Goal: Task Accomplishment & Management: Complete application form

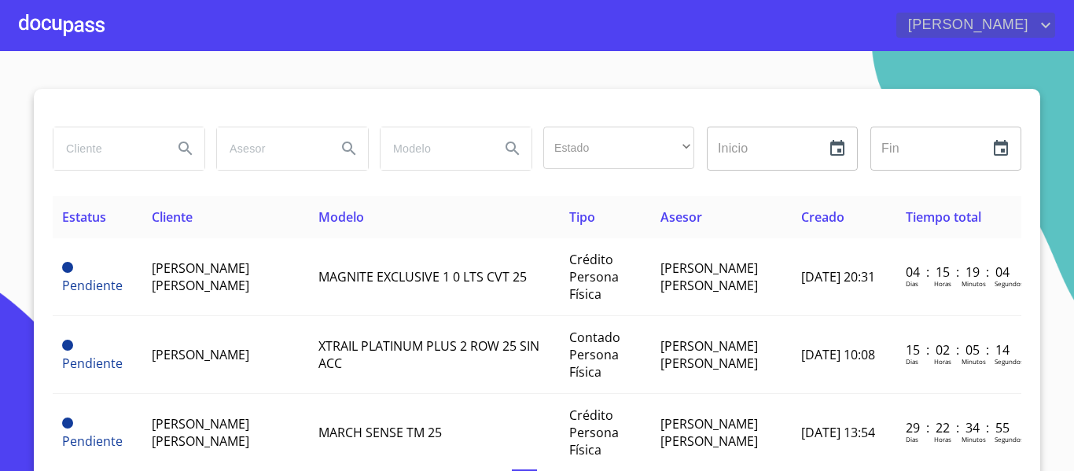
click at [1044, 27] on icon "account of current user" at bounding box center [1046, 25] width 19 height 19
click at [578, 94] on div at bounding box center [537, 235] width 1074 height 471
click at [1027, 23] on span "[PERSON_NAME]" at bounding box center [967, 25] width 140 height 25
click at [842, 65] on div at bounding box center [537, 235] width 1074 height 471
click at [71, 20] on div at bounding box center [62, 25] width 86 height 50
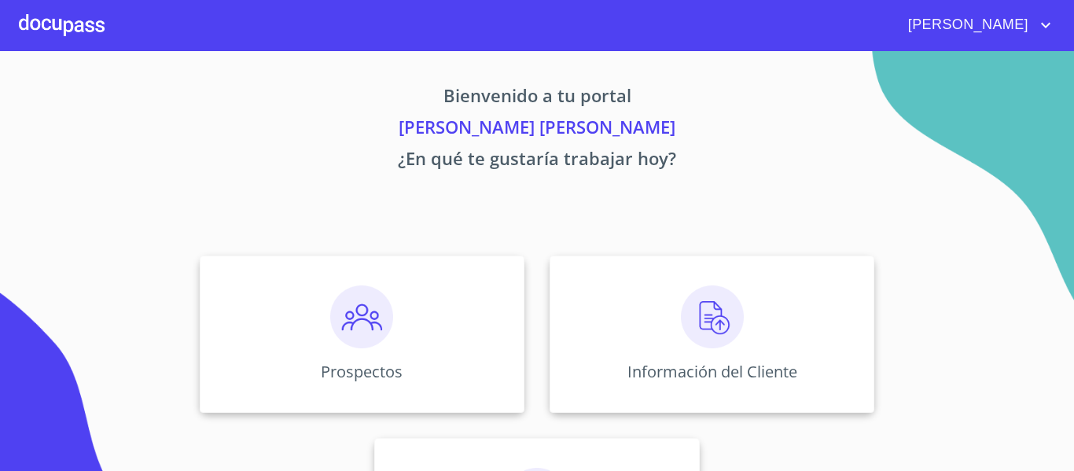
scroll to position [137, 0]
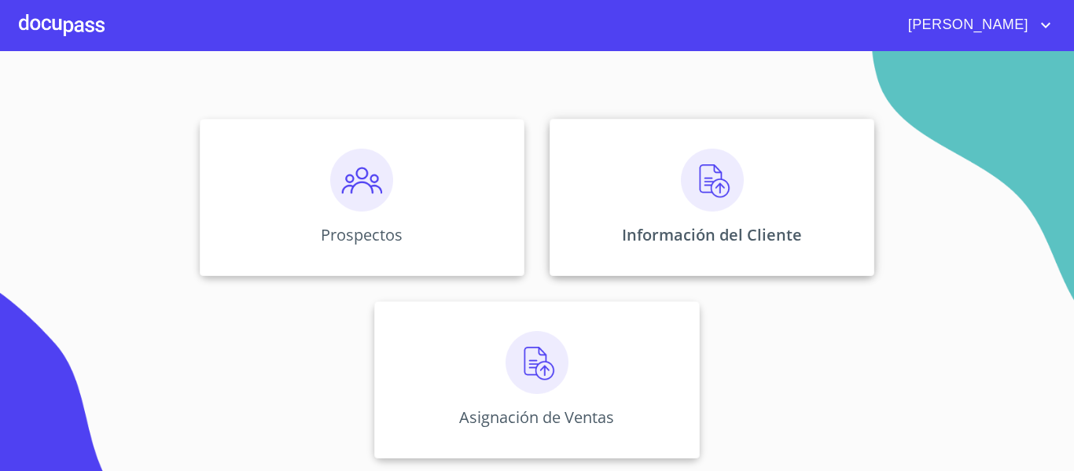
click at [722, 175] on img at bounding box center [712, 180] width 63 height 63
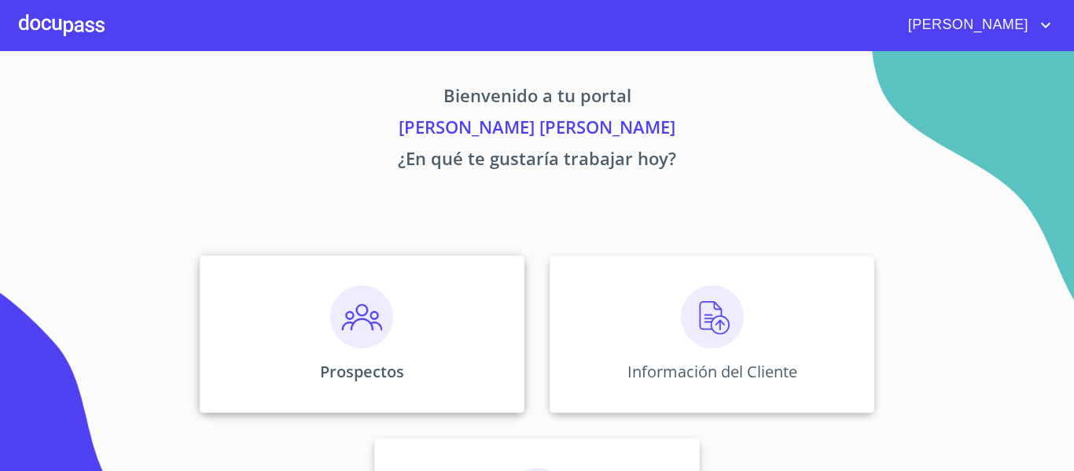
click at [363, 328] on img at bounding box center [361, 317] width 63 height 63
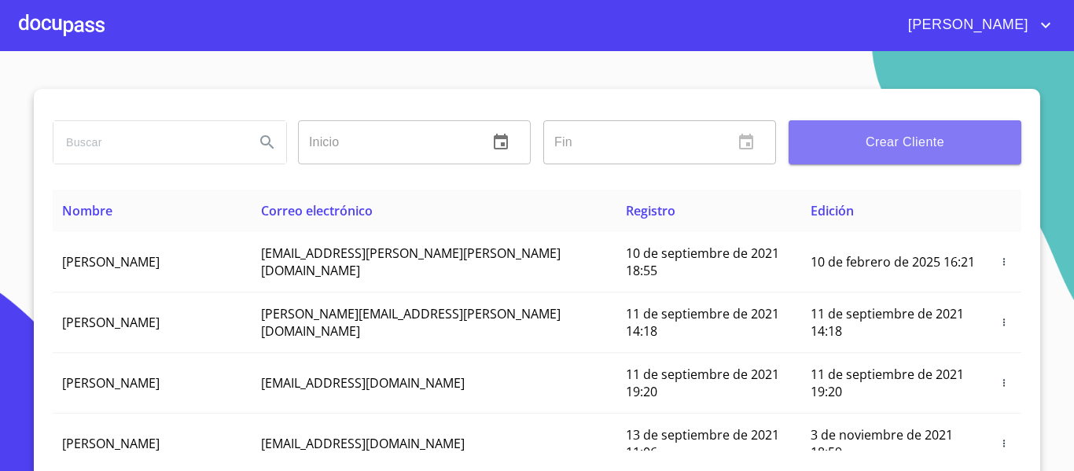
click at [924, 149] on span "Crear Cliente" at bounding box center [905, 142] width 208 height 22
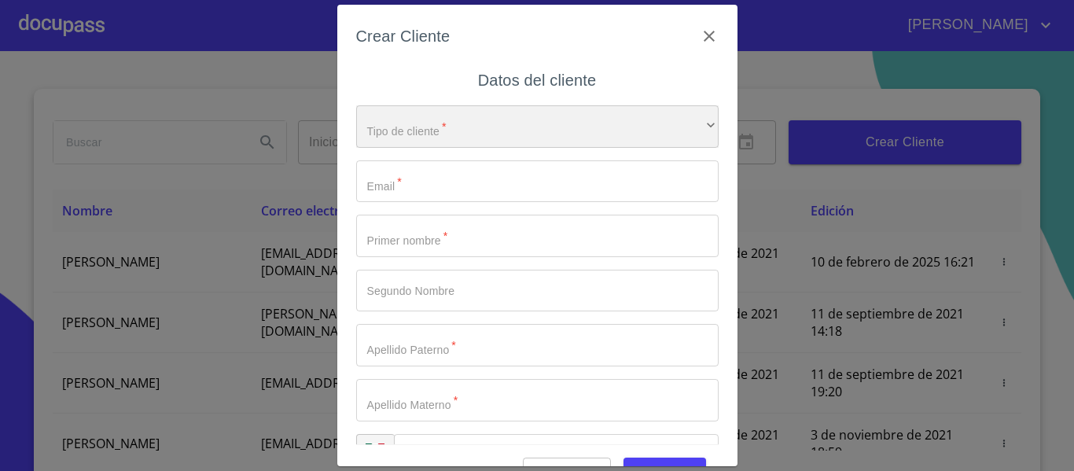
click at [506, 135] on div "​" at bounding box center [537, 126] width 363 height 42
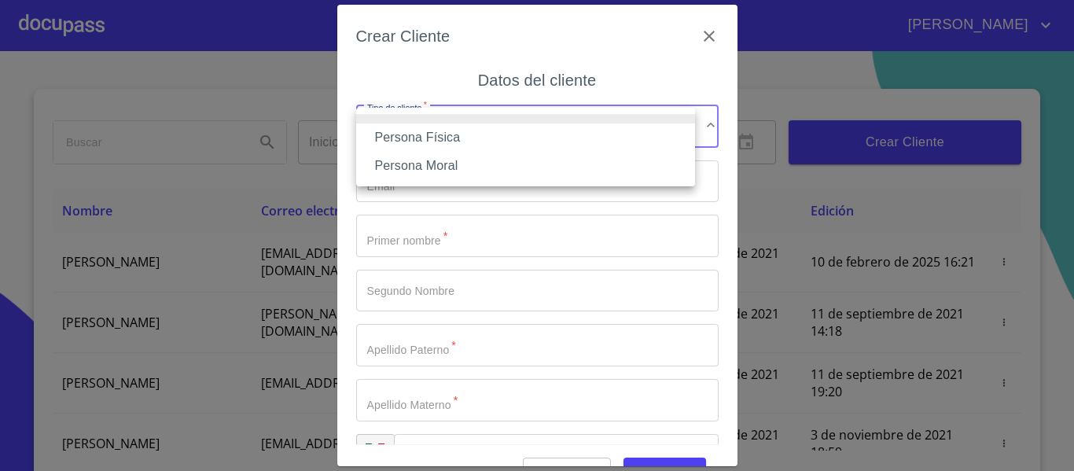
click at [456, 140] on li "Persona Física" at bounding box center [525, 137] width 339 height 28
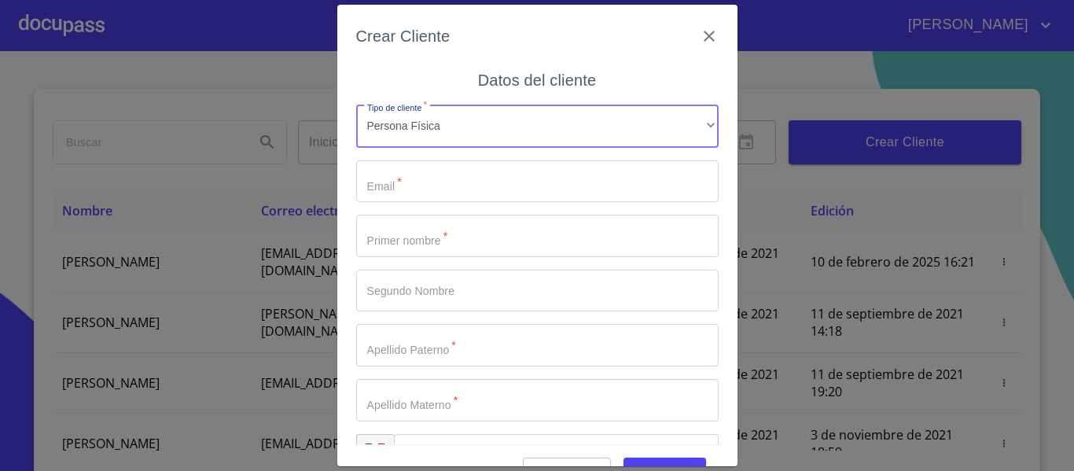
click at [436, 195] on input "Tipo de cliente   *" at bounding box center [537, 181] width 363 height 42
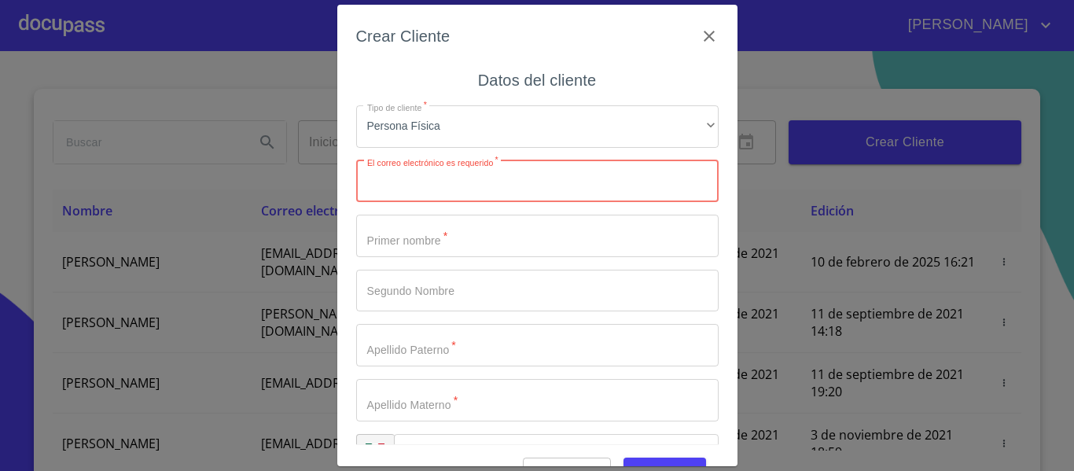
click at [468, 180] on input "Tipo de cliente   *" at bounding box center [537, 181] width 363 height 42
type input "[EMAIL_ADDRESS][DOMAIN_NAME]"
click at [418, 251] on input "Tipo de cliente   *" at bounding box center [537, 236] width 363 height 42
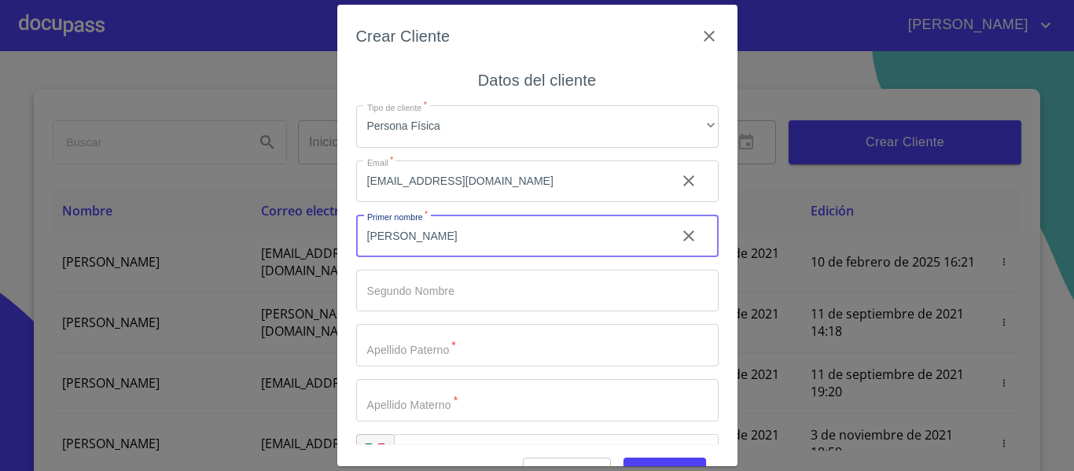
type input "[PERSON_NAME]"
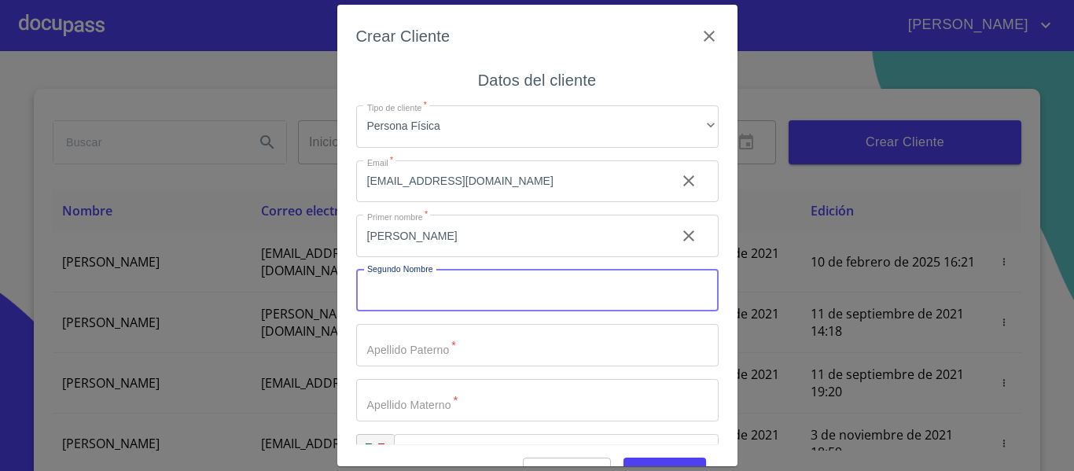
click at [425, 304] on input "Tipo de cliente   *" at bounding box center [537, 291] width 363 height 42
type input "DEL [PERSON_NAME]"
click at [442, 359] on input "Tipo de cliente   *" at bounding box center [537, 345] width 363 height 42
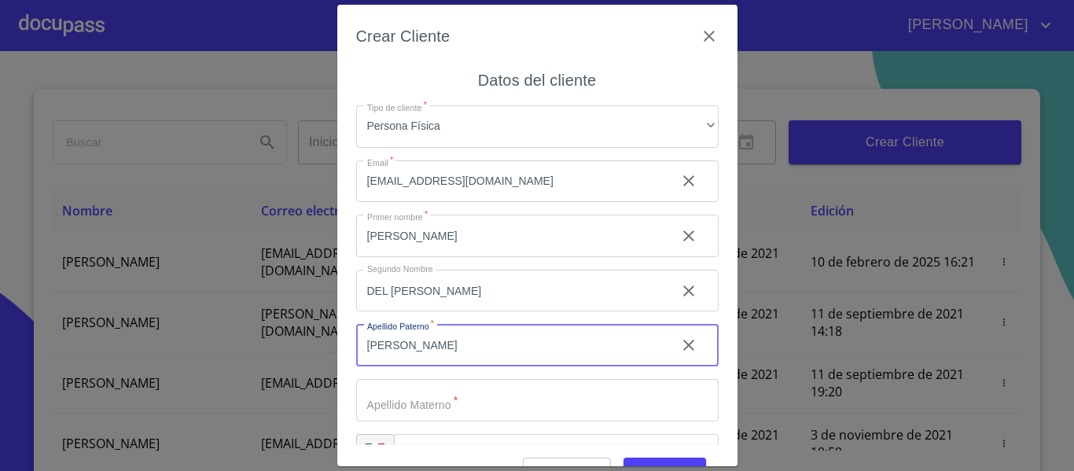
type input "[PERSON_NAME]"
click at [402, 410] on input "Tipo de cliente   *" at bounding box center [537, 400] width 363 height 42
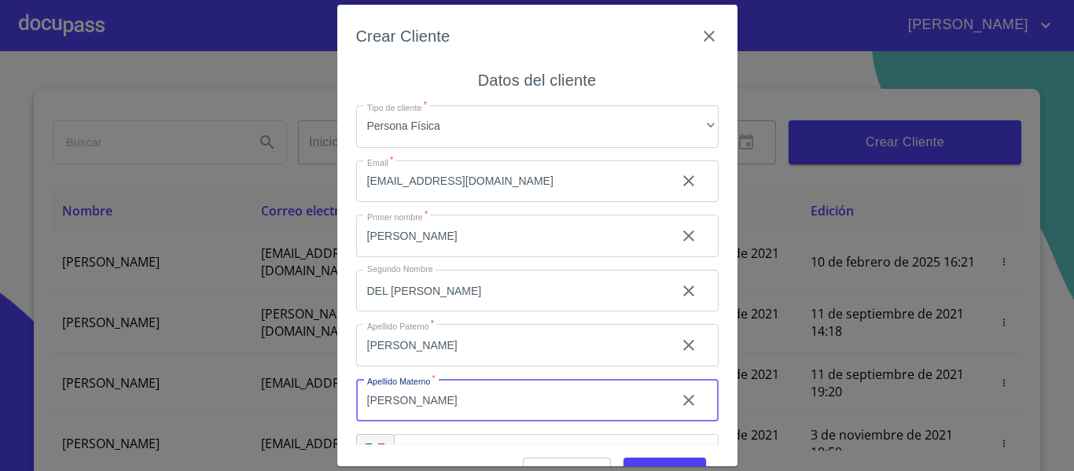
type input "[PERSON_NAME]"
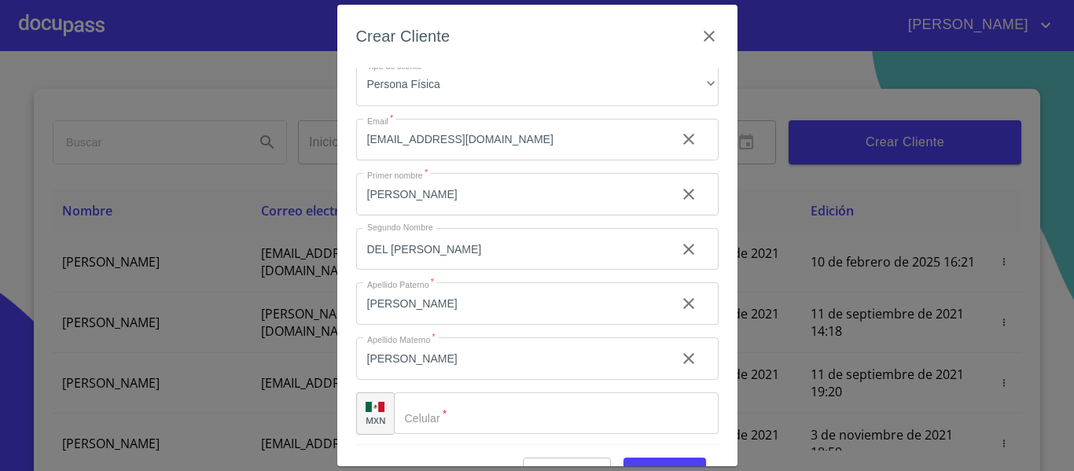
scroll to position [45, 0]
click at [455, 420] on input "Tipo de cliente   *" at bounding box center [556, 410] width 325 height 42
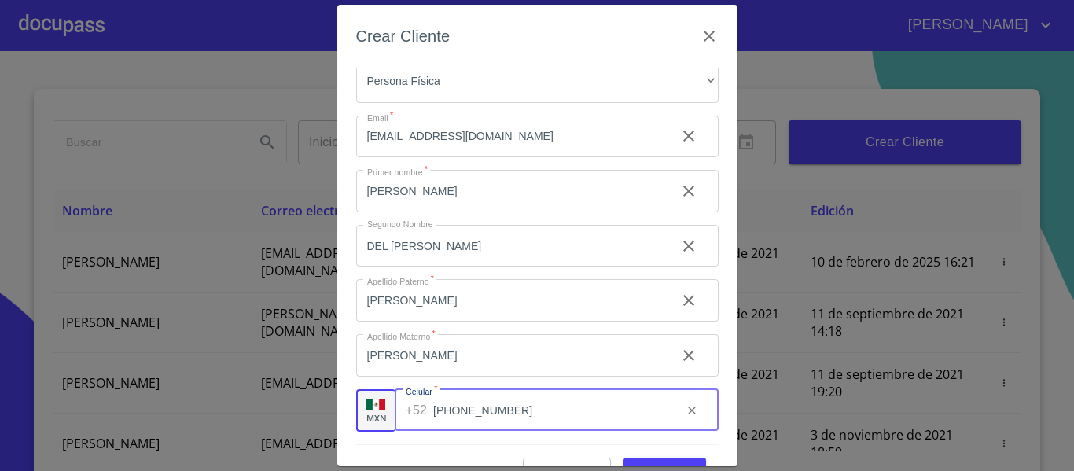
type input "[PHONE_NUMBER]"
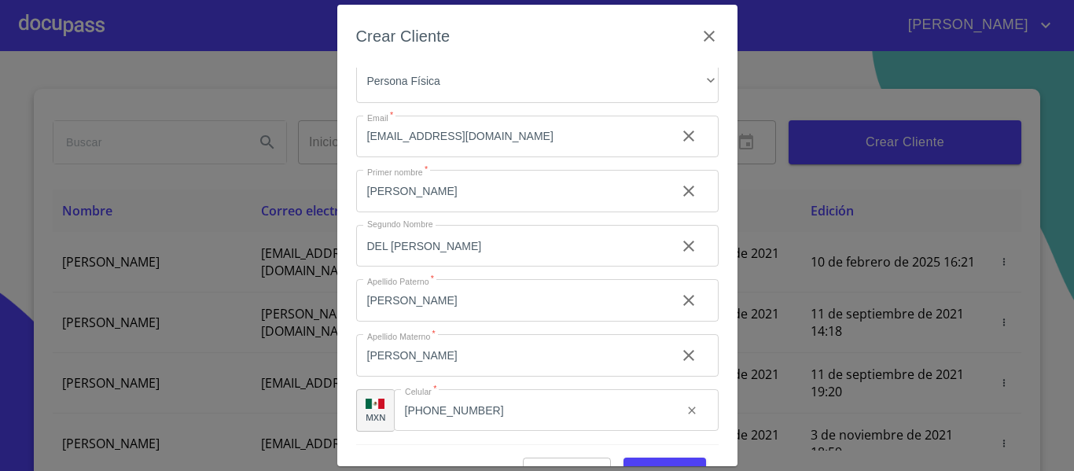
scroll to position [39, 0]
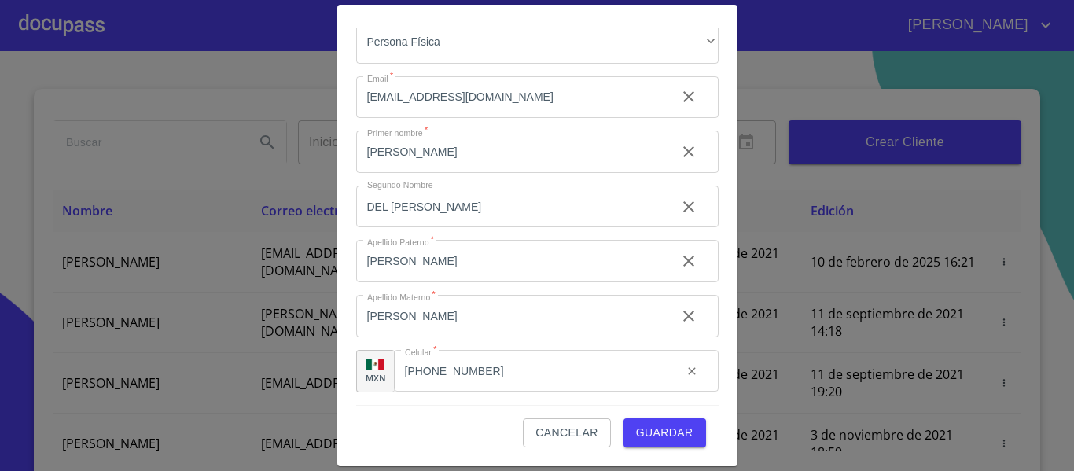
click at [639, 439] on span "Guardar" at bounding box center [664, 433] width 57 height 20
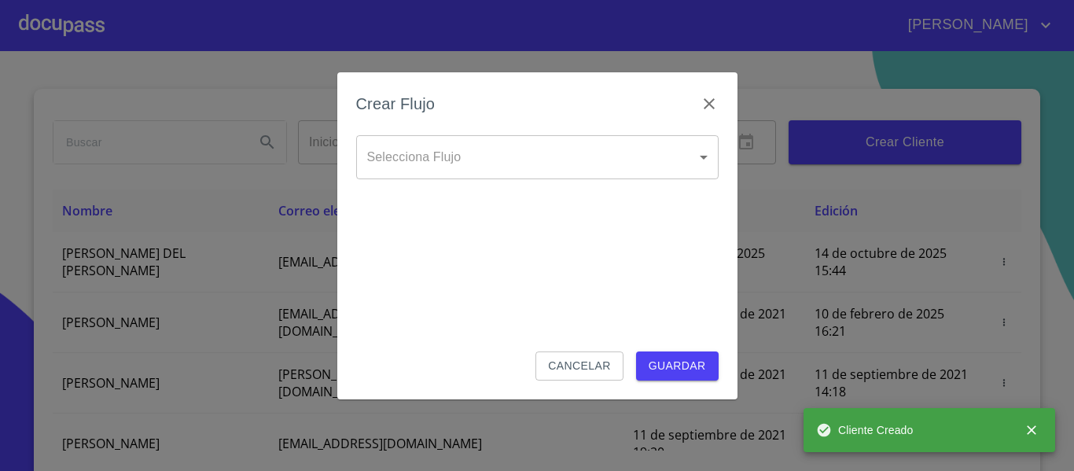
click at [475, 150] on body "[PERSON_NAME] ​ Fin ​ Crear Cliente Nombre Correo electrónico Registro Edición …" at bounding box center [537, 235] width 1074 height 471
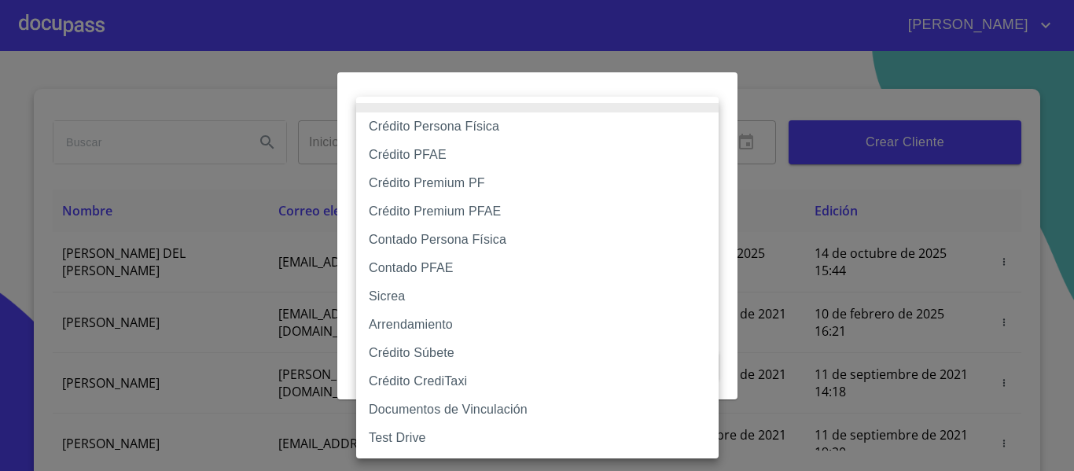
click at [445, 132] on li "Crédito Persona Física" at bounding box center [537, 126] width 363 height 28
type input "6009fb3c7d1714eb8809aa97"
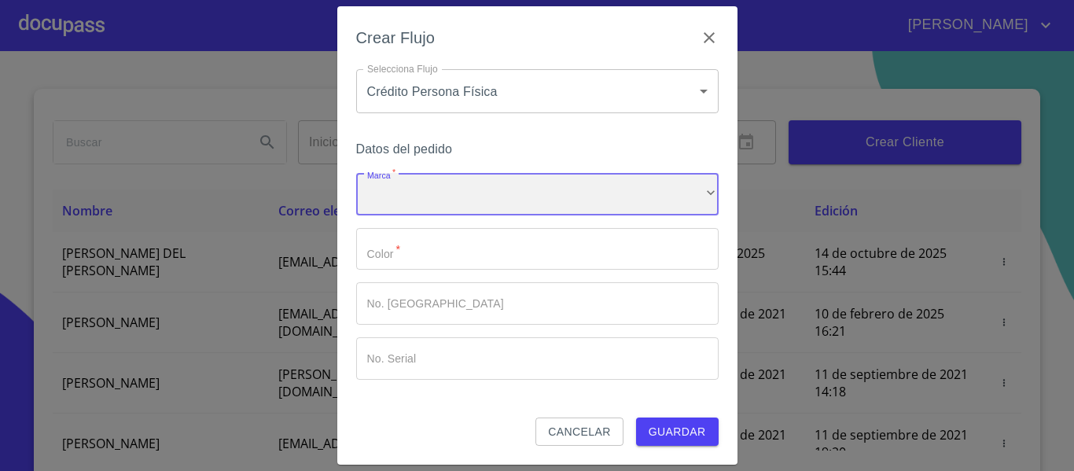
click at [480, 205] on div "​" at bounding box center [537, 194] width 363 height 42
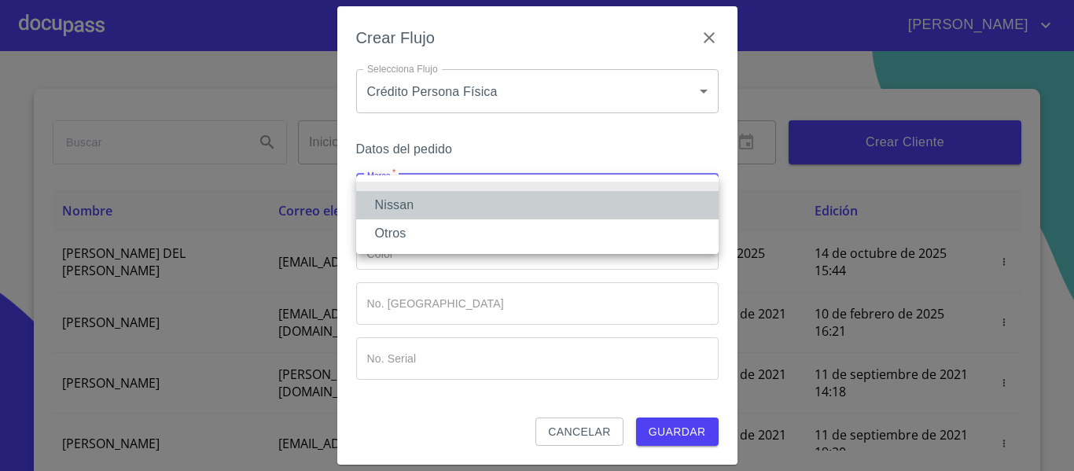
click at [451, 201] on li "Nissan" at bounding box center [537, 205] width 363 height 28
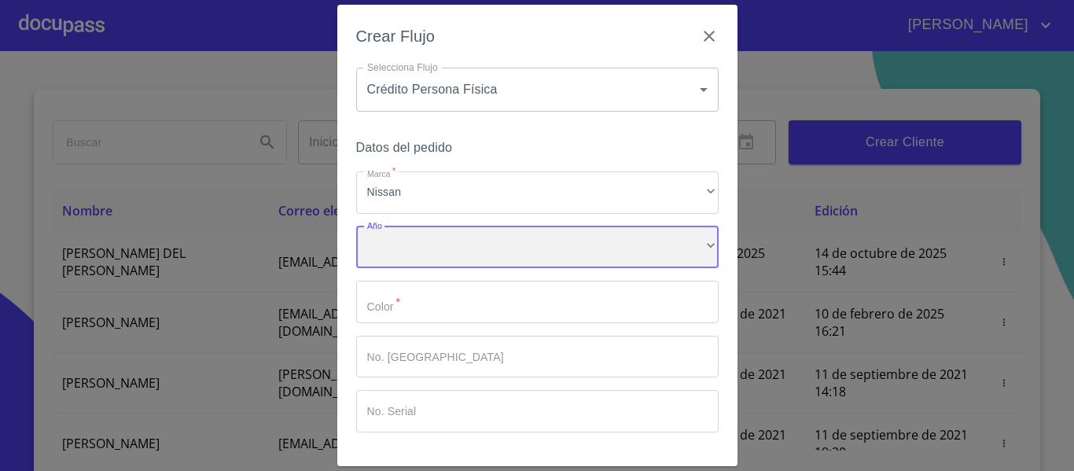
click at [492, 252] on div "​" at bounding box center [537, 248] width 363 height 42
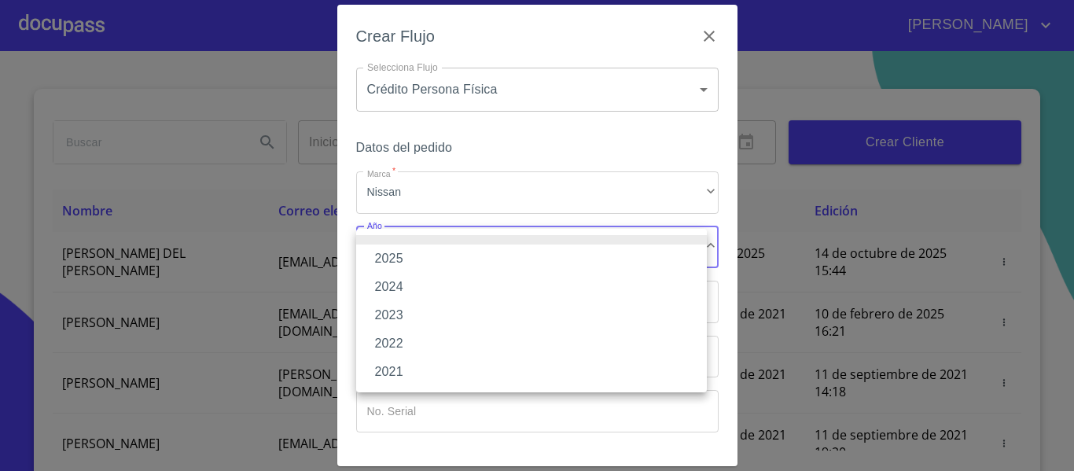
click at [473, 257] on li "2025" at bounding box center [531, 259] width 351 height 28
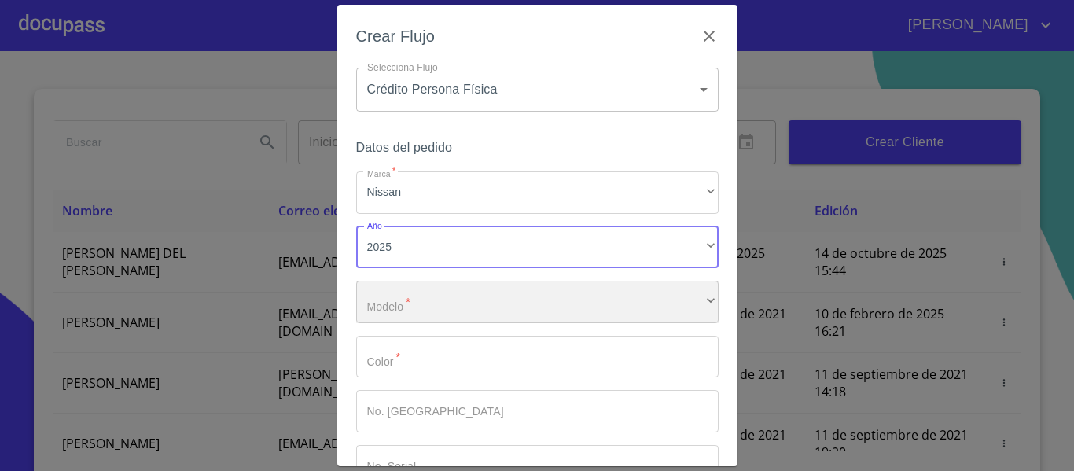
click at [425, 304] on div "​" at bounding box center [537, 302] width 363 height 42
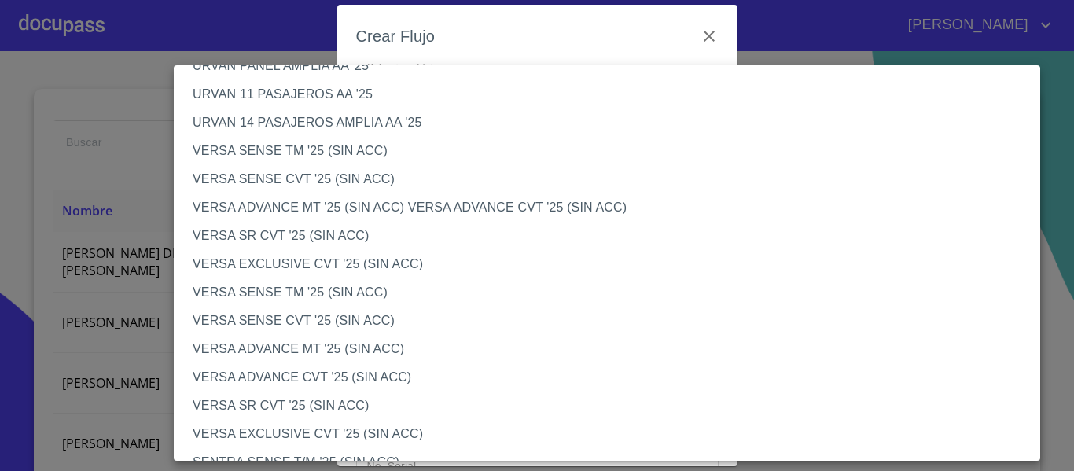
scroll to position [0, 0]
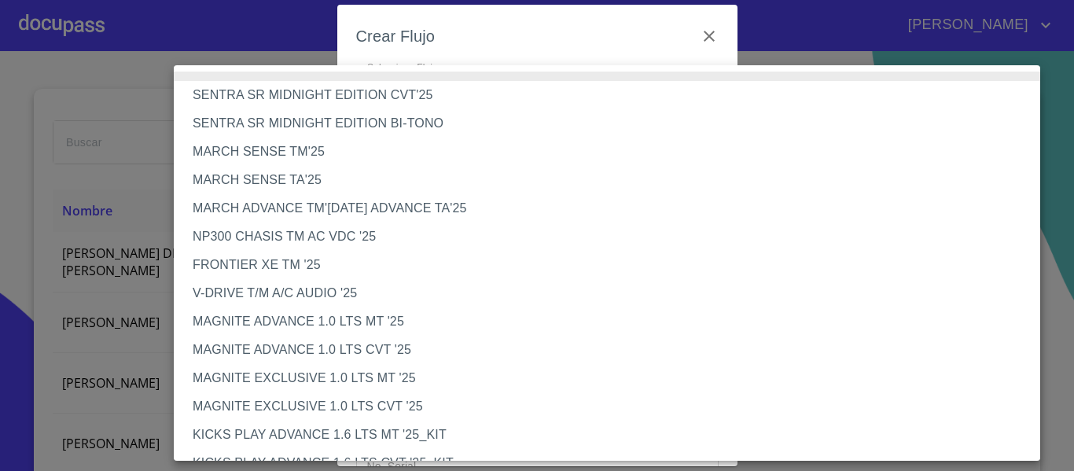
click at [289, 229] on li "NP300 CHASIS TM AC VDC '25" at bounding box center [613, 237] width 879 height 28
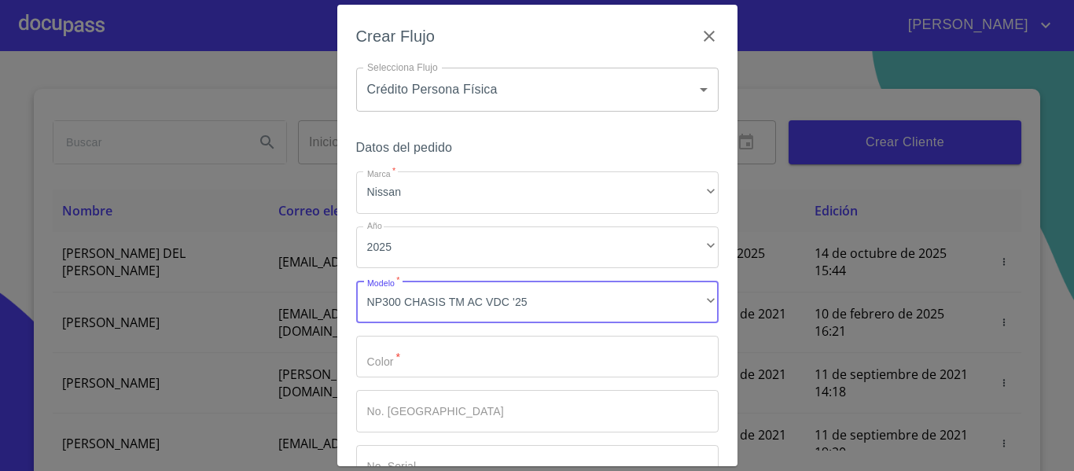
click at [499, 353] on input "Marca   *" at bounding box center [537, 357] width 363 height 42
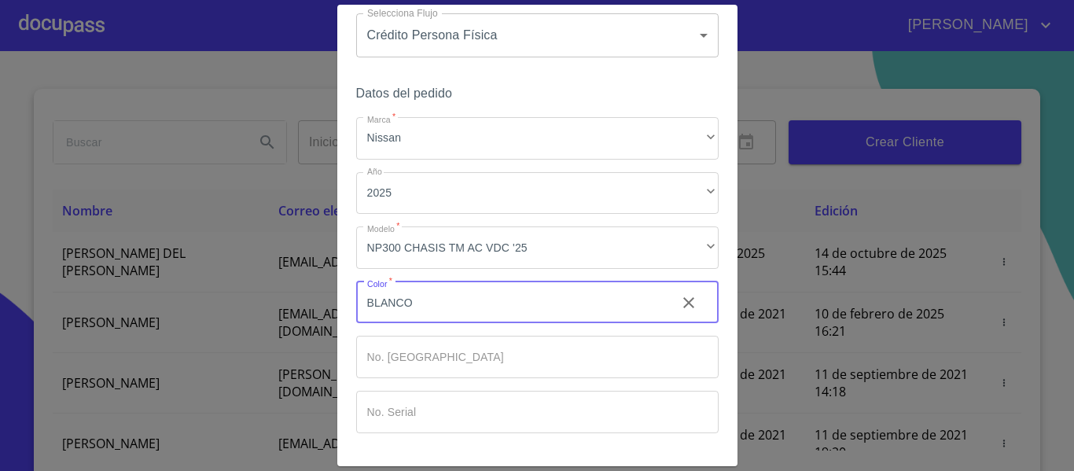
scroll to position [106, 0]
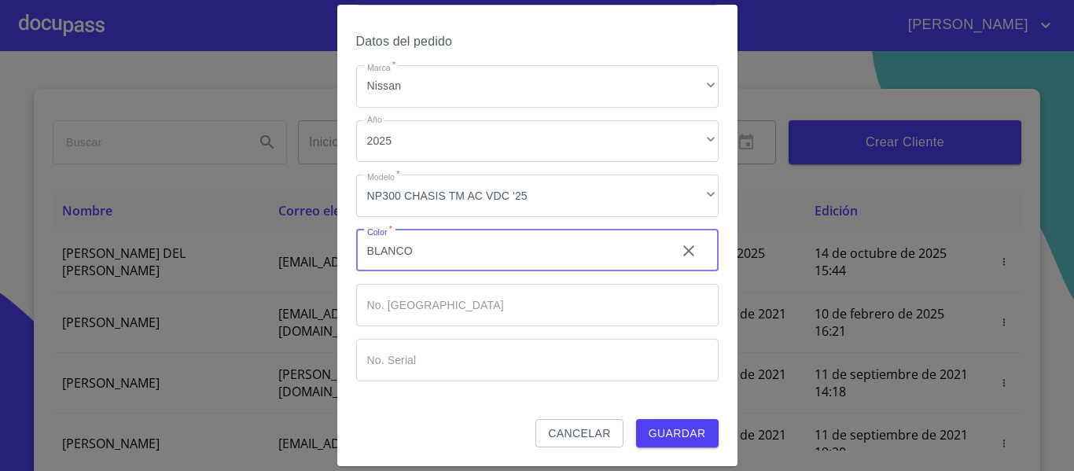
type input "BLANCO"
click at [678, 449] on div "Crear Flujo Selecciona Flujo Crédito Persona Física 6009fb3c7d1714eb8809aa97 Se…" at bounding box center [537, 236] width 400 height 462
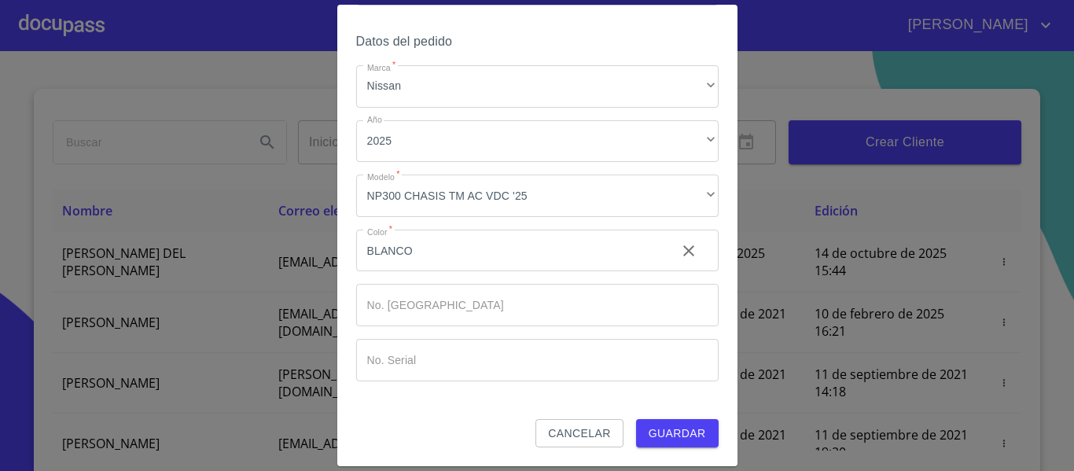
click at [675, 439] on span "Guardar" at bounding box center [677, 434] width 57 height 20
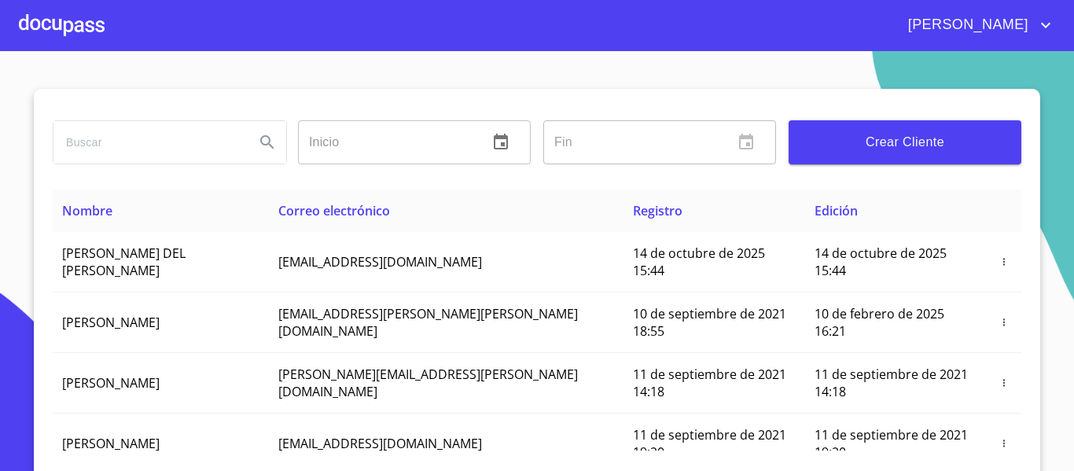
click at [36, 13] on div at bounding box center [62, 25] width 86 height 50
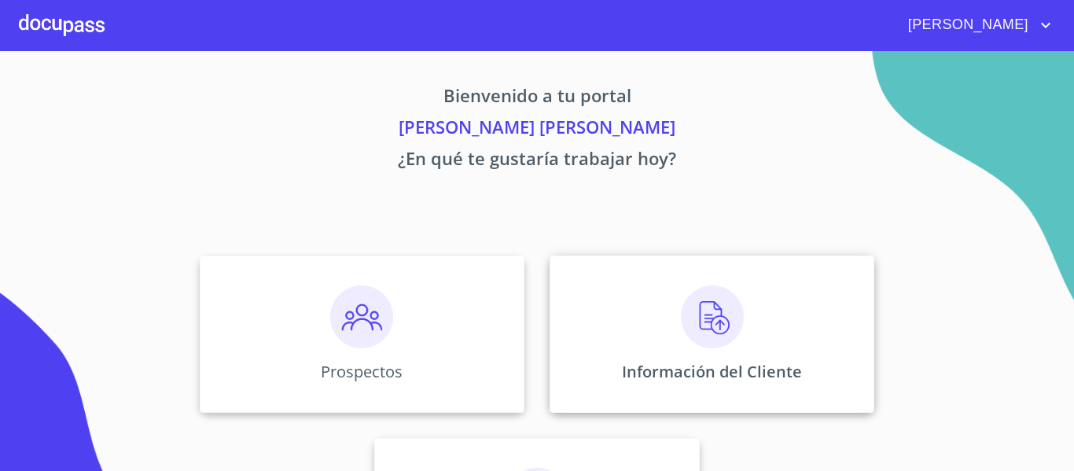
click at [705, 315] on img at bounding box center [712, 317] width 63 height 63
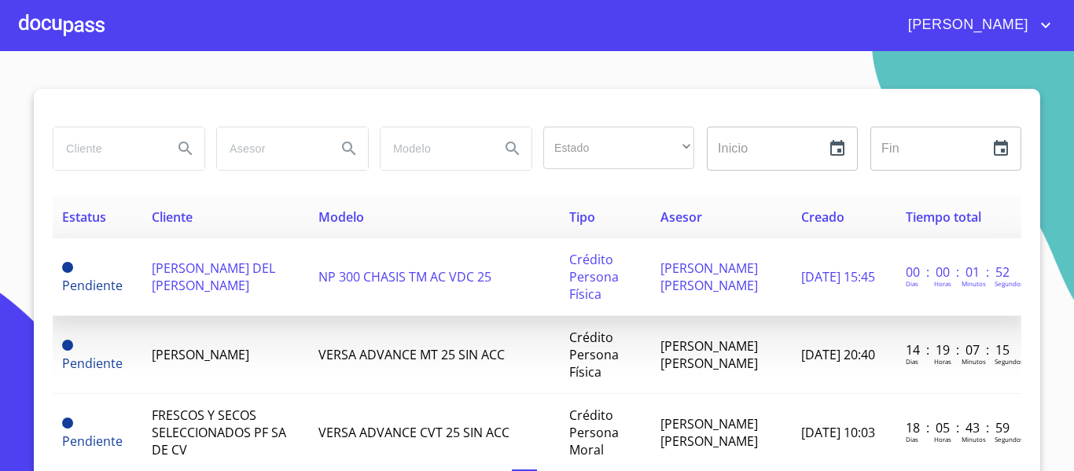
click at [186, 282] on span "[PERSON_NAME] DEL [PERSON_NAME]" at bounding box center [213, 277] width 123 height 35
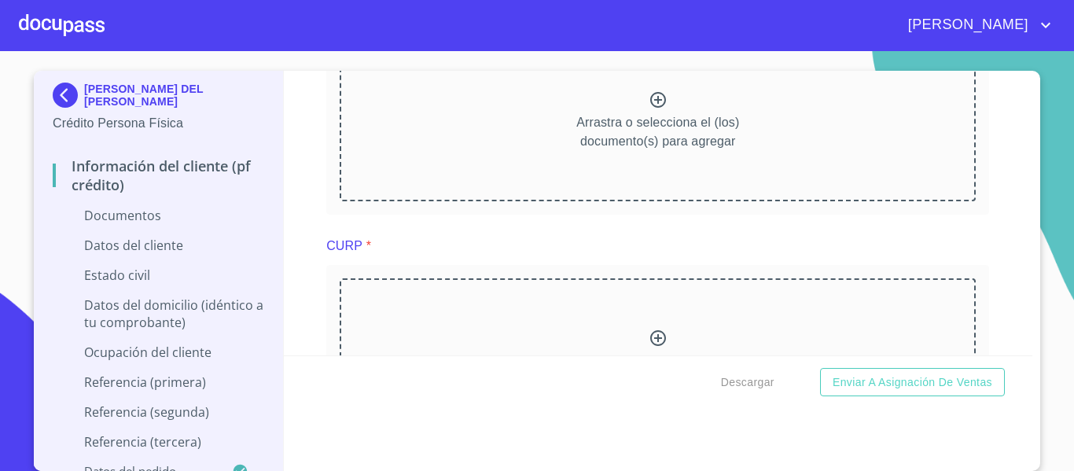
scroll to position [1391, 0]
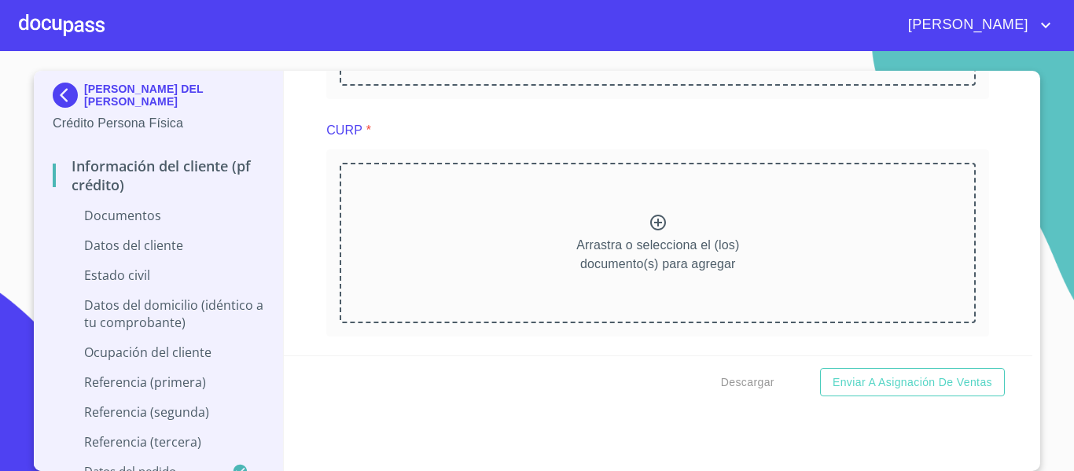
click at [639, 204] on div "Arrastra o selecciona el (los) documento(s) para agregar" at bounding box center [658, 243] width 636 height 160
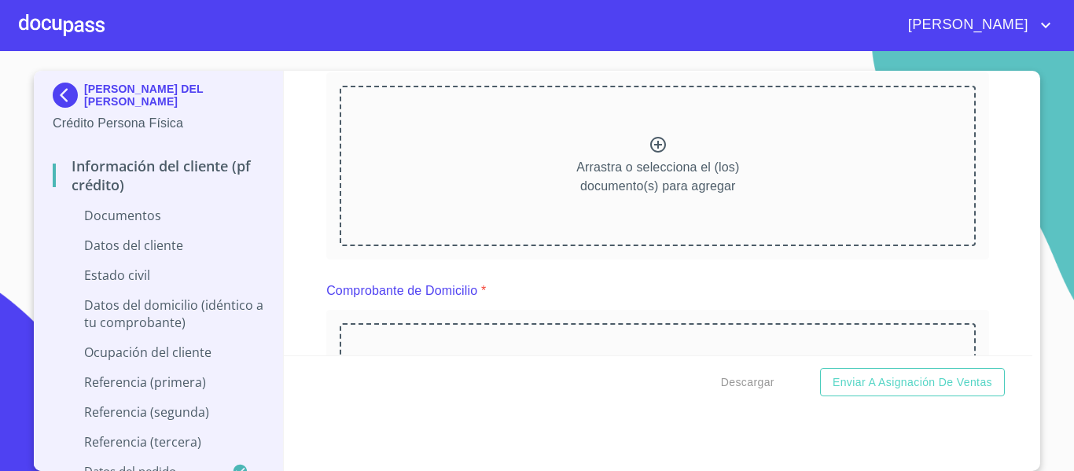
scroll to position [236, 0]
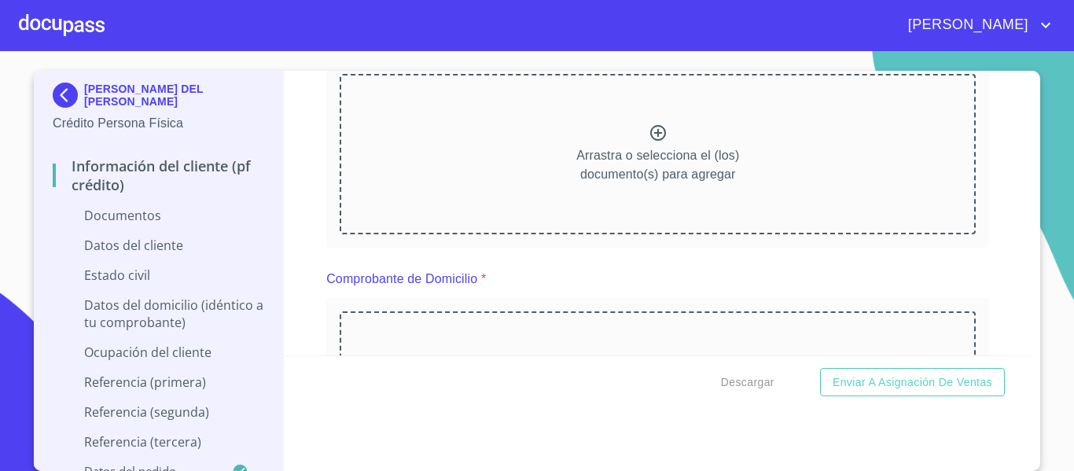
click at [667, 121] on div "Arrastra o selecciona el (los) documento(s) para agregar" at bounding box center [658, 154] width 636 height 160
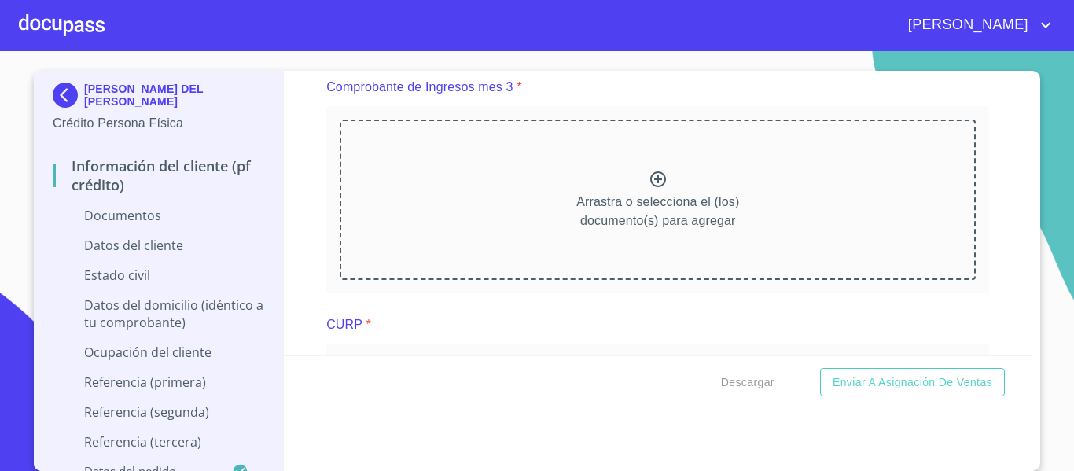
scroll to position [1185, 0]
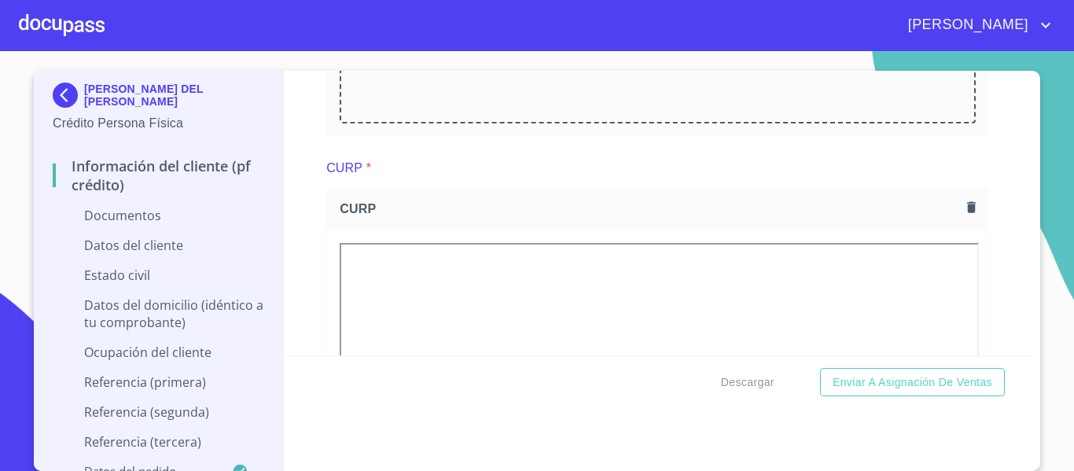
scroll to position [1815, 0]
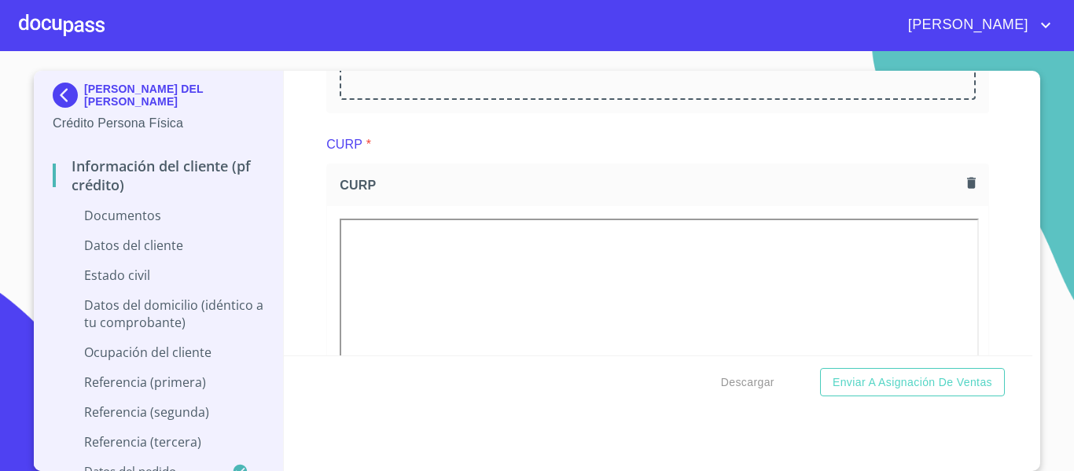
scroll to position [2330, 0]
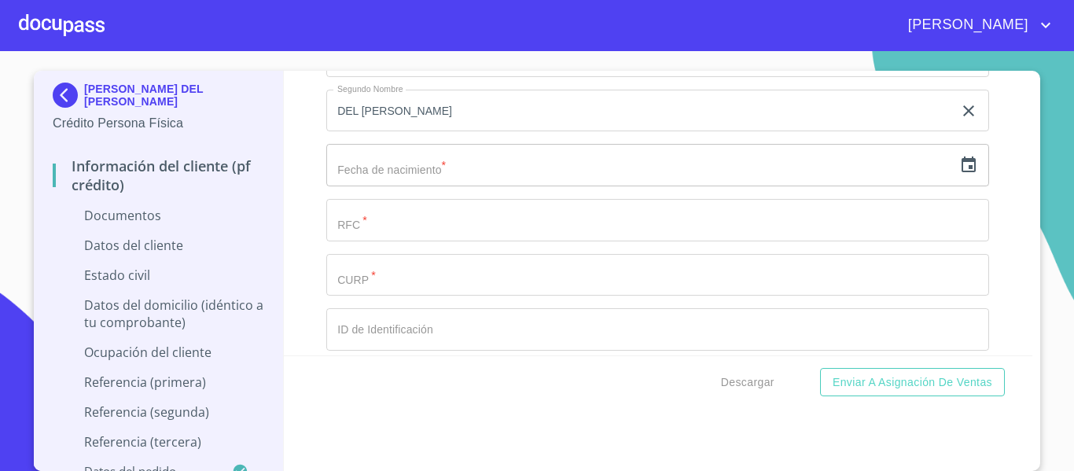
scroll to position [3877, 0]
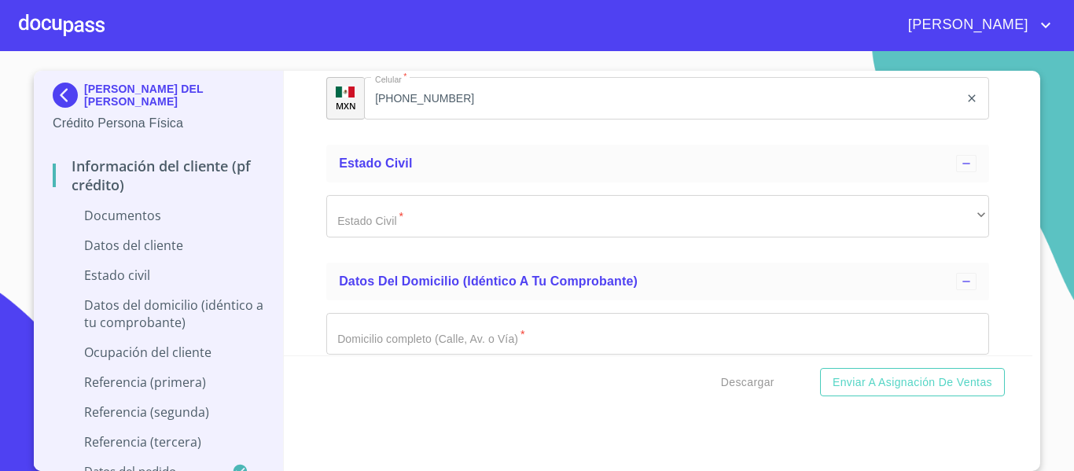
scroll to position [4760, 0]
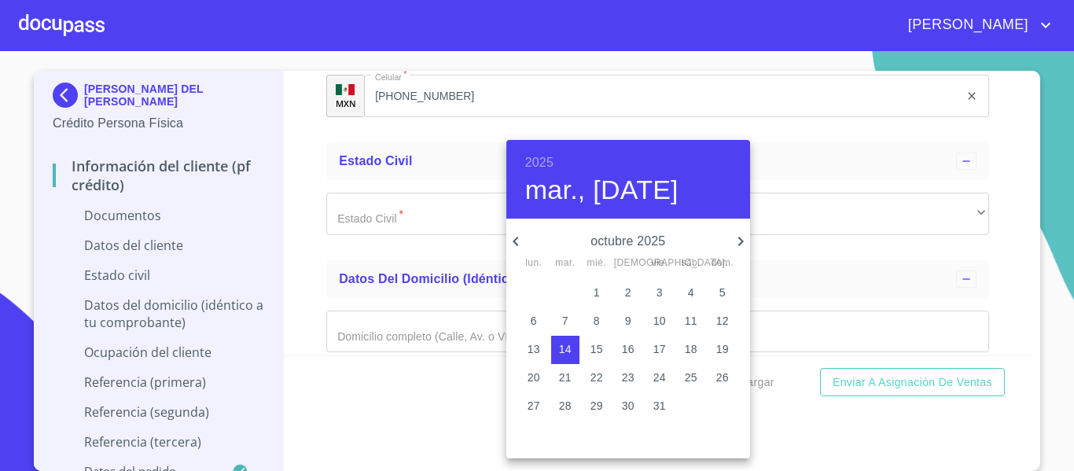
click at [540, 159] on h6 "2025" at bounding box center [539, 163] width 28 height 22
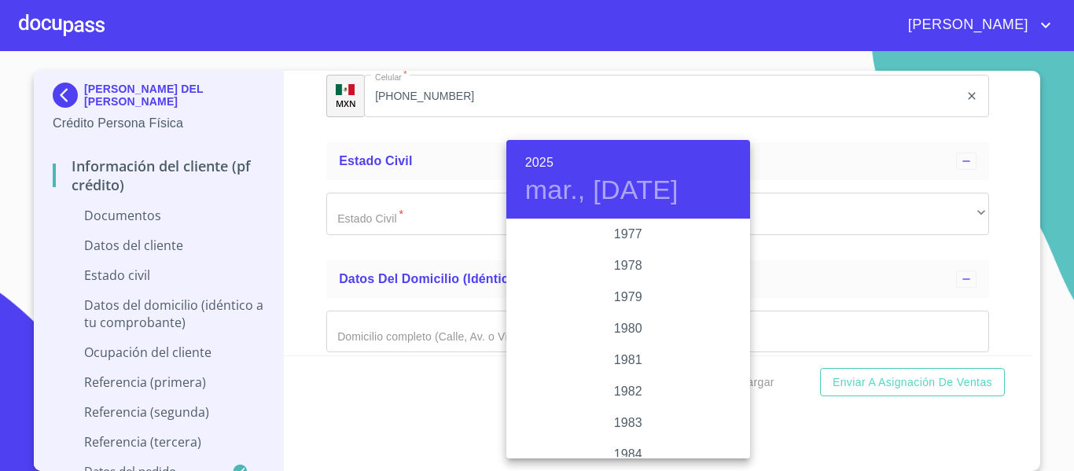
scroll to position [1609, 0]
click at [621, 271] on div "1977" at bounding box center [629, 263] width 244 height 31
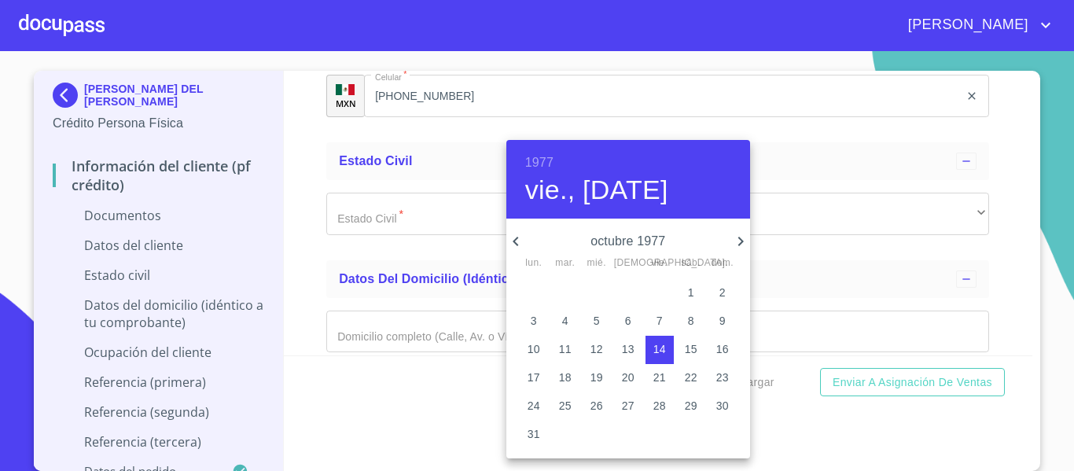
click at [731, 348] on span "16" at bounding box center [723, 349] width 28 height 16
type input "16 de oct. de 1977"
click at [437, 387] on div at bounding box center [537, 235] width 1074 height 471
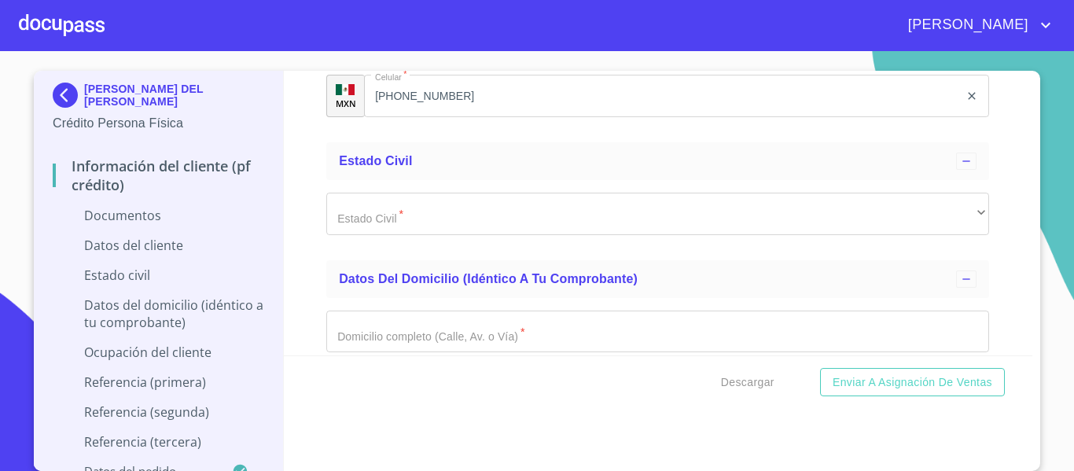
type input "HUGR7710162G1"
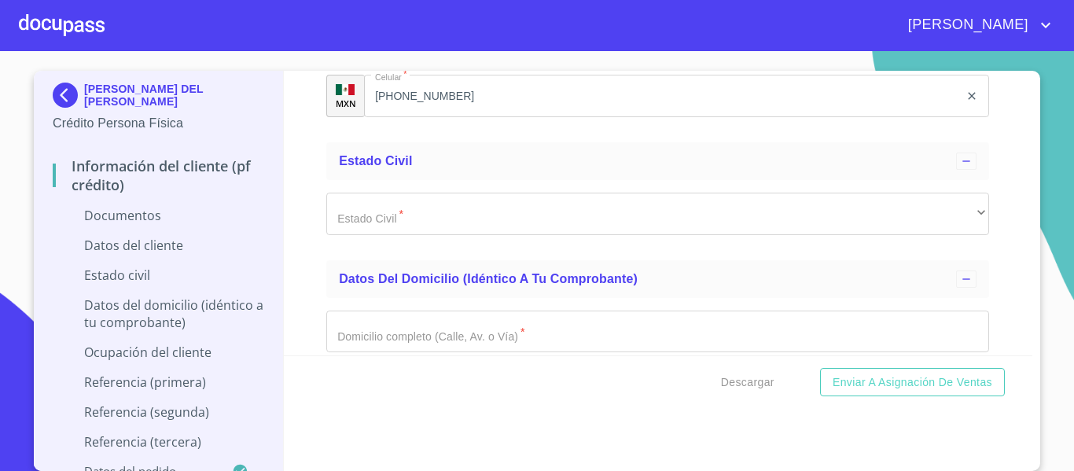
drag, startPoint x: 400, startPoint y: 190, endPoint x: 303, endPoint y: 195, distance: 96.9
click at [303, 195] on div "Información del cliente (PF crédito) Documentos Documento de identificación.   …" at bounding box center [659, 213] width 750 height 285
paste input "HUGR771016MJCRDS06"
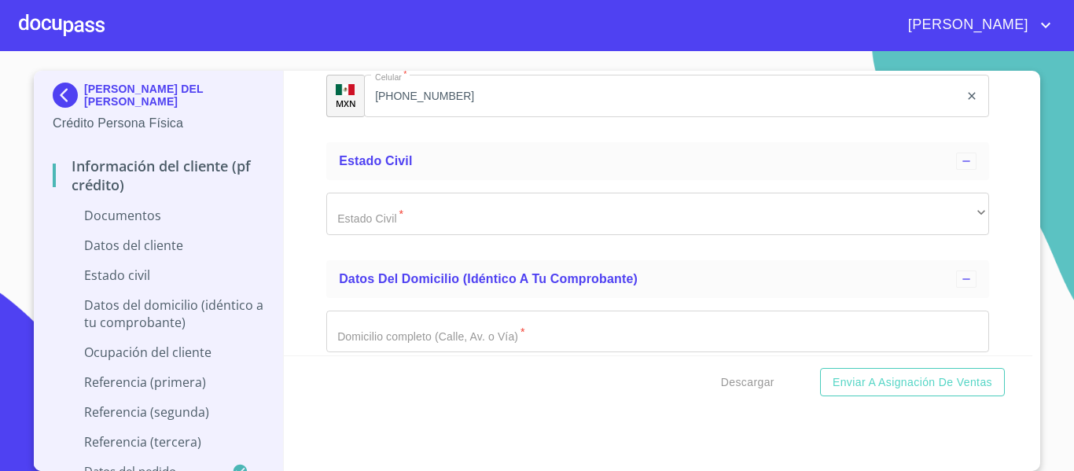
type input "HUGR771016MJCRDS06"
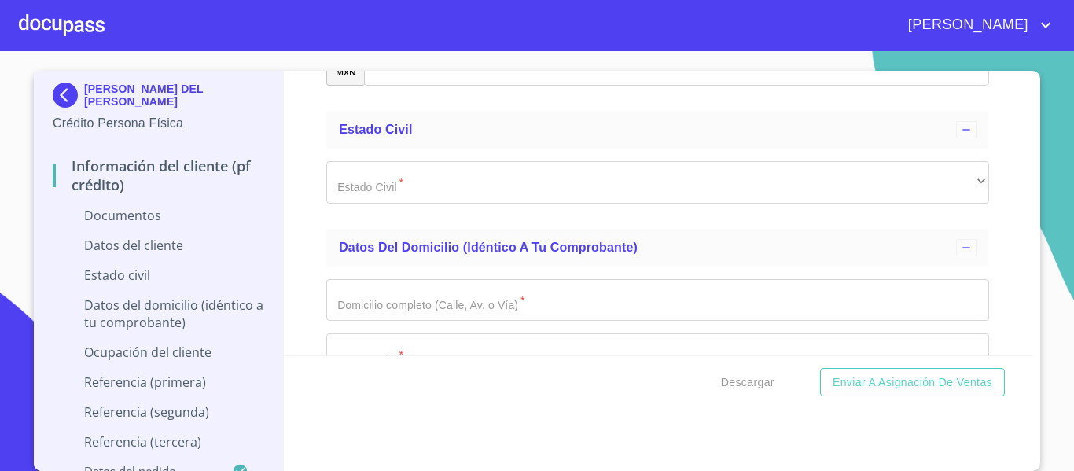
scroll to position [4886, 0]
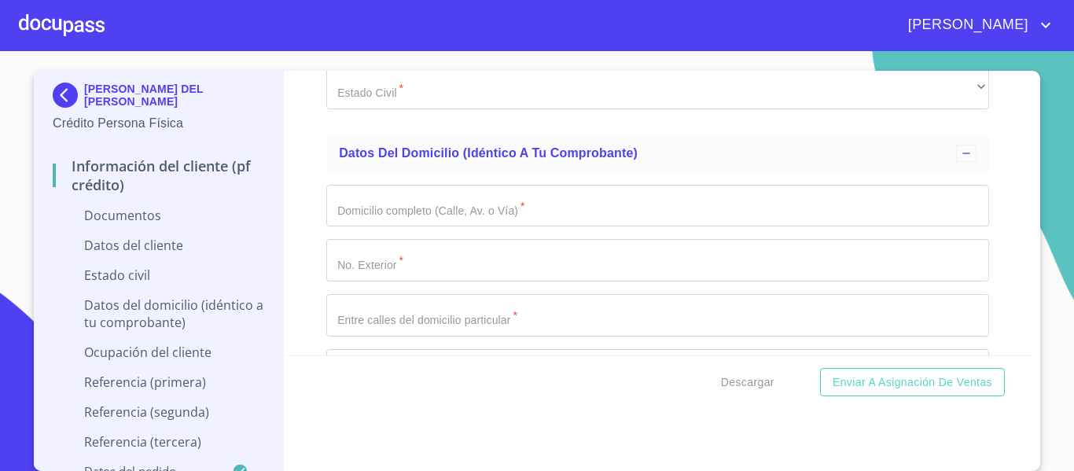
type input "1850031338"
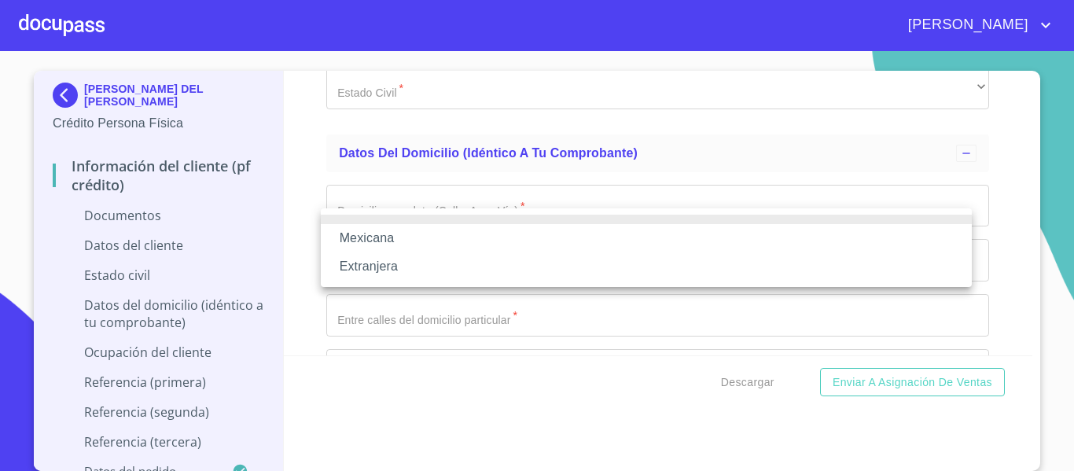
click at [411, 241] on li "Mexicana" at bounding box center [646, 238] width 651 height 28
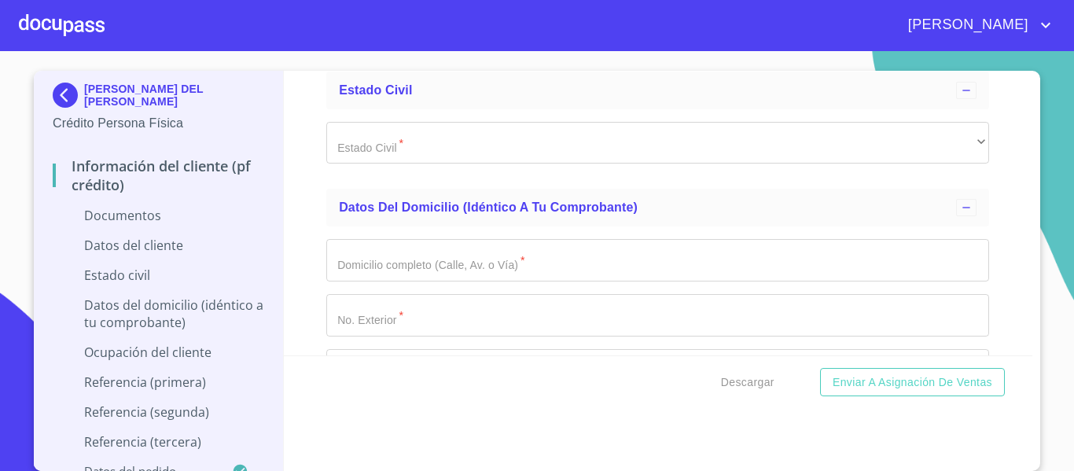
type input "[GEOGRAPHIC_DATA]"
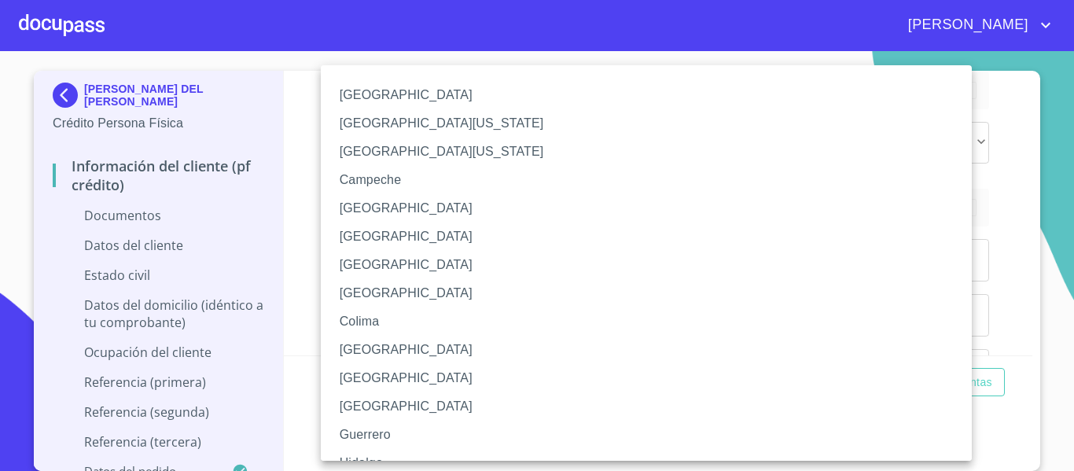
scroll to position [229, 0]
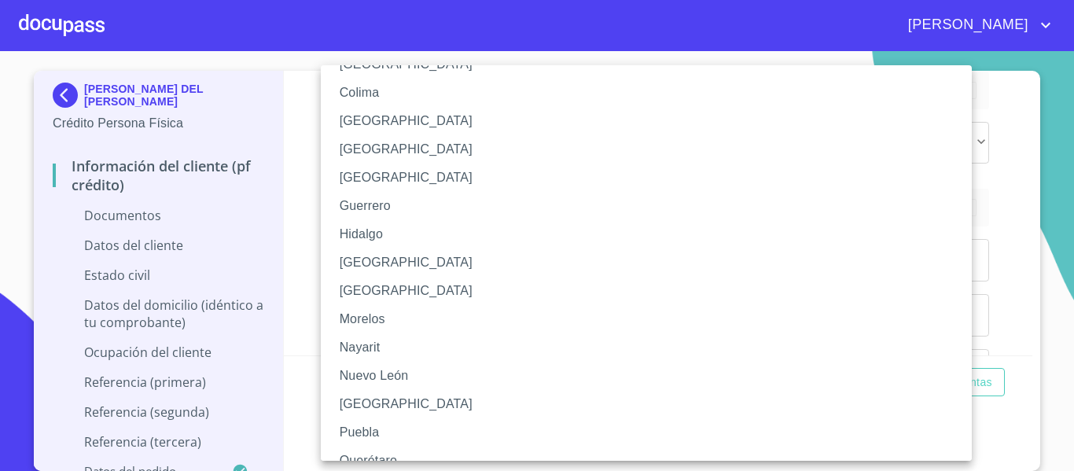
click at [371, 260] on li "[GEOGRAPHIC_DATA]" at bounding box center [652, 263] width 663 height 28
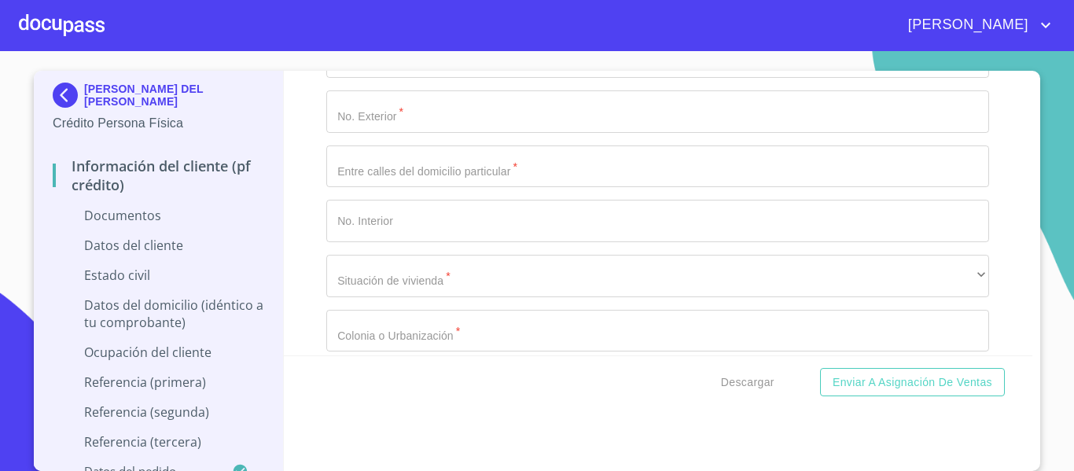
scroll to position [5119, 0]
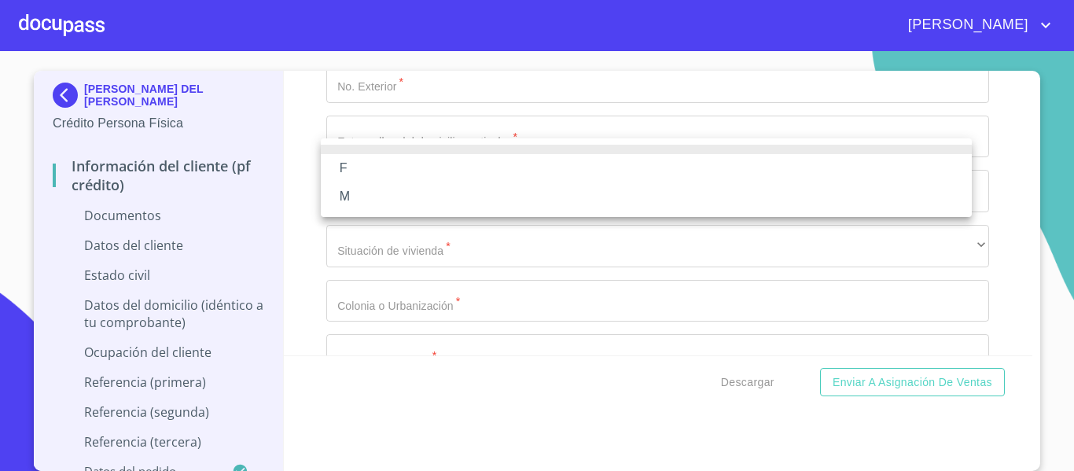
drag, startPoint x: 389, startPoint y: 197, endPoint x: 361, endPoint y: 172, distance: 37.9
click at [361, 172] on ul "F M" at bounding box center [646, 177] width 651 height 79
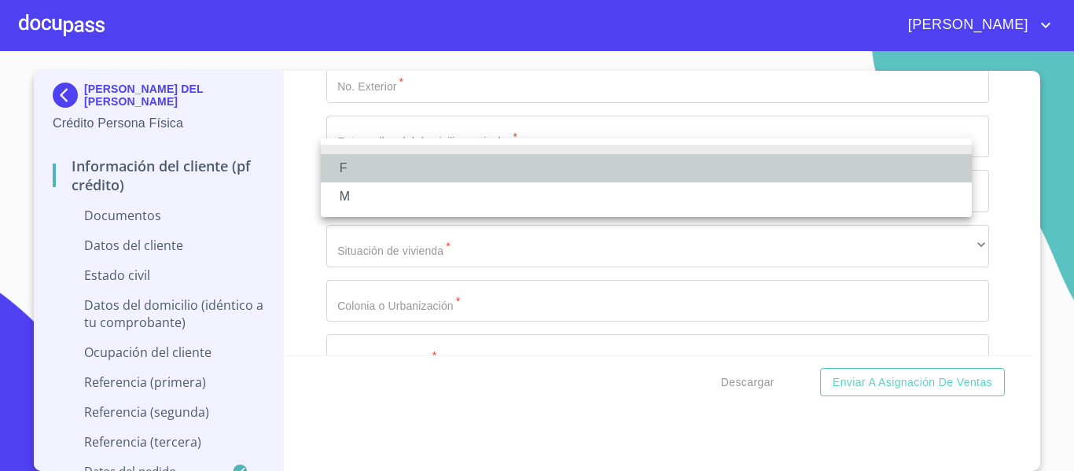
click at [361, 172] on li "F" at bounding box center [646, 168] width 651 height 28
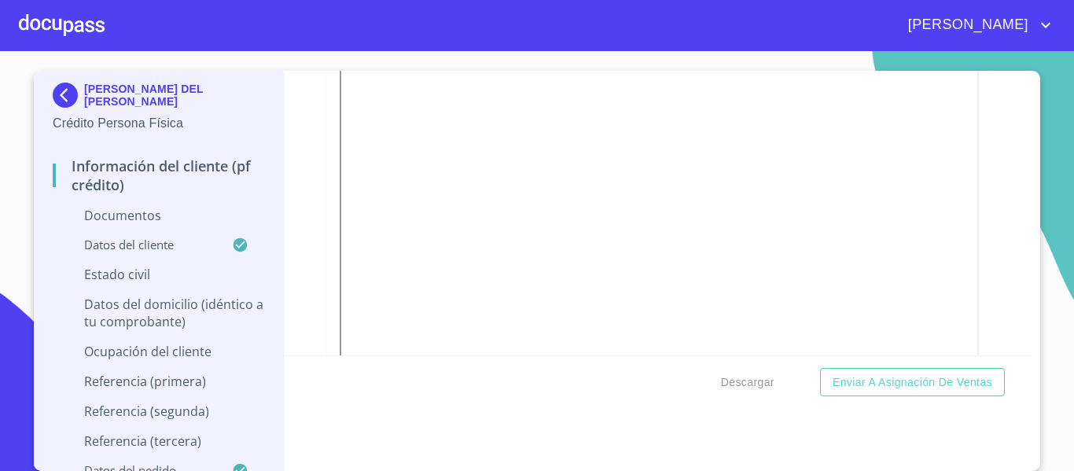
scroll to position [767, 0]
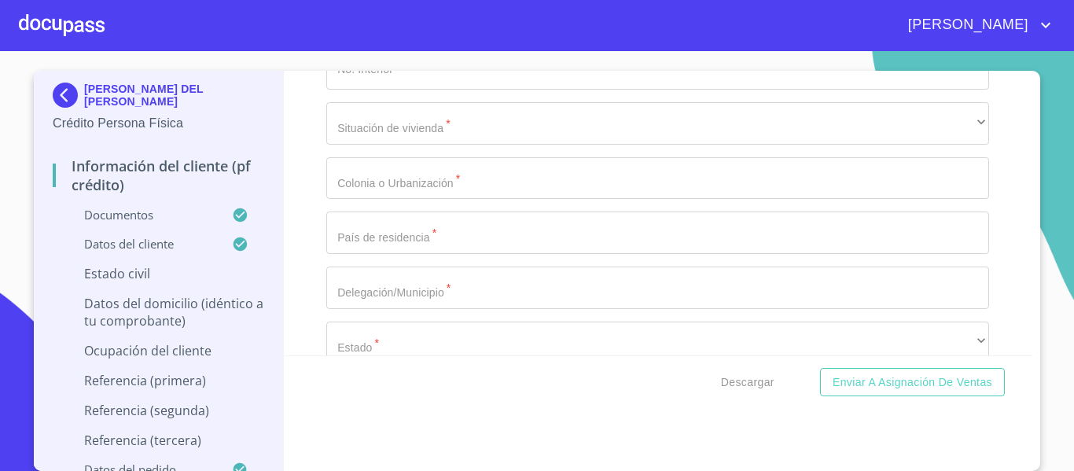
scroll to position [5657, 0]
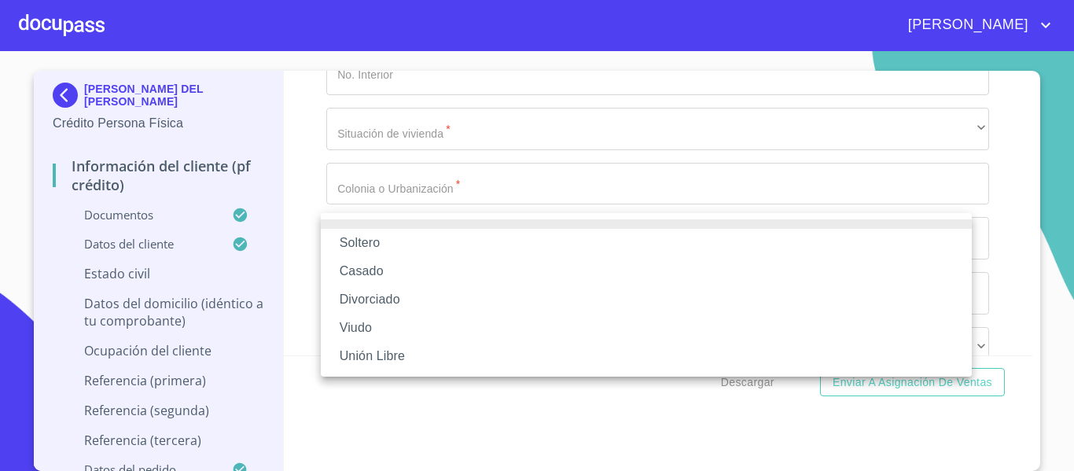
click at [392, 263] on li "Casado" at bounding box center [646, 271] width 651 height 28
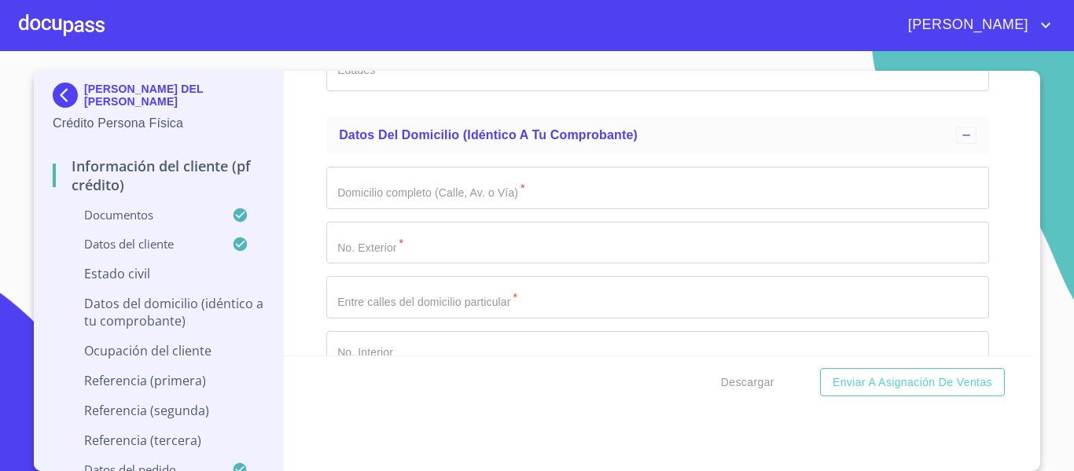
scroll to position [5784, 0]
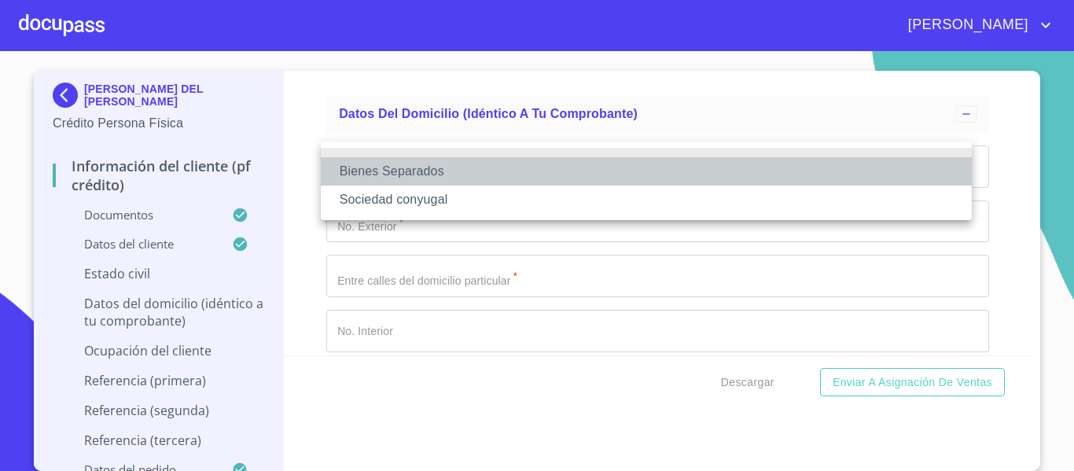
click at [469, 170] on li "Bienes Separados" at bounding box center [646, 171] width 651 height 28
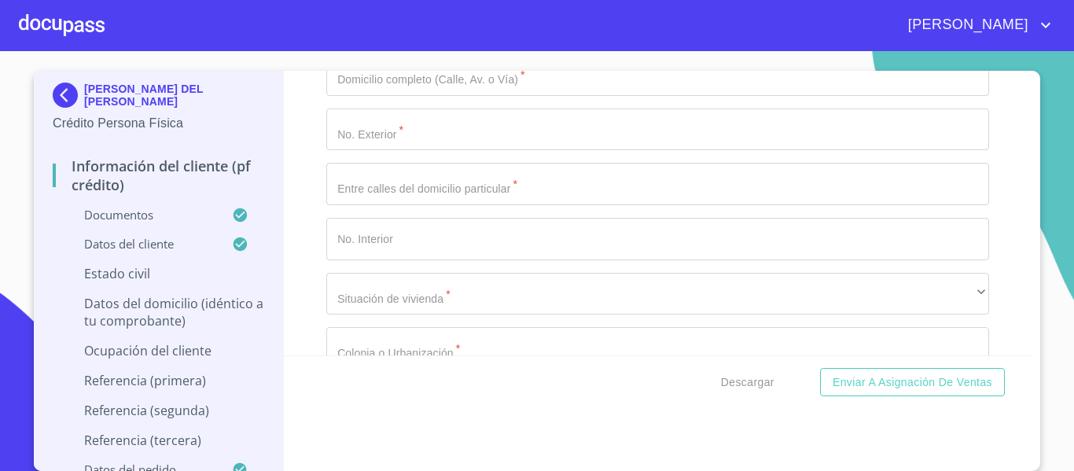
scroll to position [5910, 0]
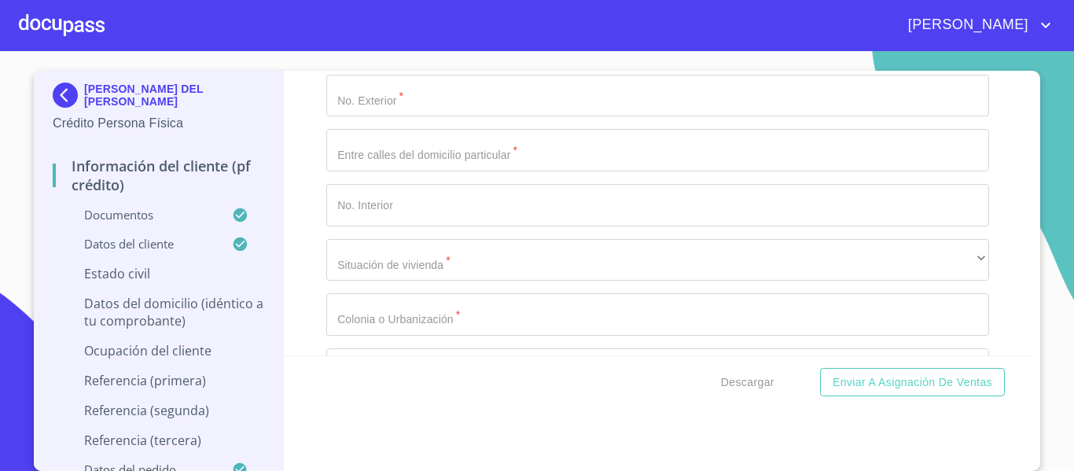
type input "[PERSON_NAME]"
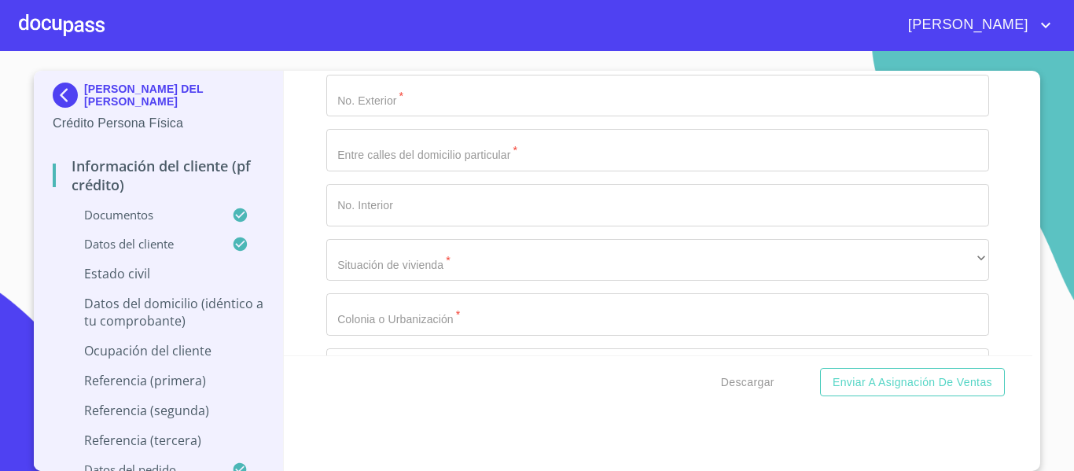
type input "[PERSON_NAME]"
type input "0"
click at [996, 282] on div "Información del cliente (PF crédito) Documentos Documento de identificación.   …" at bounding box center [659, 213] width 750 height 285
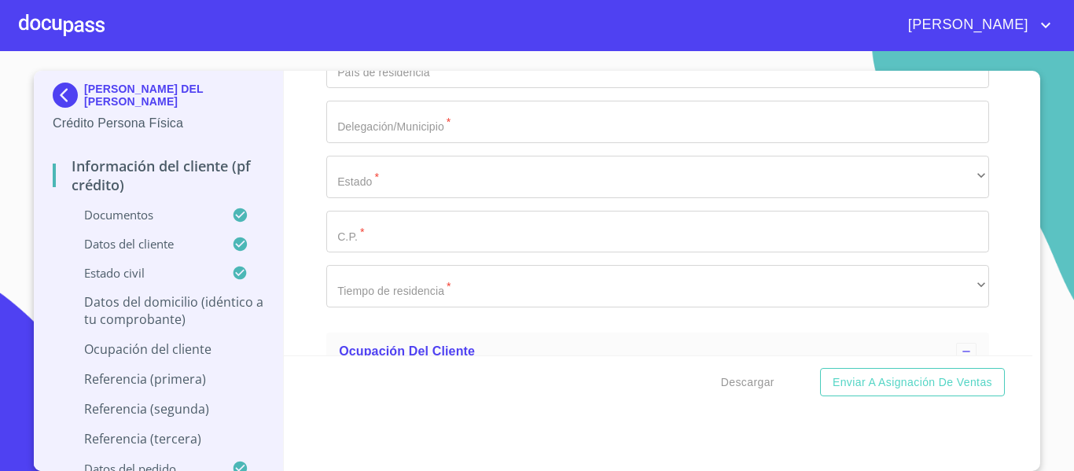
scroll to position [6224, 0]
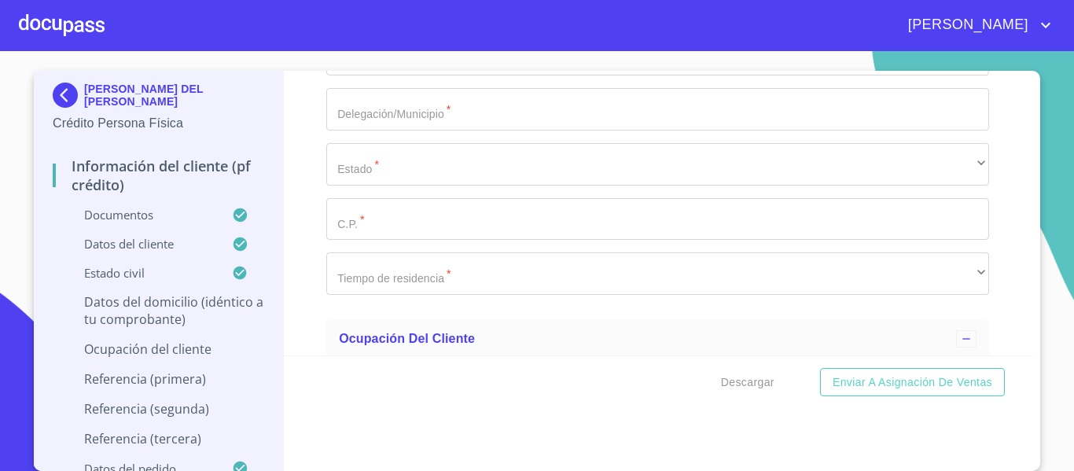
type input "[GEOGRAPHIC_DATA]"
click at [375, 246] on div "Domicilio completo (Calle, Av. o Vía)   * [GEOGRAPHIC_DATA] ​ No. Exterior   *…" at bounding box center [657, -1] width 663 height 615
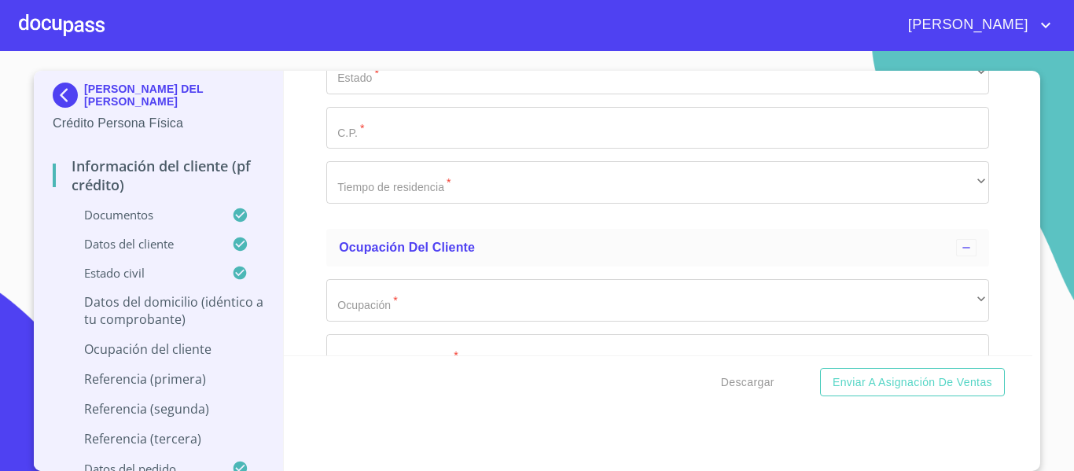
scroll to position [6319, 0]
type input "321"
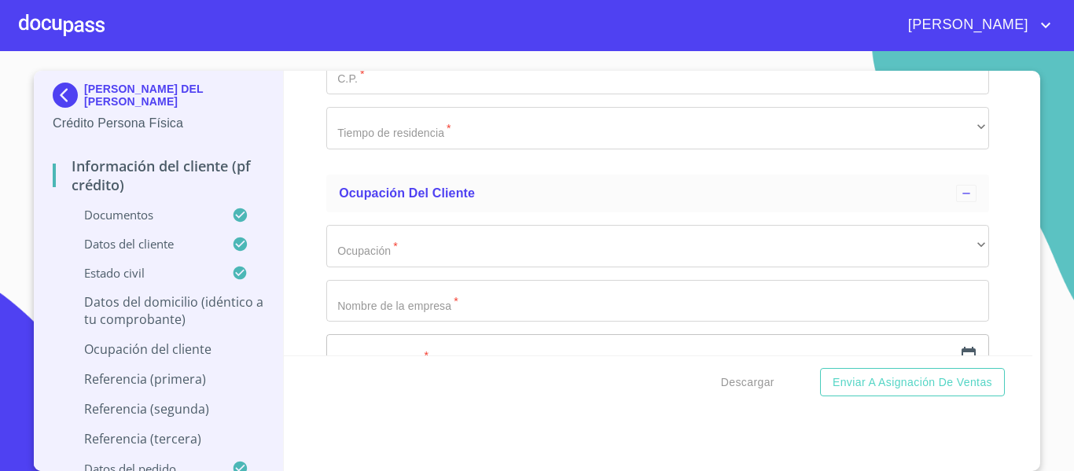
scroll to position [6397, 0]
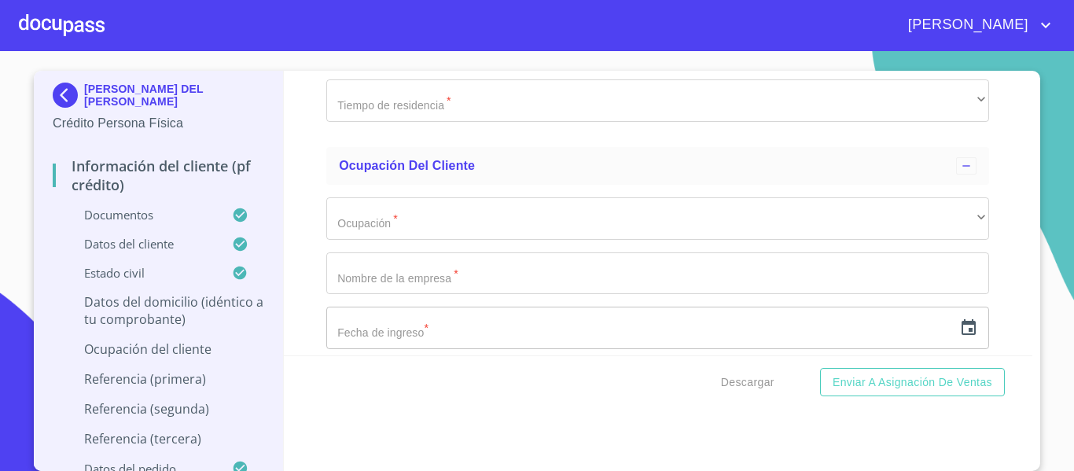
type input "[PERSON_NAME] Y ALAMO"
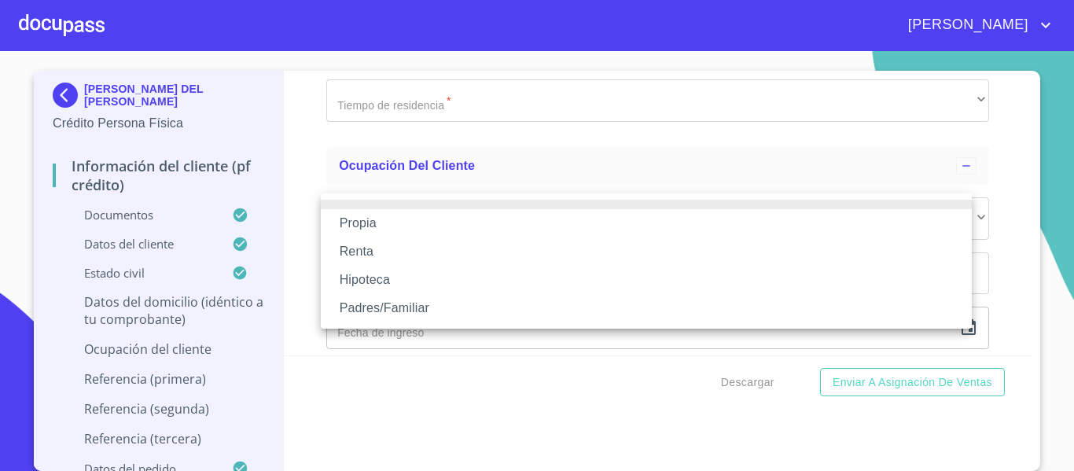
click at [389, 222] on li "Propia" at bounding box center [646, 223] width 651 height 28
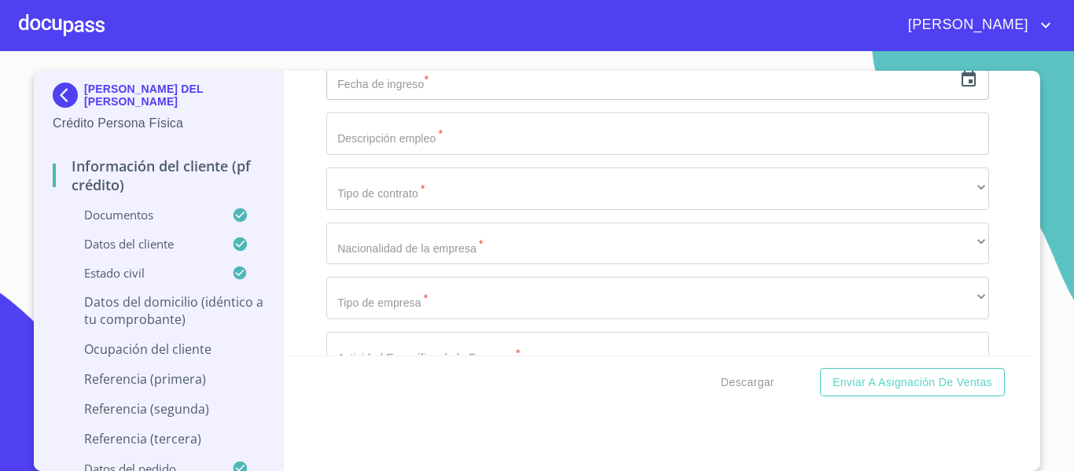
scroll to position [6791, 0]
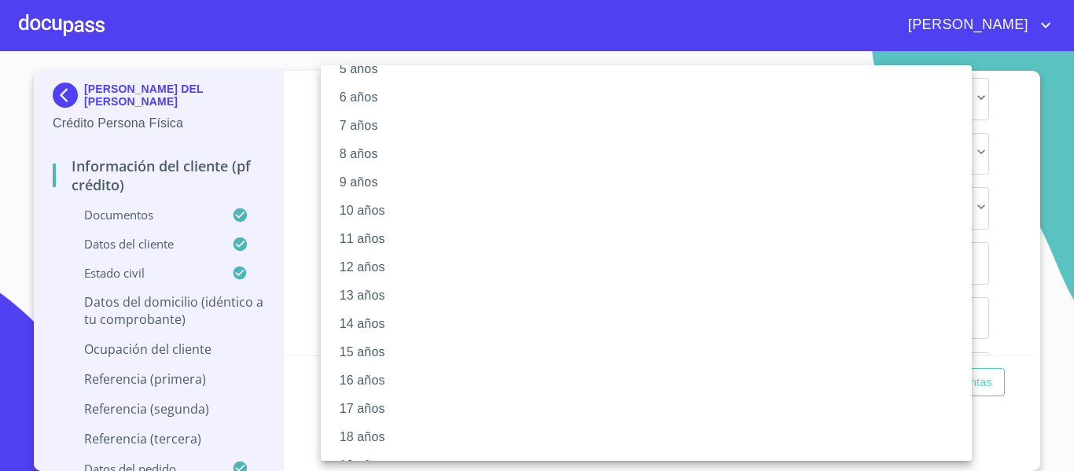
scroll to position [221, 0]
click at [344, 448] on li "20 años" at bounding box center [652, 440] width 663 height 28
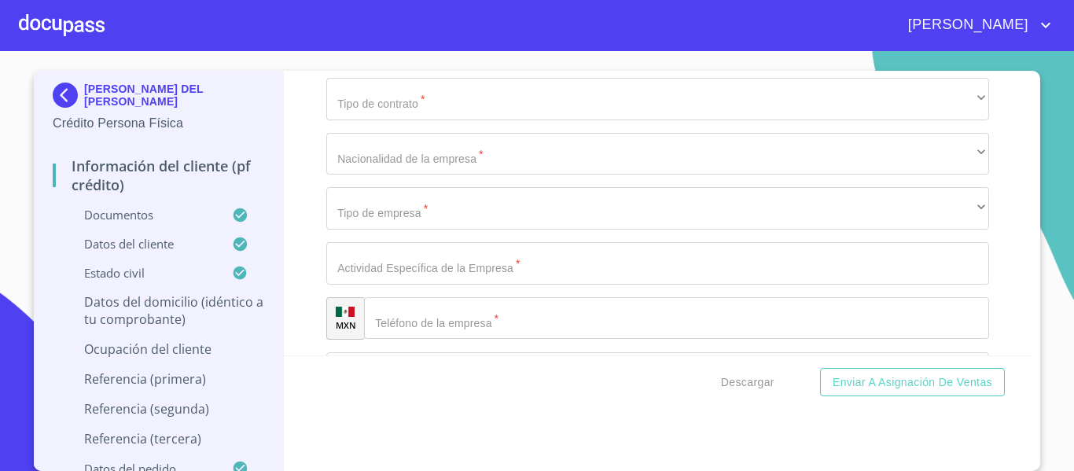
scroll to position [220, 0]
type input "45954"
click at [984, 208] on div "Información del cliente (PF crédito) Documentos Documento de identificación.   …" at bounding box center [659, 213] width 750 height 285
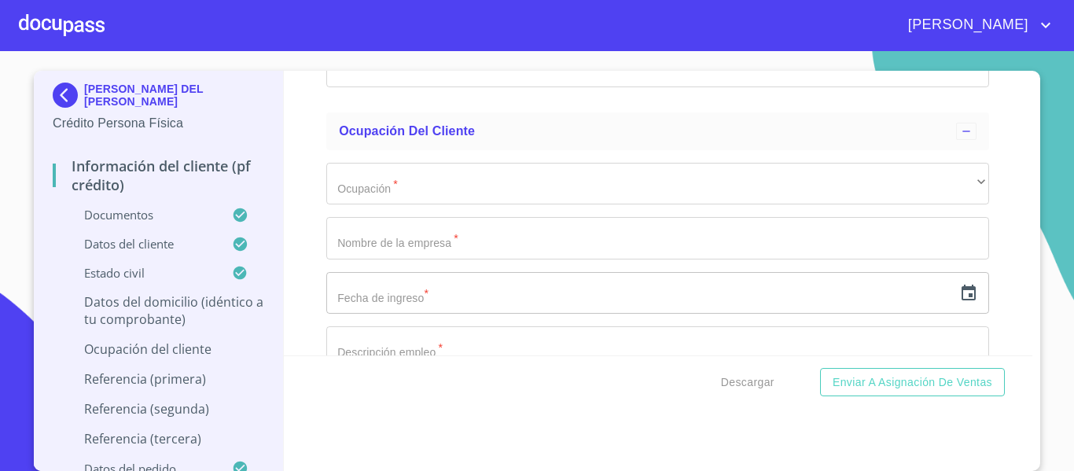
scroll to position [6498, 0]
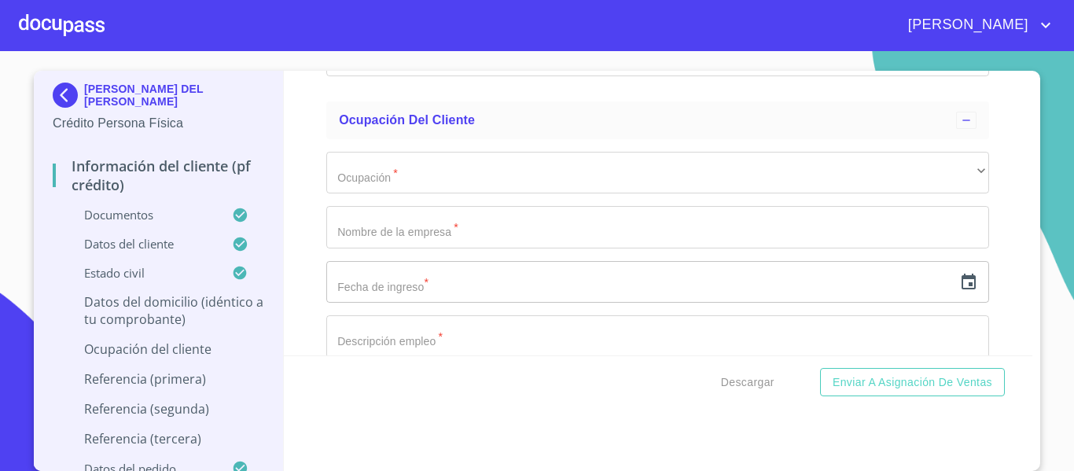
type input "OLIMPIA"
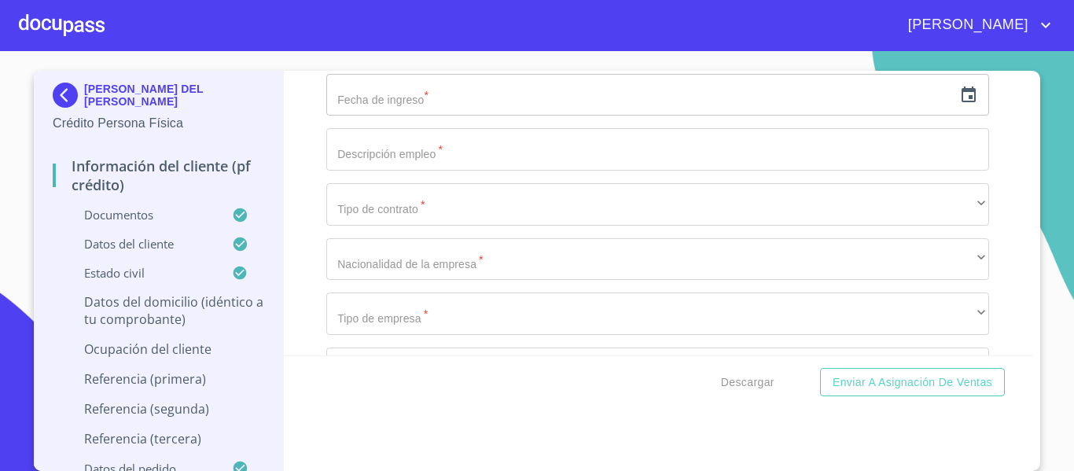
scroll to position [6687, 0]
type input "$2,000,000"
type input "[GEOGRAPHIC_DATA]"
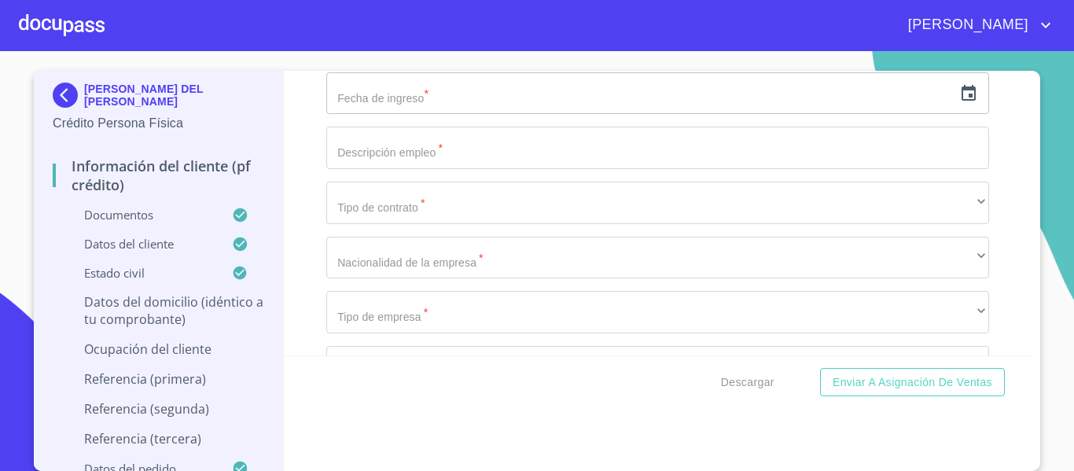
type input "PONCITLAN"
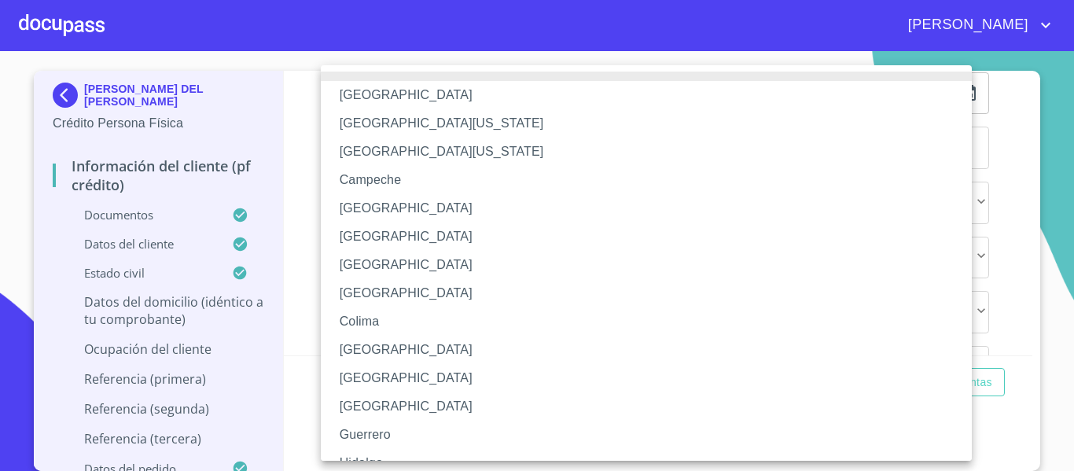
scroll to position [229, 0]
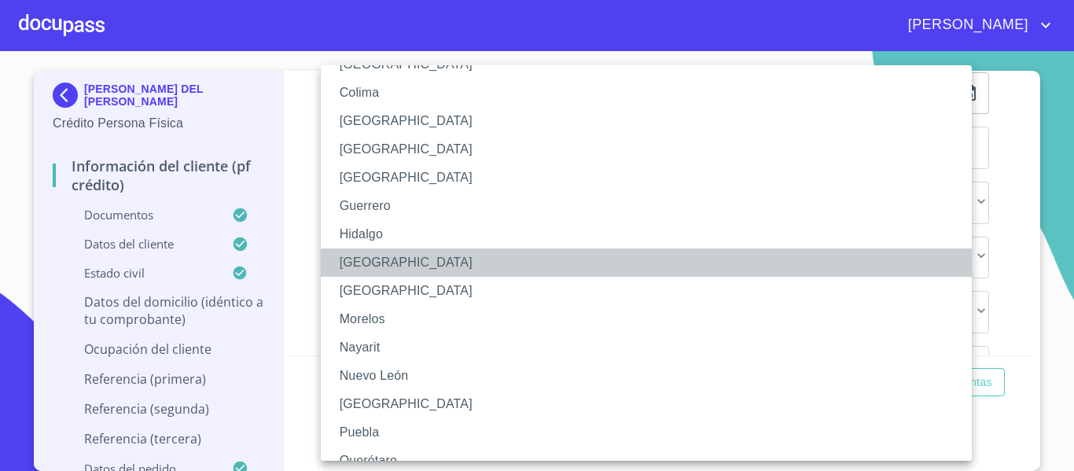
click at [389, 267] on li "[GEOGRAPHIC_DATA]" at bounding box center [652, 263] width 663 height 28
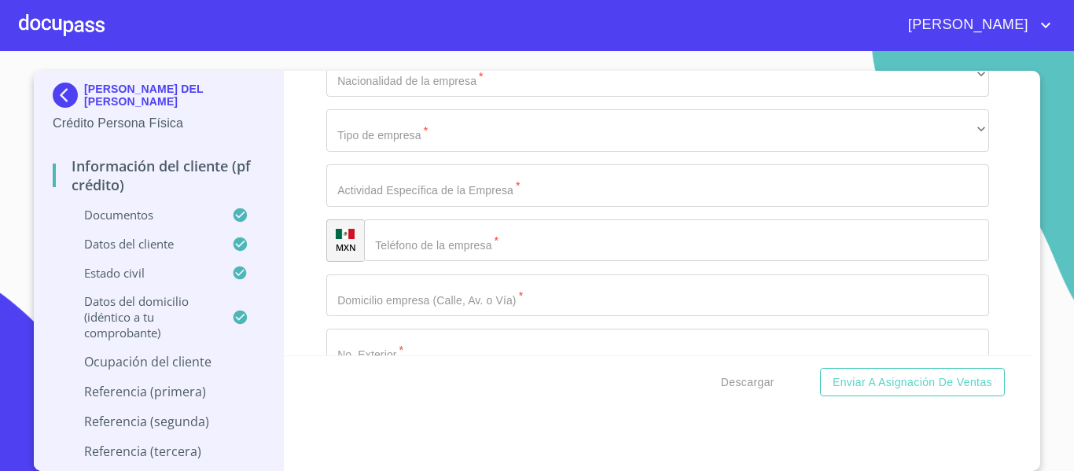
scroll to position [6844, 0]
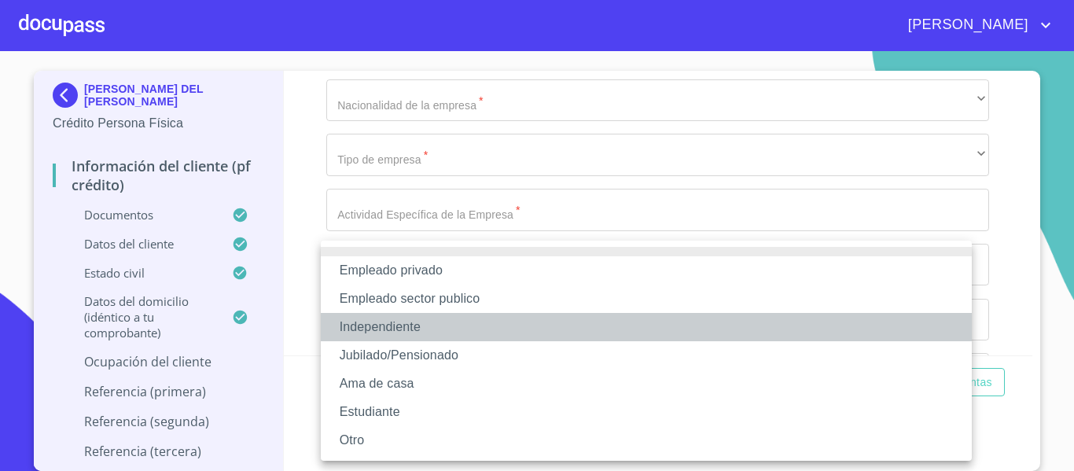
click at [416, 333] on li "Independiente" at bounding box center [646, 327] width 651 height 28
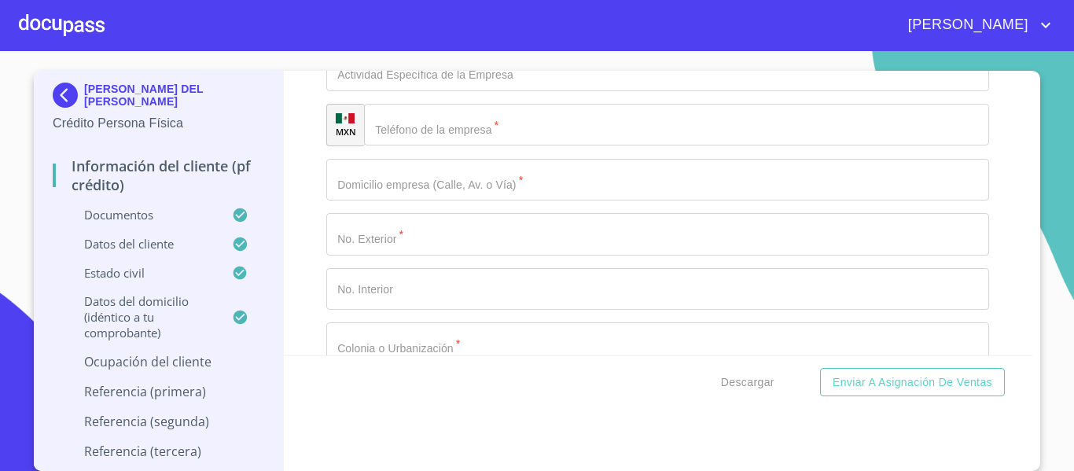
scroll to position [7001, 0]
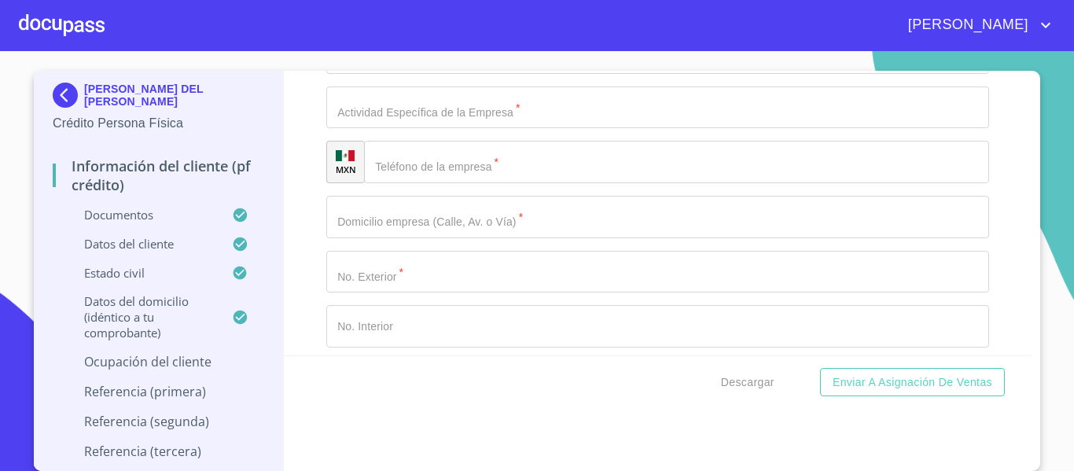
type input "TORTILLERIA [GEOGRAPHIC_DATA][PERSON_NAME]"
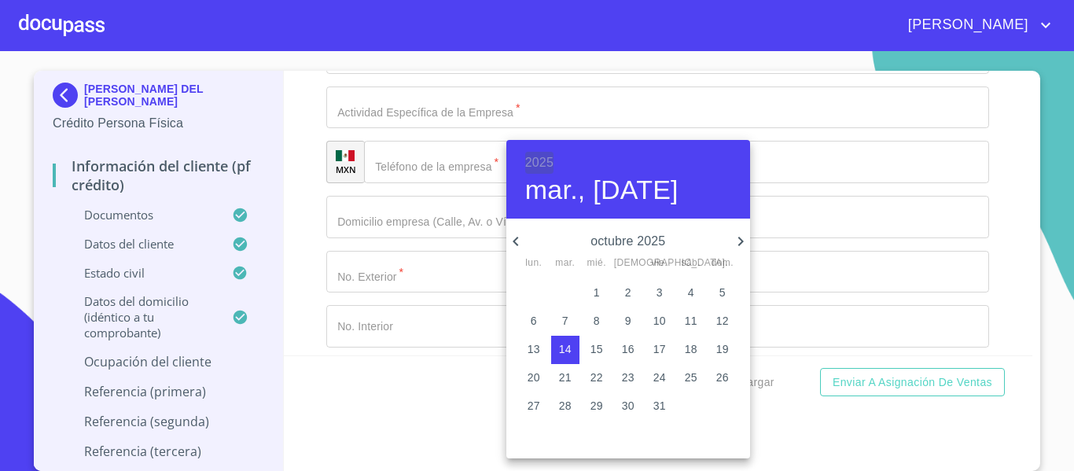
click at [536, 162] on h6 "2025" at bounding box center [539, 163] width 28 height 22
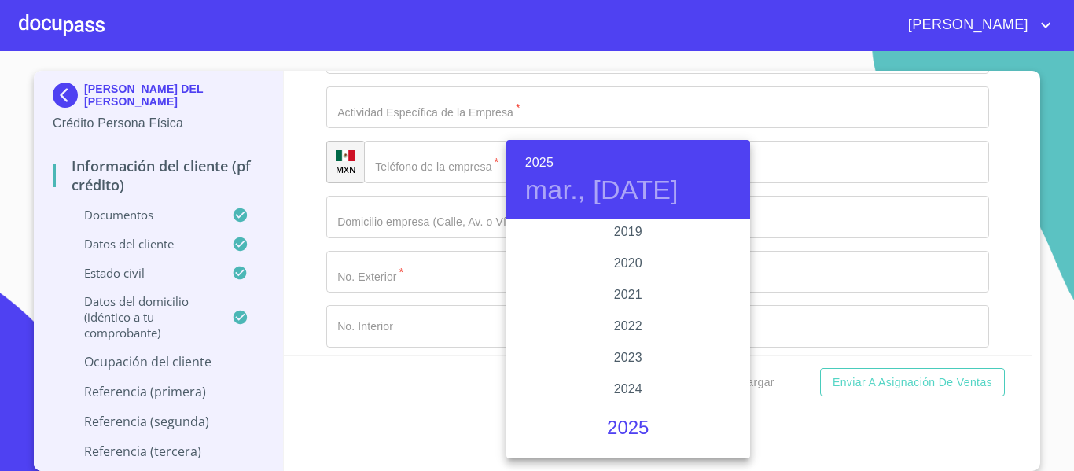
scroll to position [2957, 0]
click at [638, 234] on div "2019" at bounding box center [629, 236] width 244 height 31
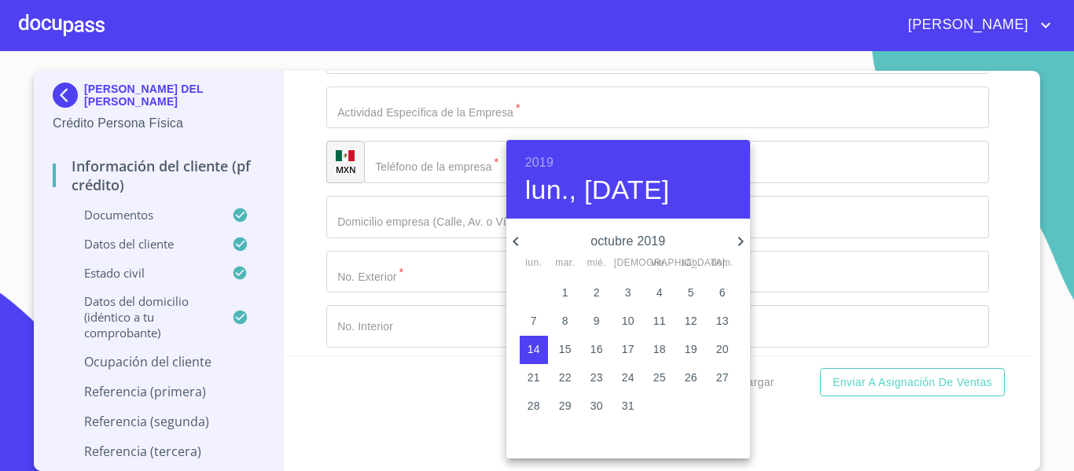
click at [521, 244] on icon "button" at bounding box center [516, 241] width 19 height 19
click at [518, 243] on icon "button" at bounding box center [516, 241] width 19 height 19
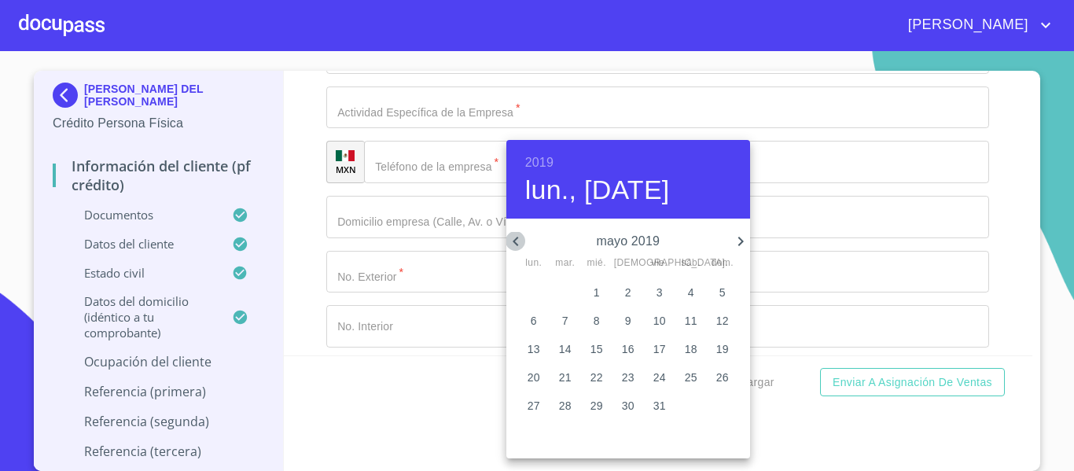
click at [518, 243] on icon "button" at bounding box center [516, 241] width 19 height 19
click at [691, 296] on p "2" at bounding box center [691, 293] width 6 height 16
type input "2 de mar. de 2019"
click at [303, 253] on div at bounding box center [537, 235] width 1074 height 471
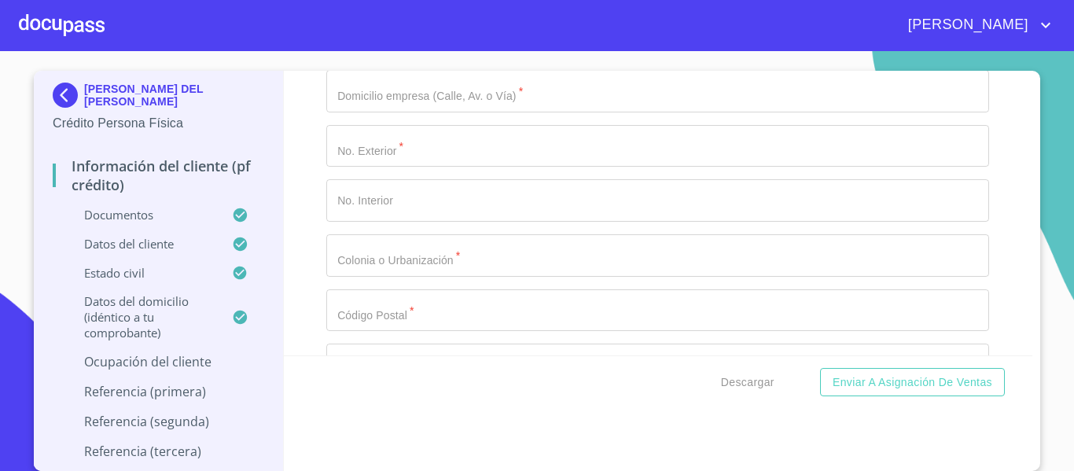
type input "DUEÑA"
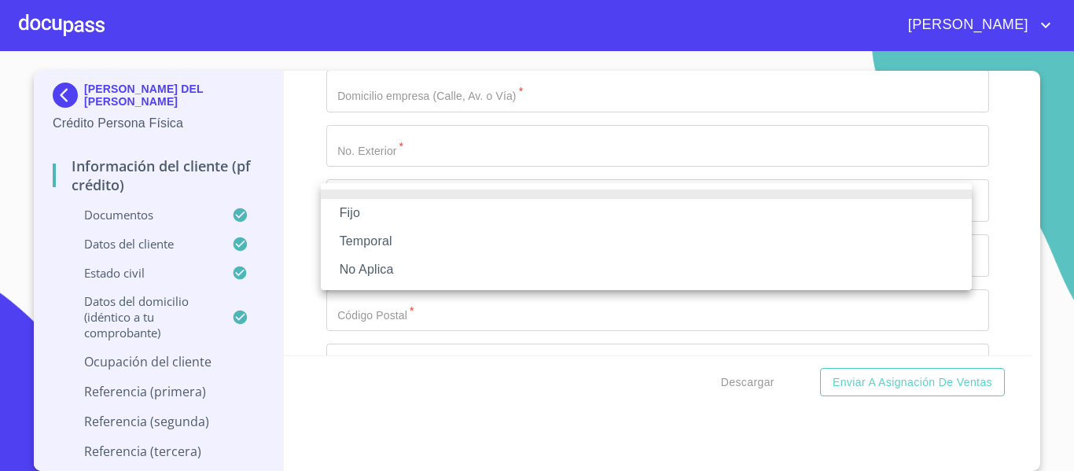
click at [401, 274] on li "No Aplica" at bounding box center [646, 270] width 651 height 28
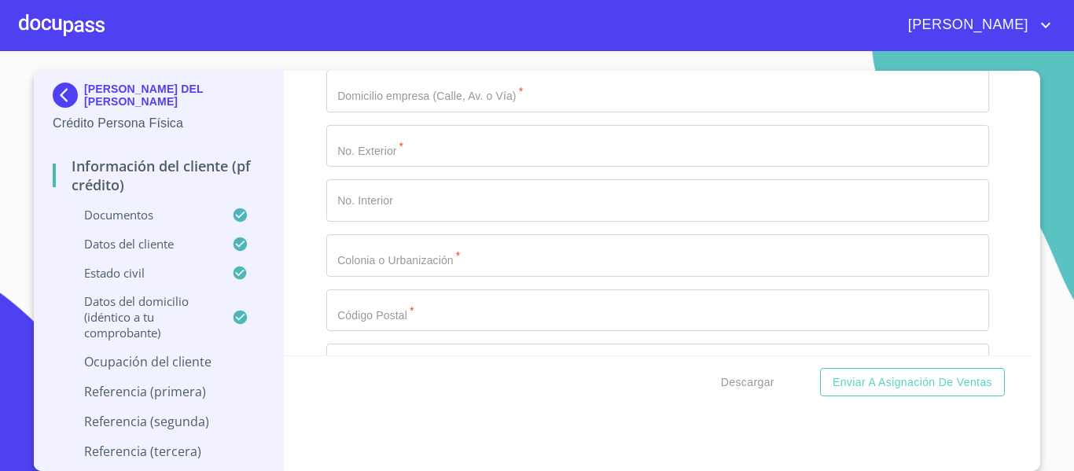
type input "60000"
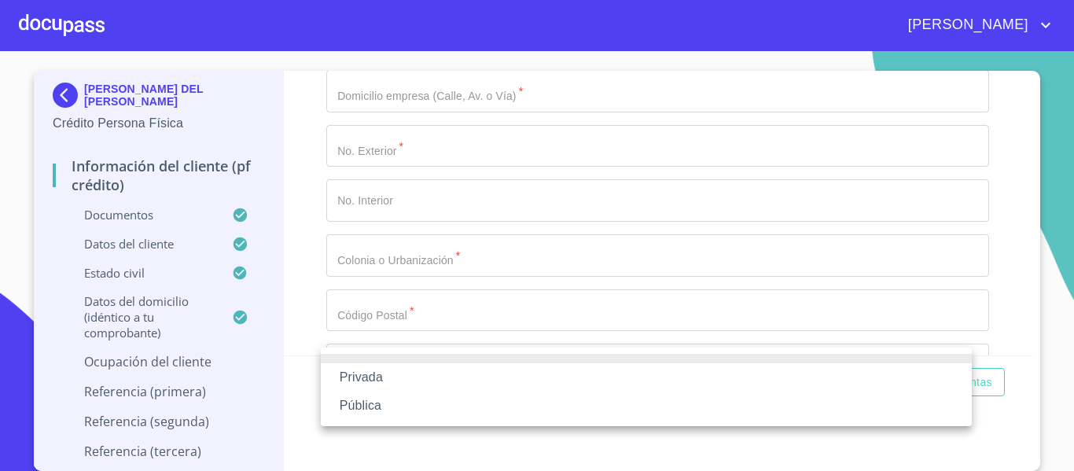
click at [321, 274] on div at bounding box center [537, 235] width 1074 height 471
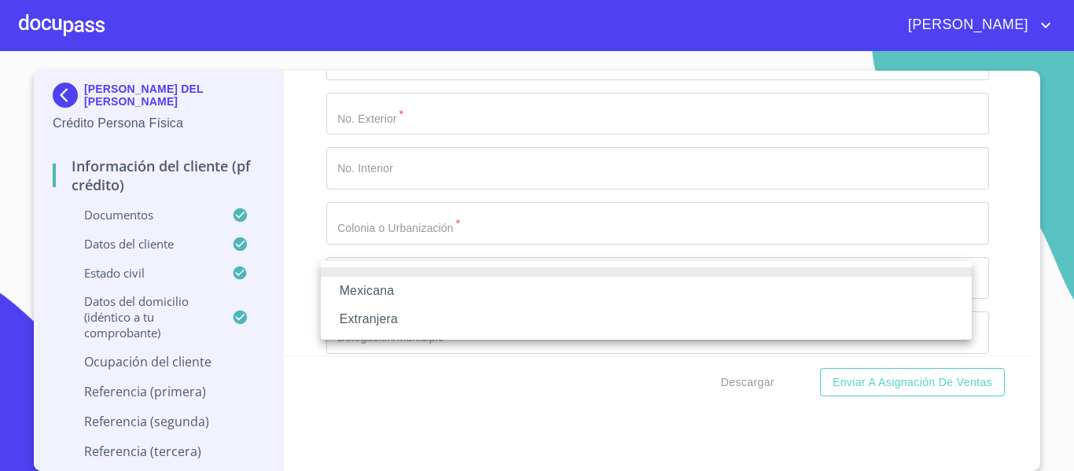
click at [414, 291] on li "Mexicana" at bounding box center [646, 291] width 651 height 28
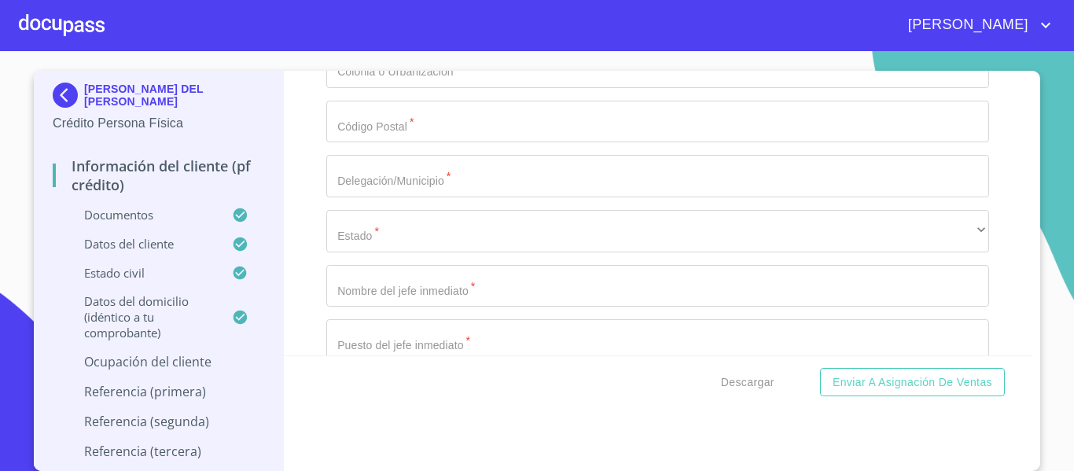
scroll to position [7317, 0]
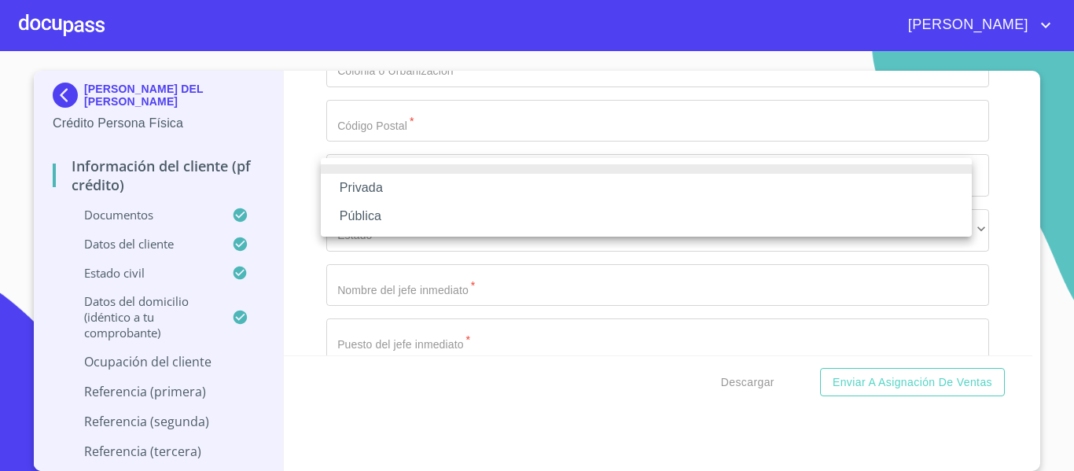
click at [400, 190] on li "Privada" at bounding box center [646, 188] width 651 height 28
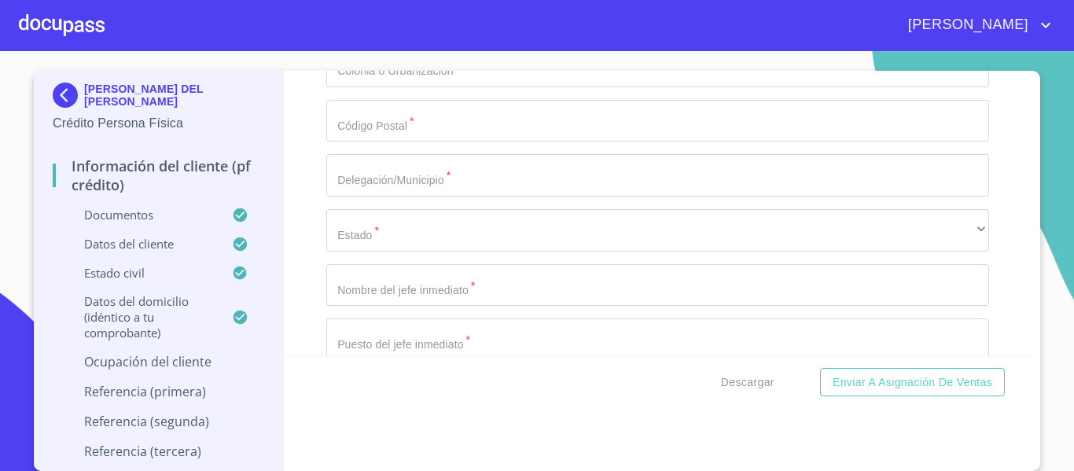
type input "S"
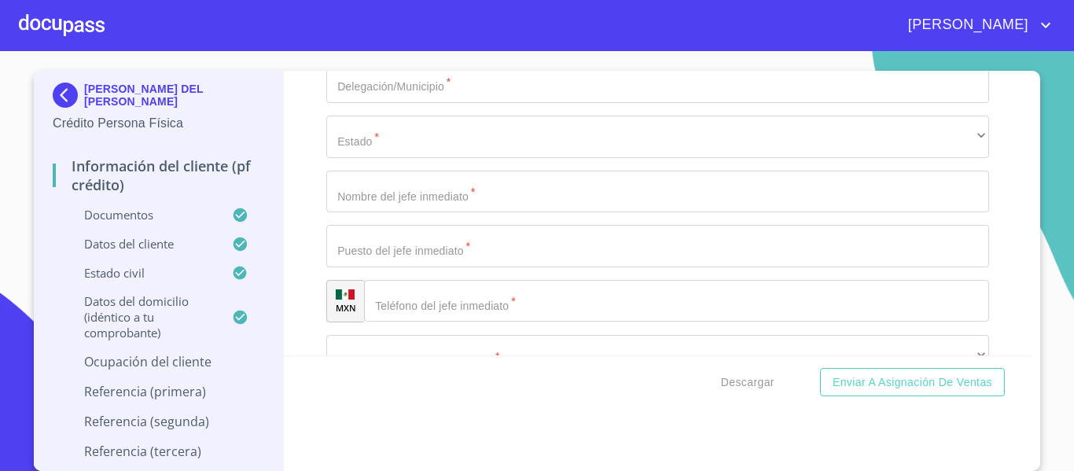
scroll to position [7443, 0]
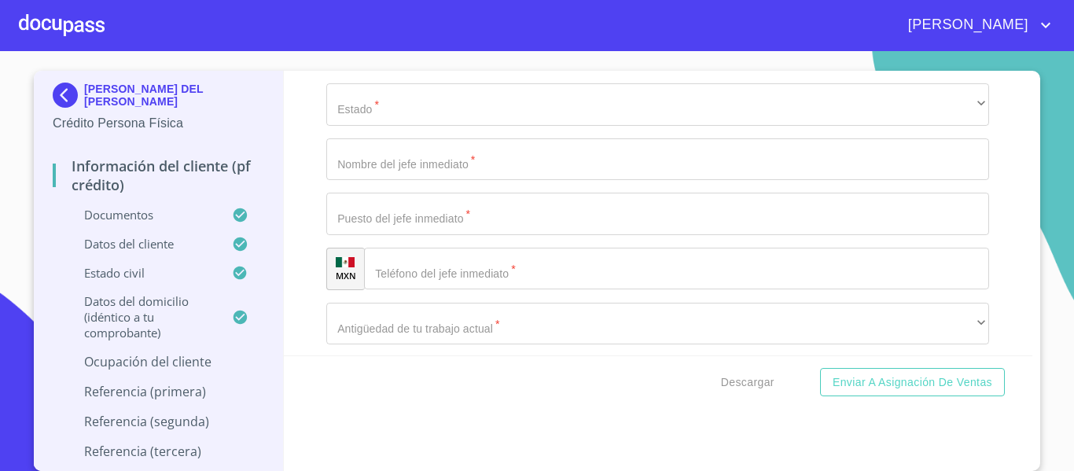
type input "FABRICACION DE TORTILLA"
type input "[PHONE_NUMBER]"
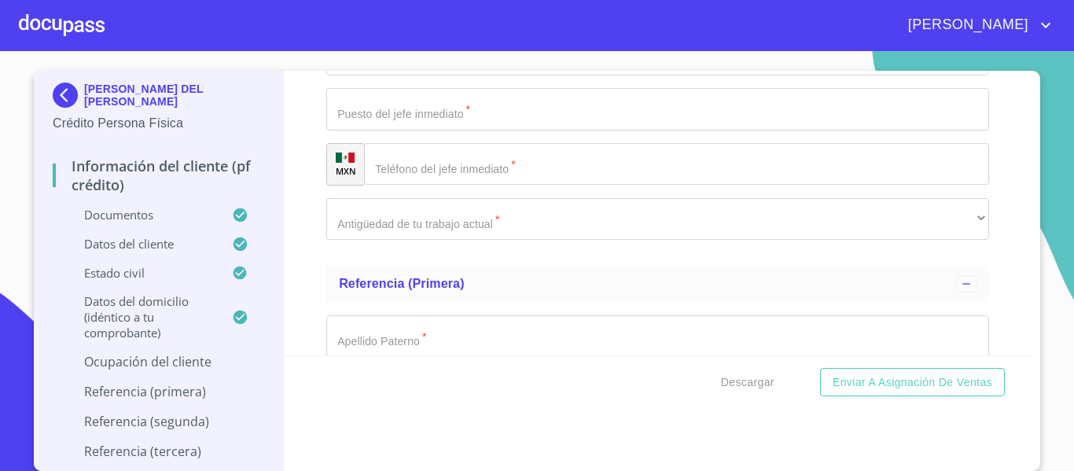
scroll to position [7521, 0]
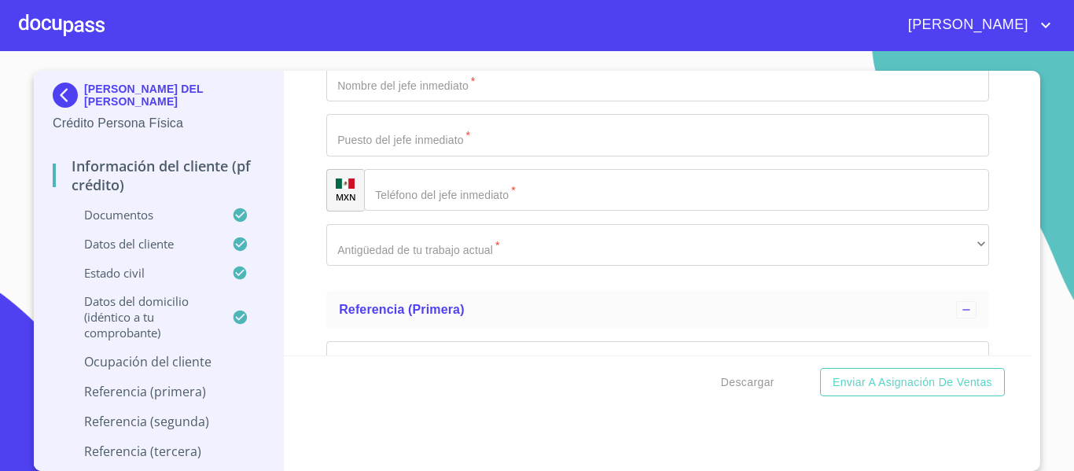
paste input "SANTA [PERSON_NAME]"
type input "SANTA [PERSON_NAME]"
type input "83"
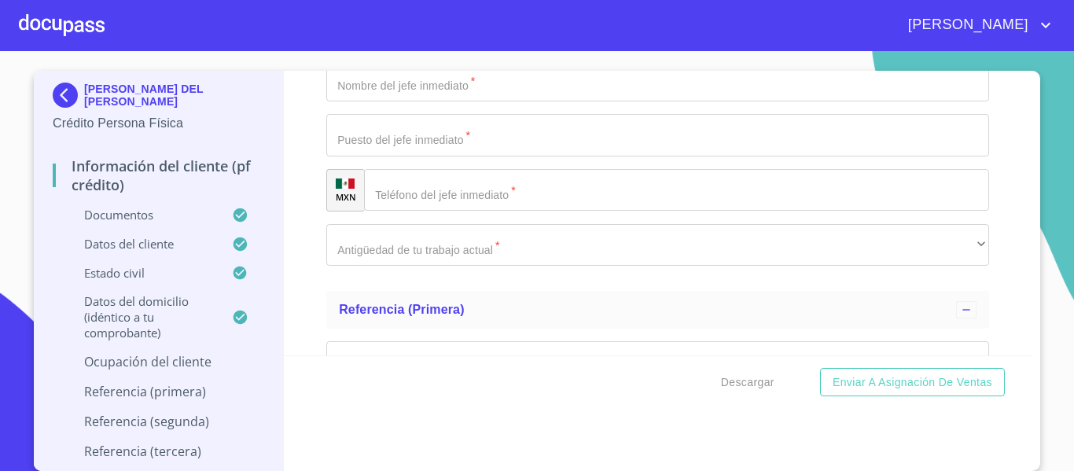
type input "SANTA [PERSON_NAME]"
click at [302, 258] on div "Información del cliente (PF crédito) Documentos Documento de identificación.   …" at bounding box center [659, 213] width 750 height 285
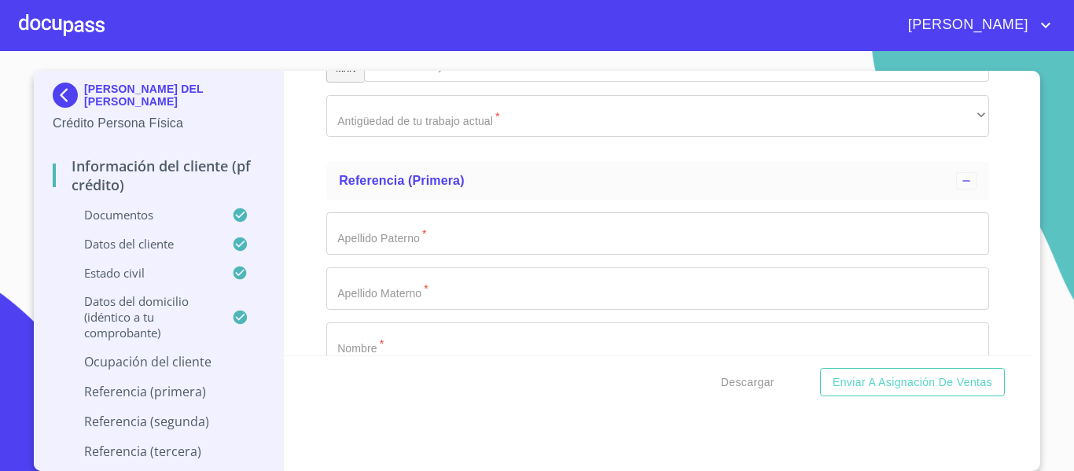
scroll to position [7679, 0]
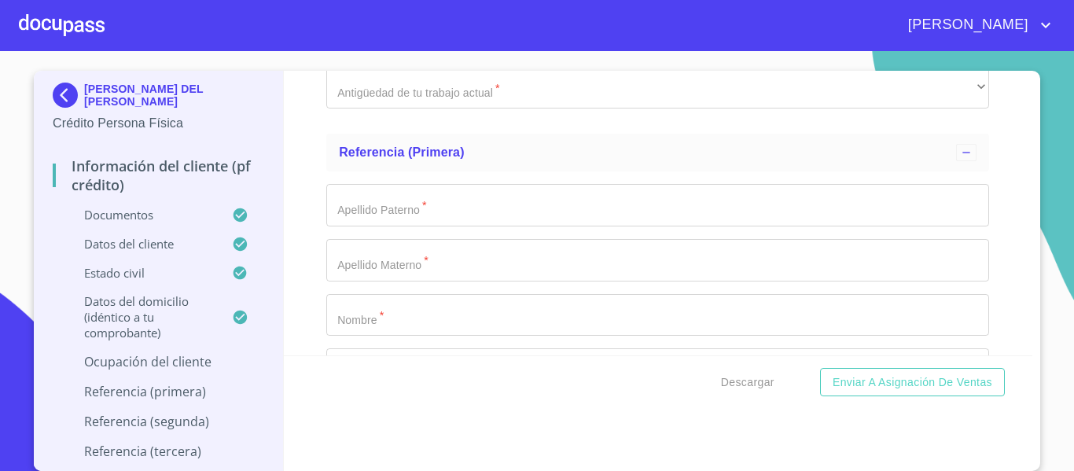
paste input "45950"
type input "45950"
type input "PONCITLAN"
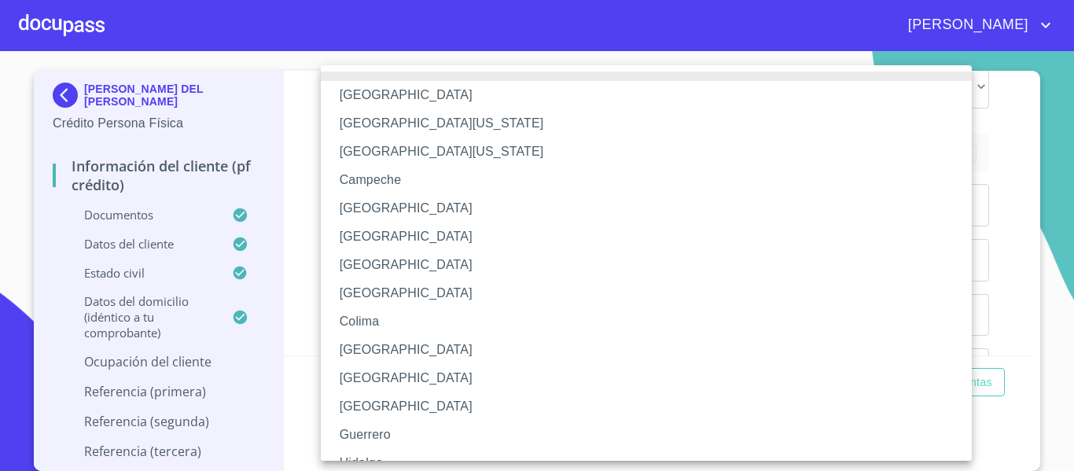
scroll to position [229, 0]
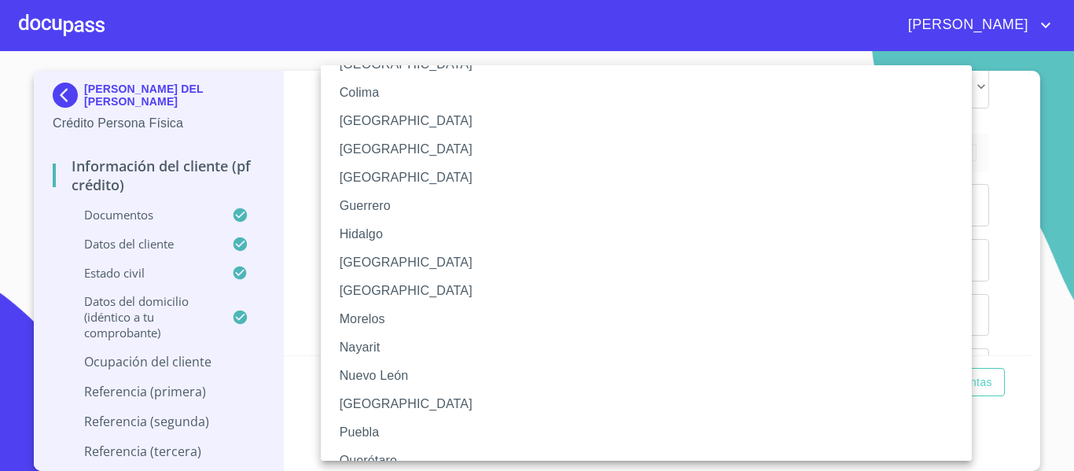
click at [374, 250] on li "[GEOGRAPHIC_DATA]" at bounding box center [652, 263] width 663 height 28
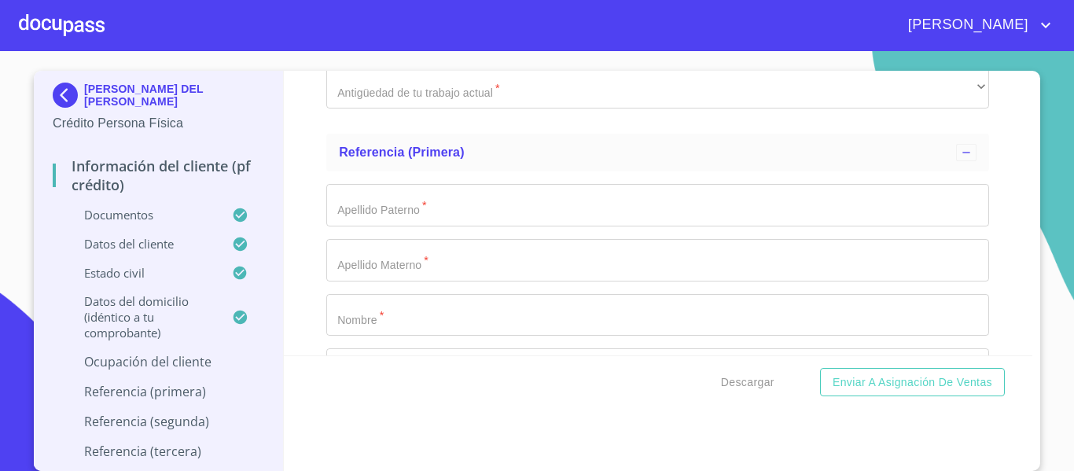
scroll to position [7915, 0]
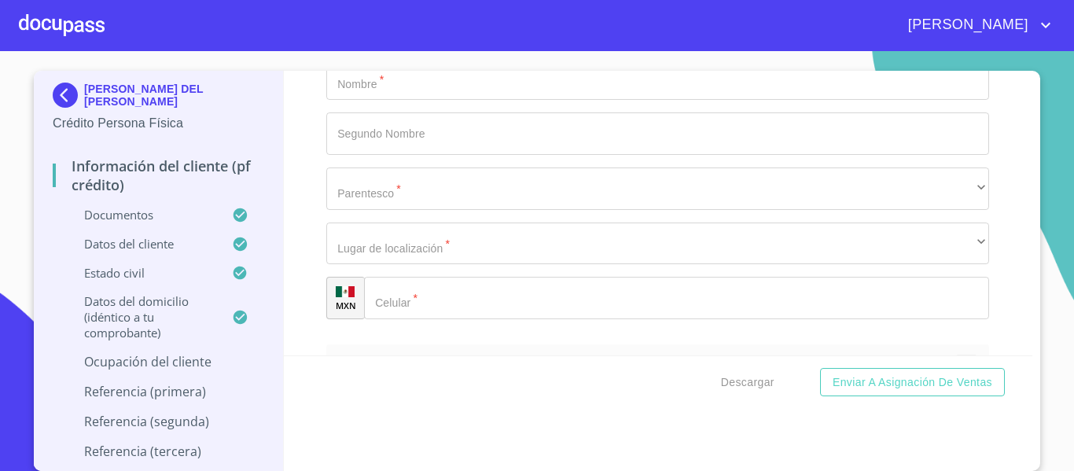
type input "[PERSON_NAME] DEL [PERSON_NAME]"
type input "DUEÑA"
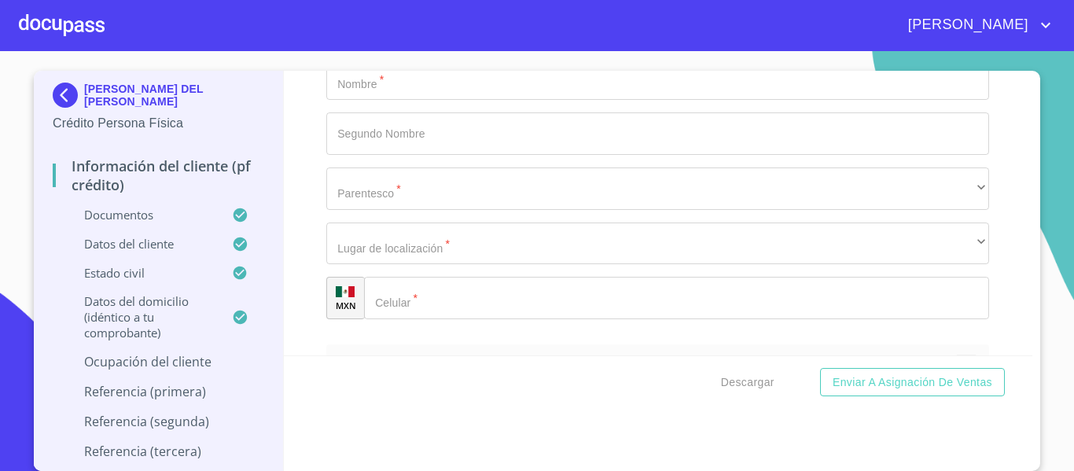
type input "[PHONE_NUMBER]"
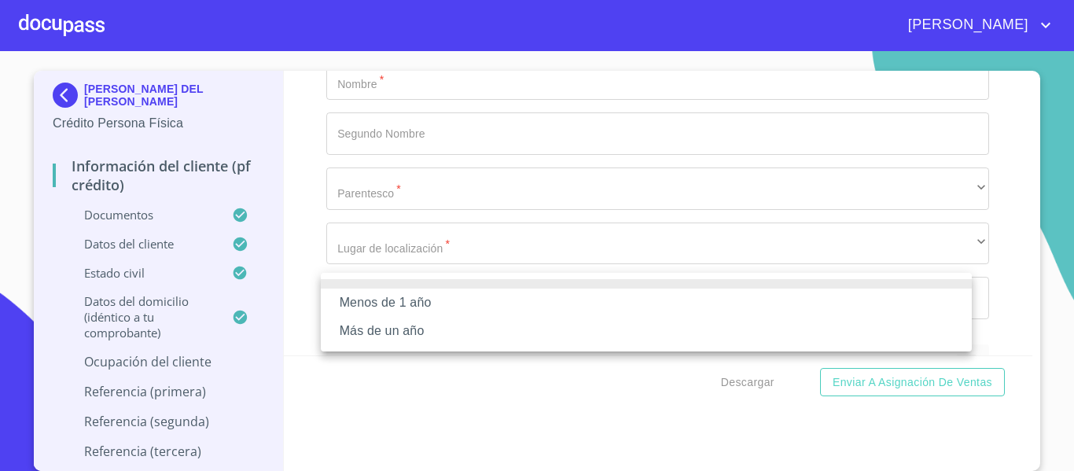
click at [418, 318] on li "Más de un año" at bounding box center [646, 331] width 651 height 28
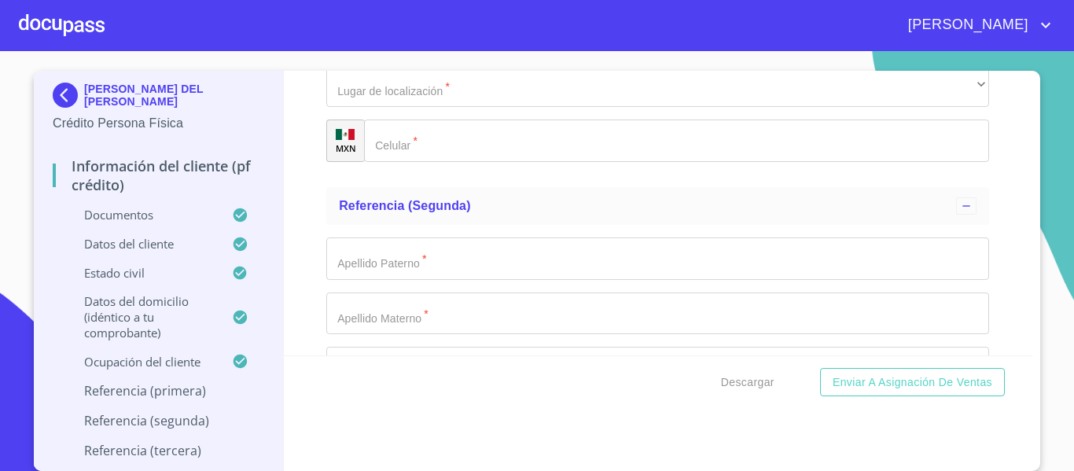
scroll to position [8151, 0]
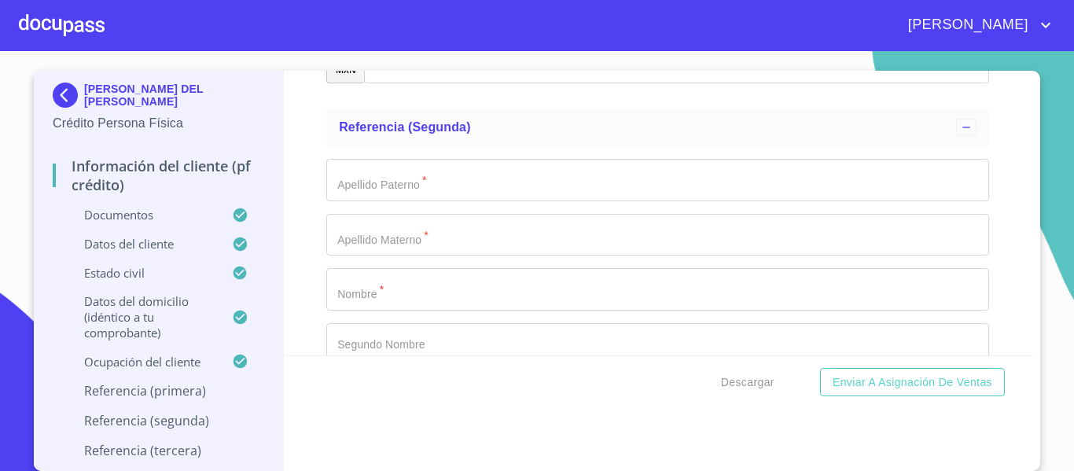
type input "N"
type input "[PERSON_NAME]"
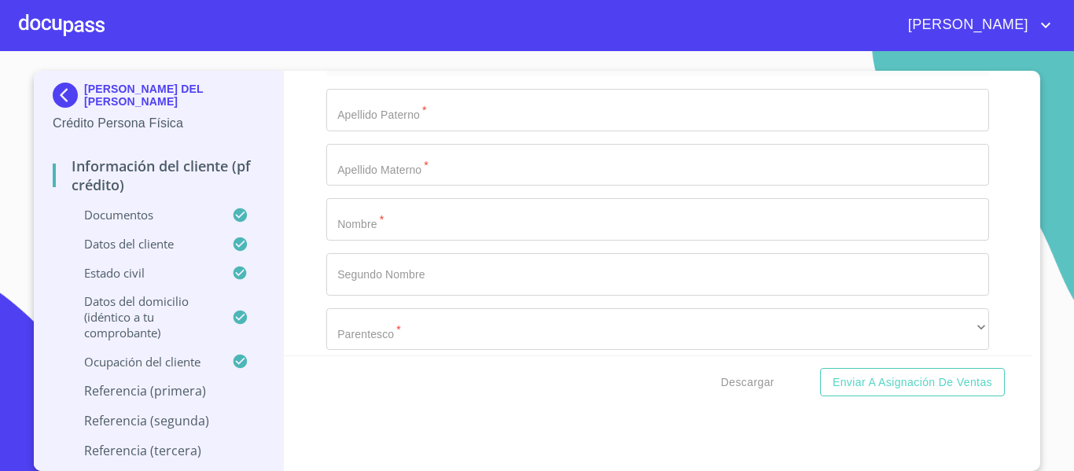
scroll to position [8308, 0]
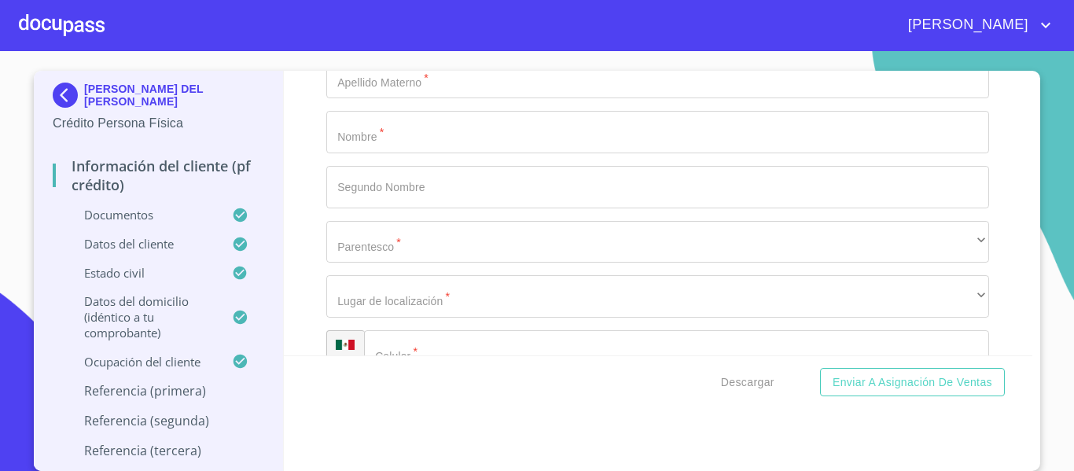
type input "[PERSON_NAME]"
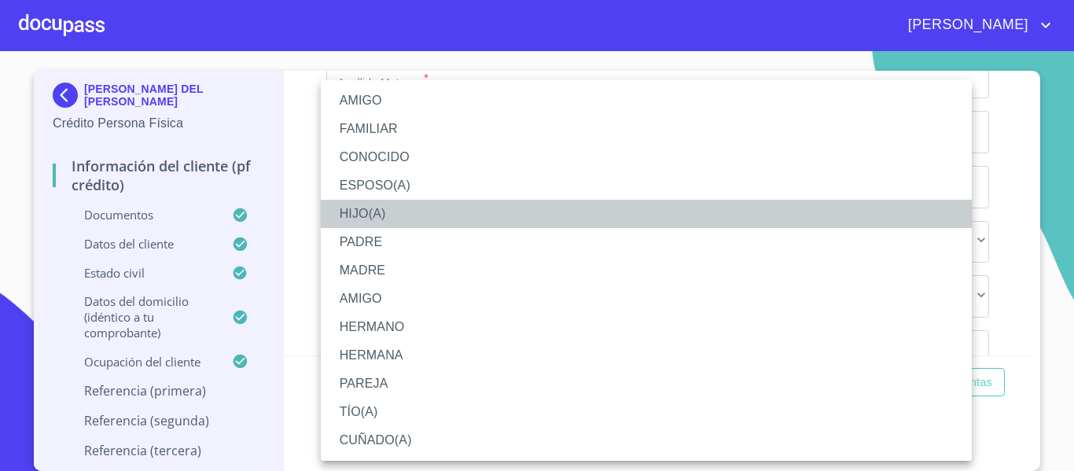
click at [383, 210] on li "HIJO(A)" at bounding box center [646, 214] width 651 height 28
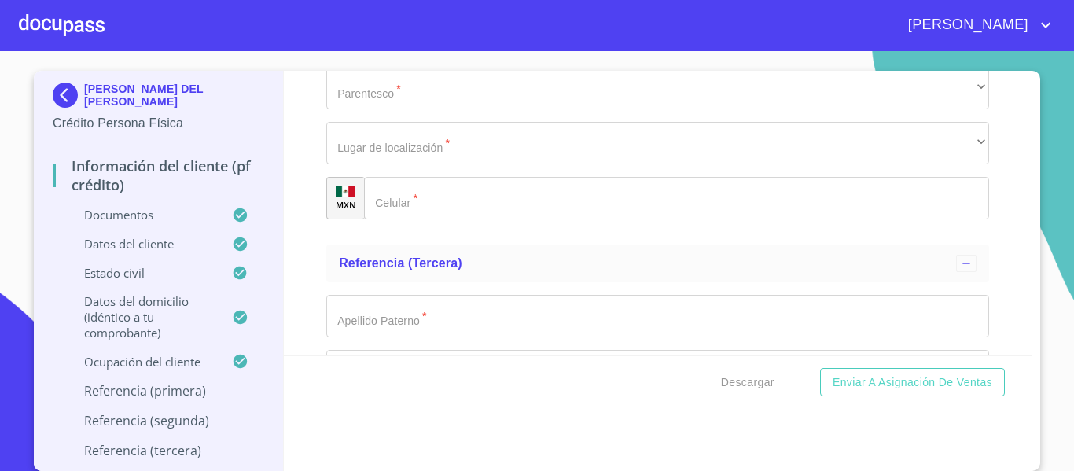
scroll to position [8465, 0]
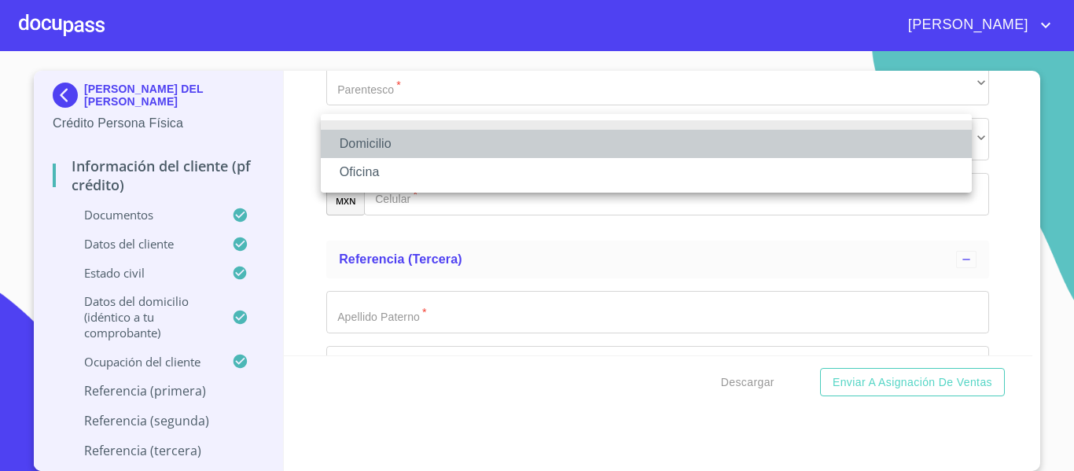
click at [418, 137] on li "Domicilio" at bounding box center [646, 144] width 651 height 28
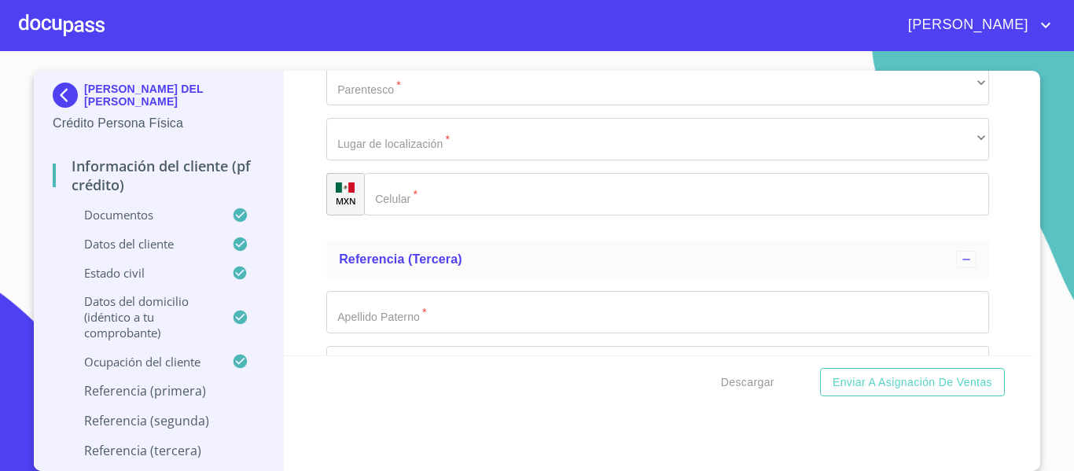
type input "[PHONE_NUMBER]"
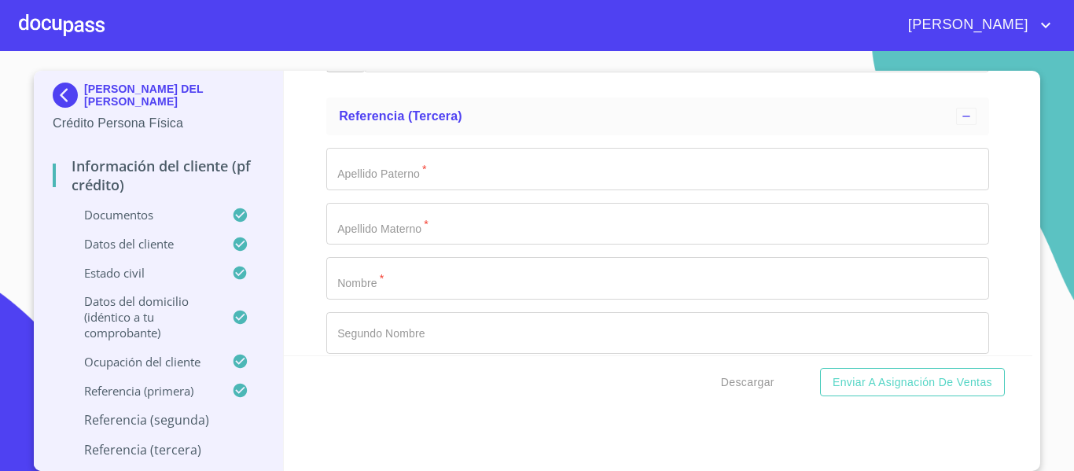
scroll to position [8622, 0]
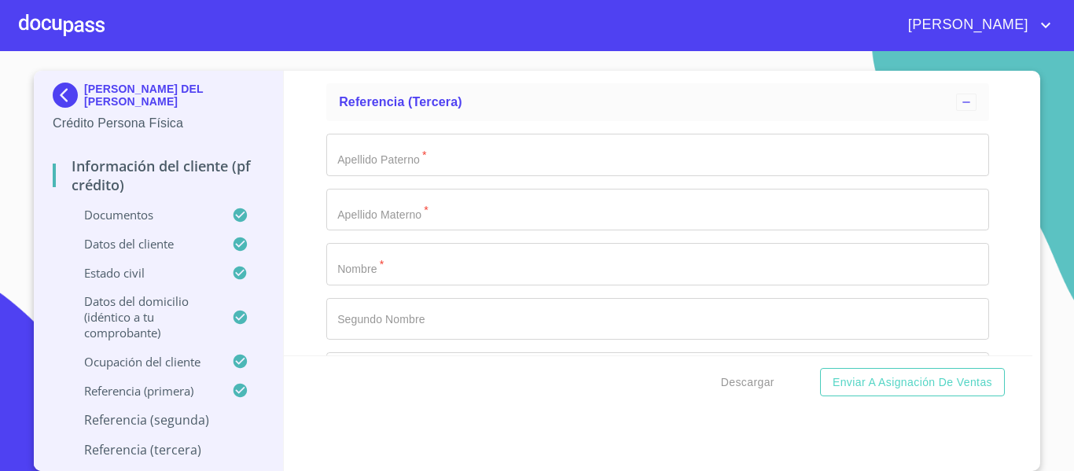
type input "[PERSON_NAME]"
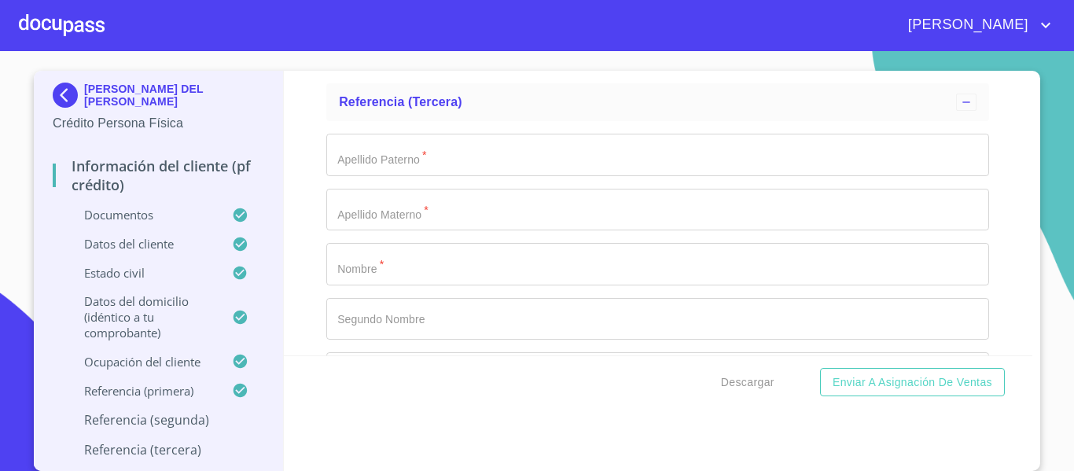
type input "[PERSON_NAME]"
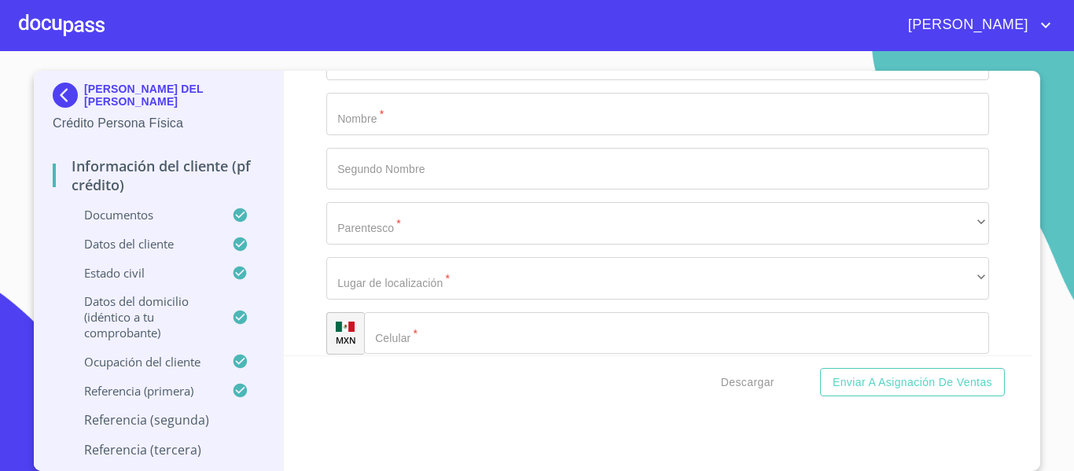
scroll to position [8780, 0]
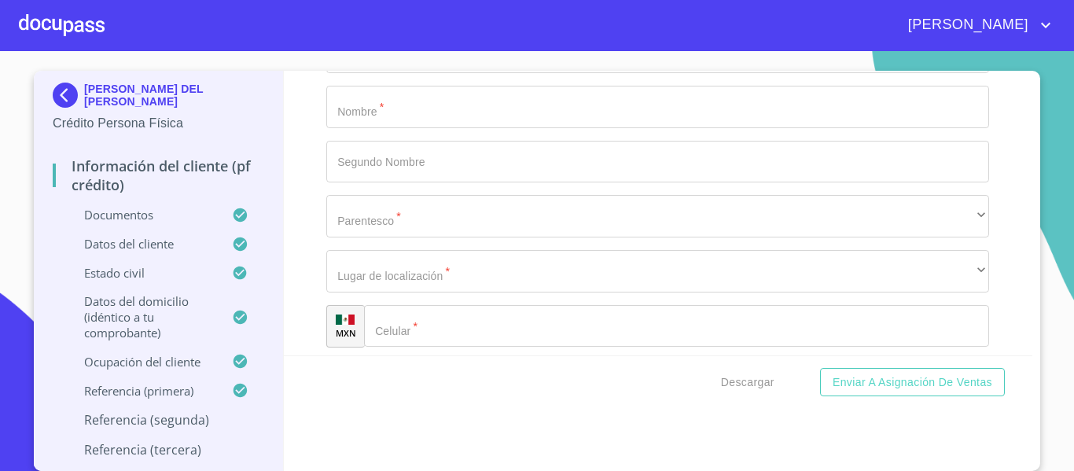
type input "ISRAEL"
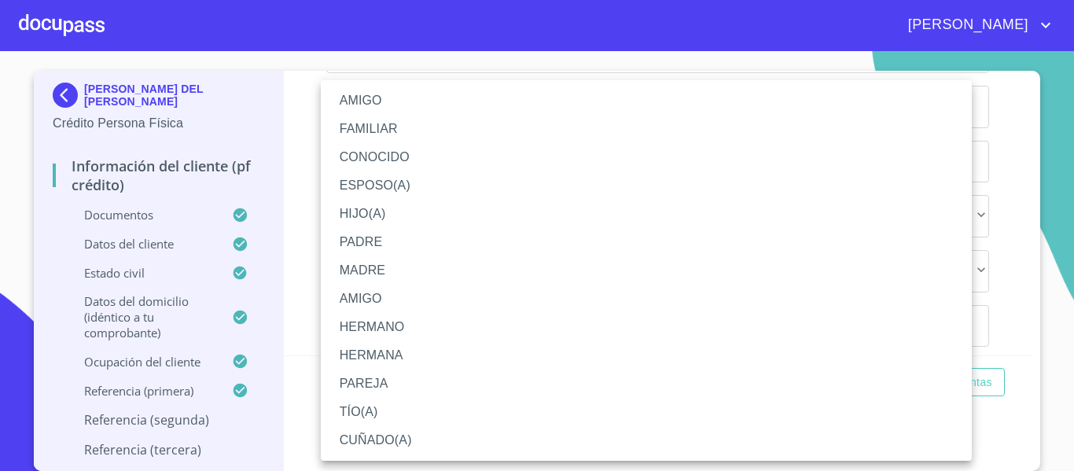
click at [389, 216] on li "HIJO(A)" at bounding box center [646, 214] width 651 height 28
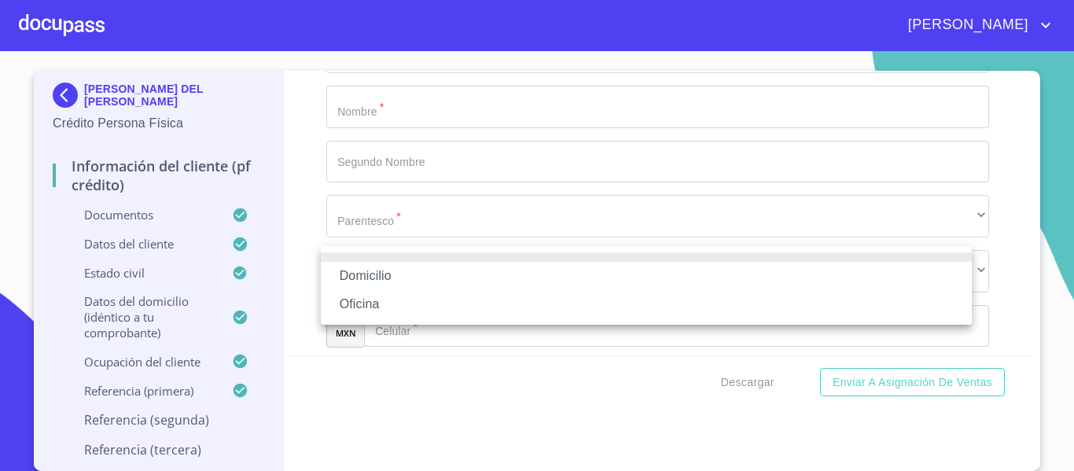
click at [401, 274] on li "Domicilio" at bounding box center [646, 276] width 651 height 28
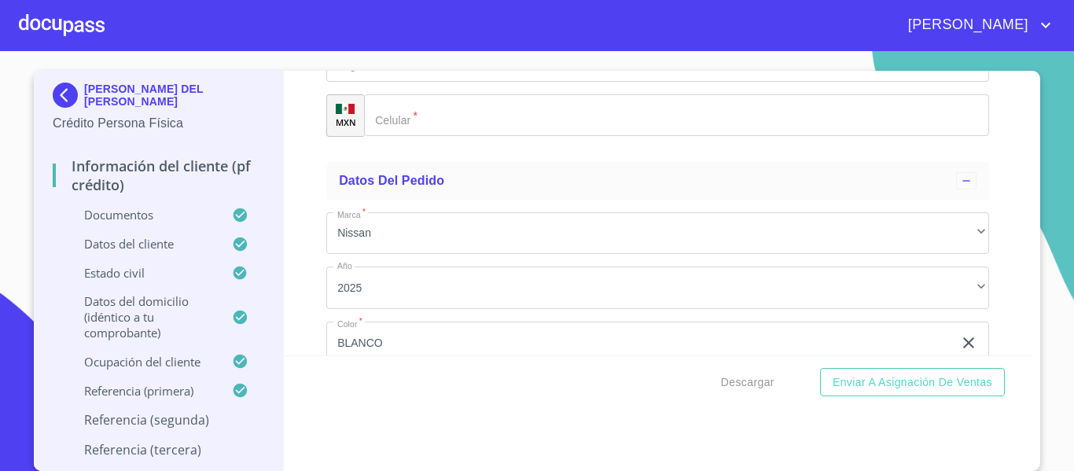
scroll to position [9016, 0]
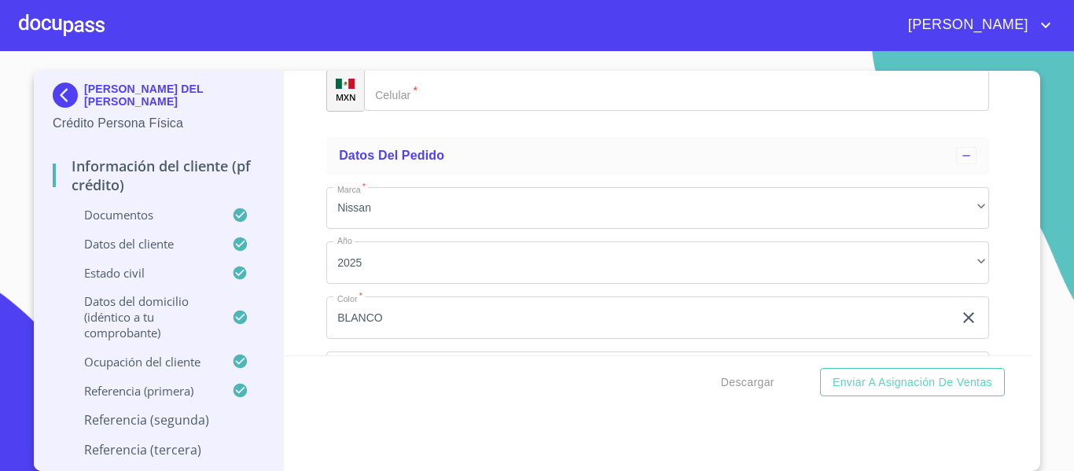
type input "[PHONE_NUMBER]"
type input "CORTES"
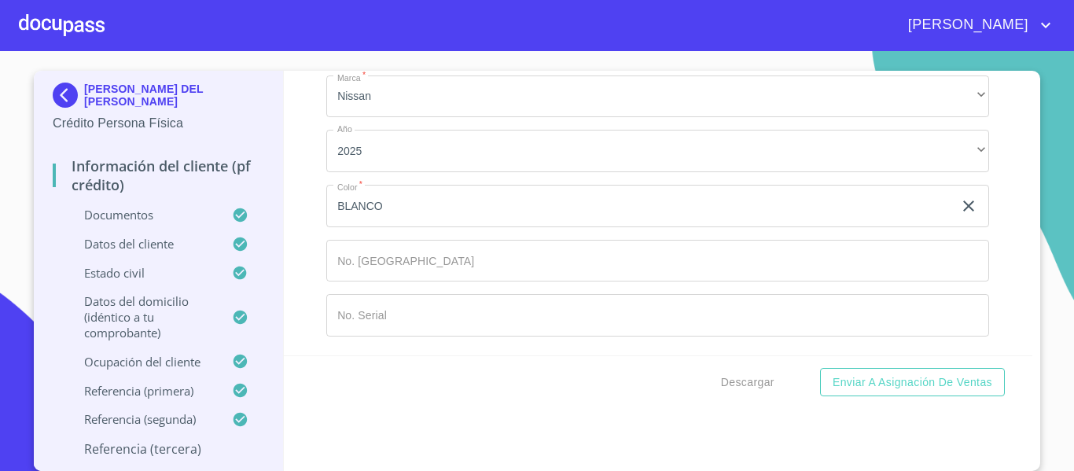
scroll to position [9173, 0]
type input "[PERSON_NAME]"
type input "O"
type input "PERLA"
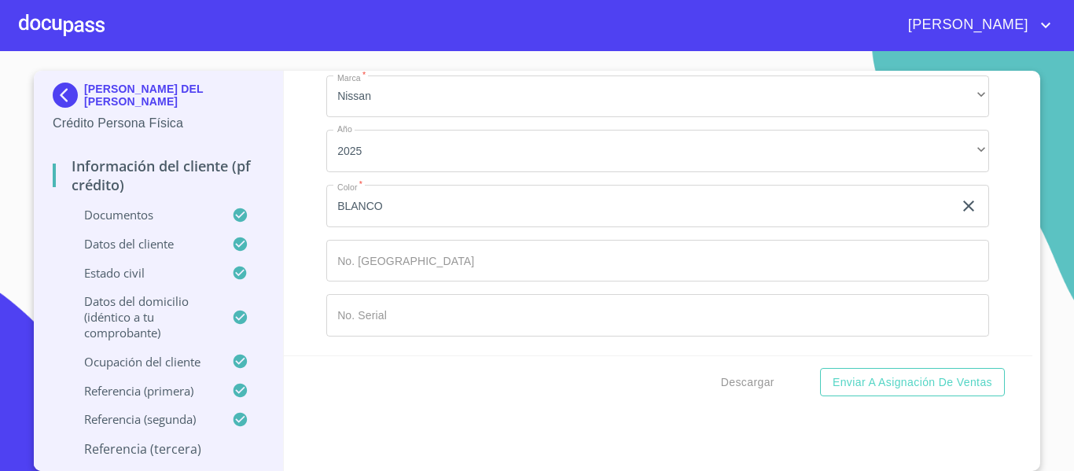
type input "GUADALUPE"
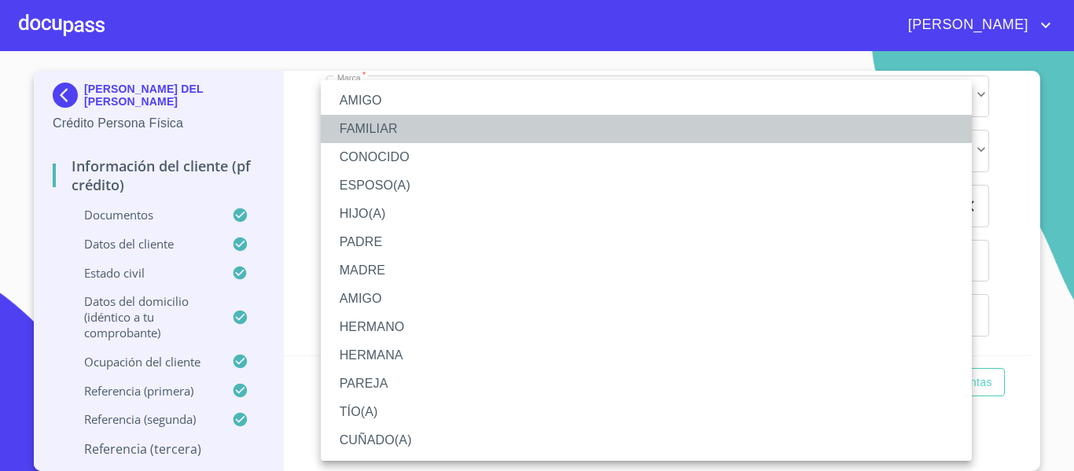
click at [380, 133] on li "FAMILIAR" at bounding box center [646, 129] width 651 height 28
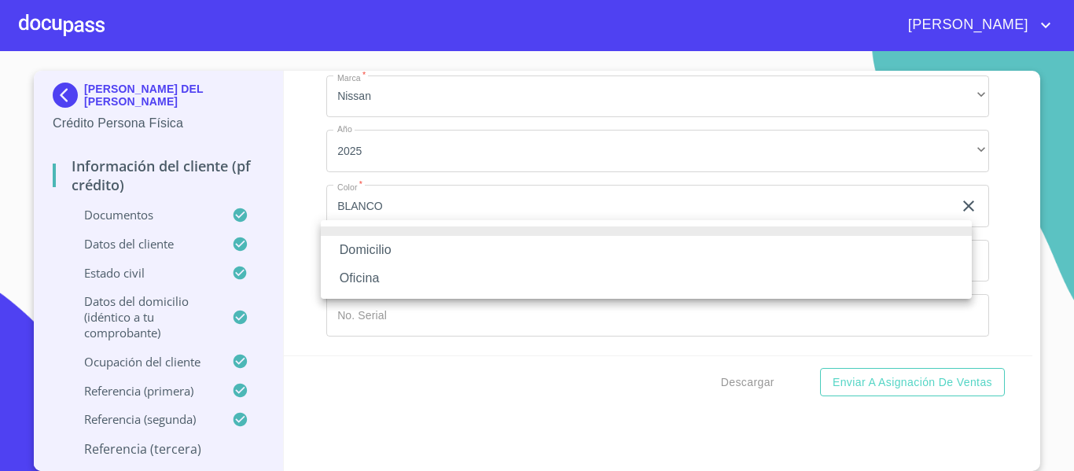
click at [373, 247] on li "Domicilio" at bounding box center [646, 250] width 651 height 28
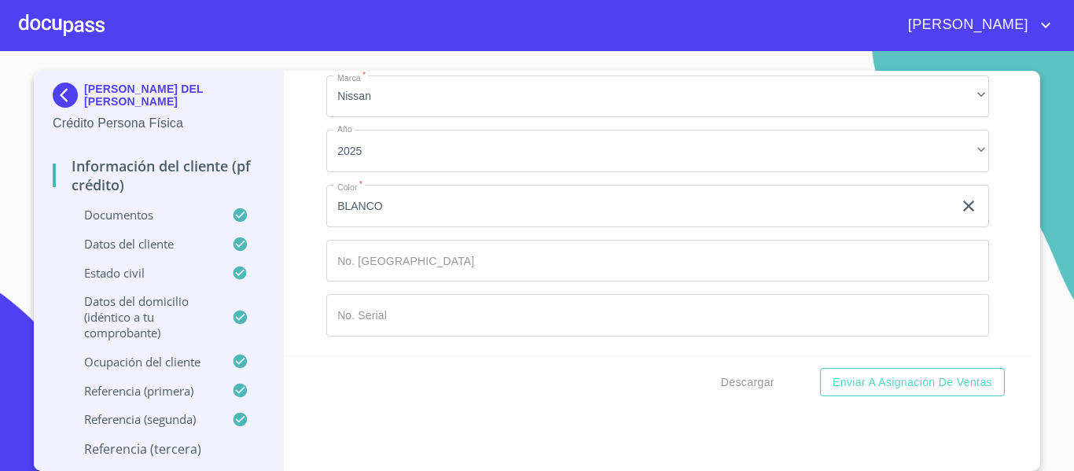
scroll to position [9330, 0]
type input "[PHONE_NUMBER]"
click at [739, 380] on span "Descargar" at bounding box center [747, 383] width 53 height 20
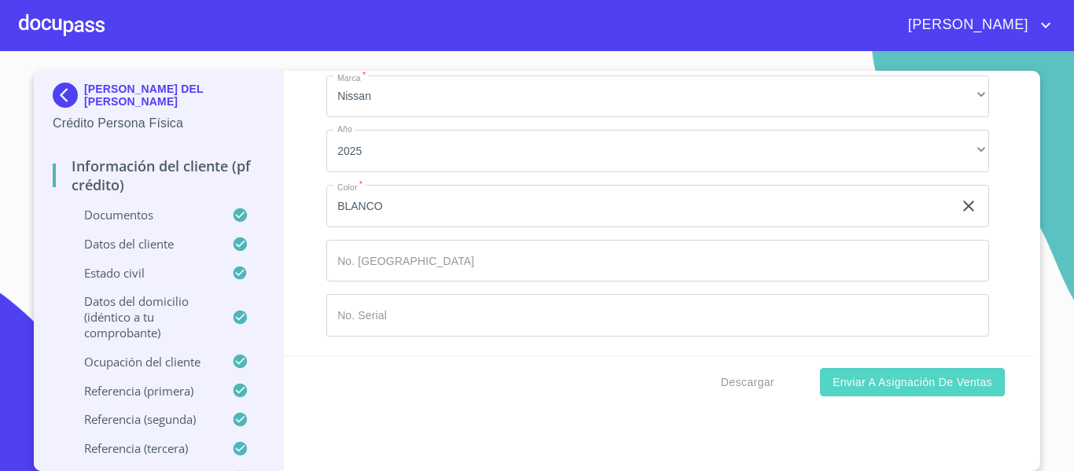
click at [917, 383] on span "Enviar a Asignación de Ventas" at bounding box center [913, 383] width 160 height 20
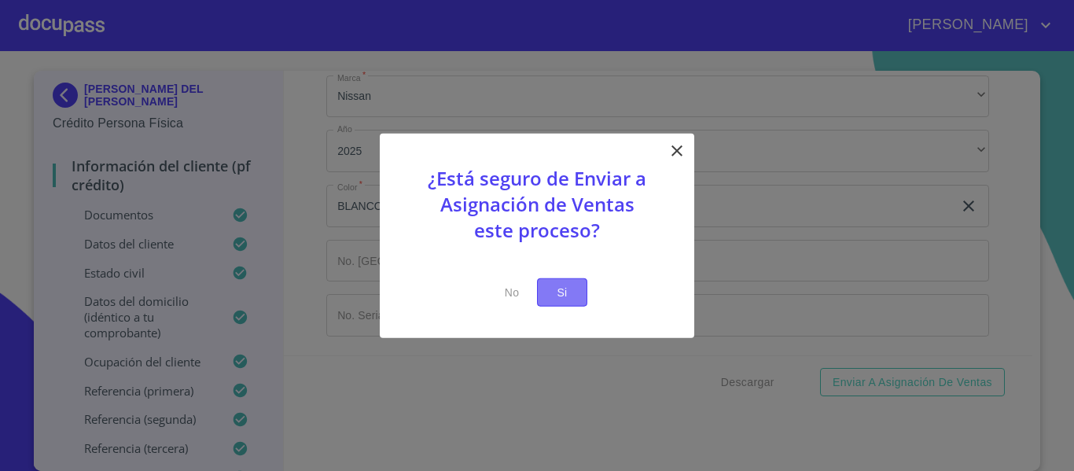
click at [555, 297] on span "Si" at bounding box center [562, 292] width 25 height 20
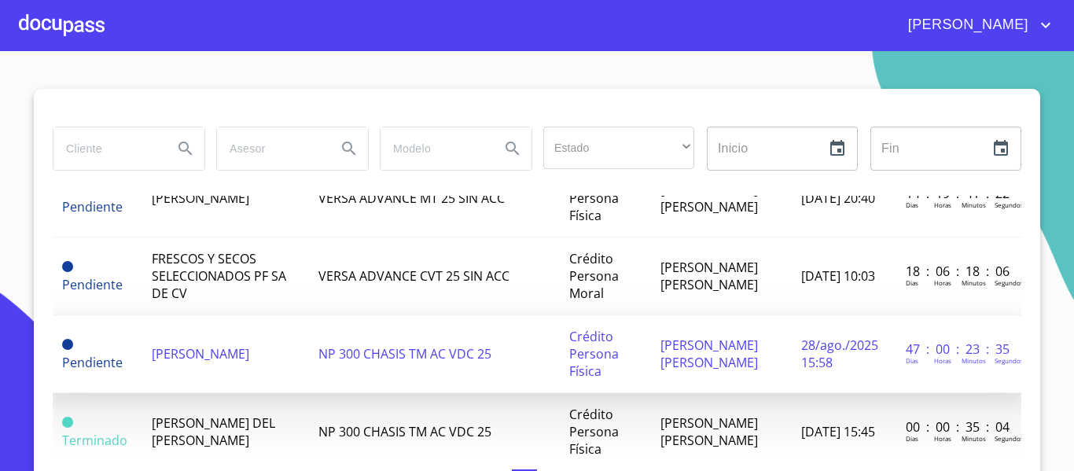
scroll to position [157, 0]
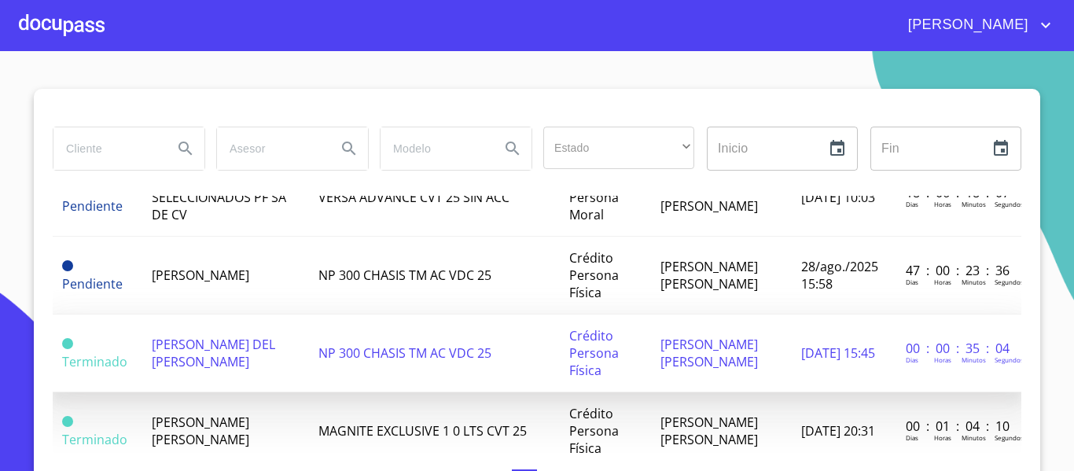
click at [210, 352] on span "[PERSON_NAME] DEL [PERSON_NAME]" at bounding box center [213, 353] width 123 height 35
